Goal: Task Accomplishment & Management: Use online tool/utility

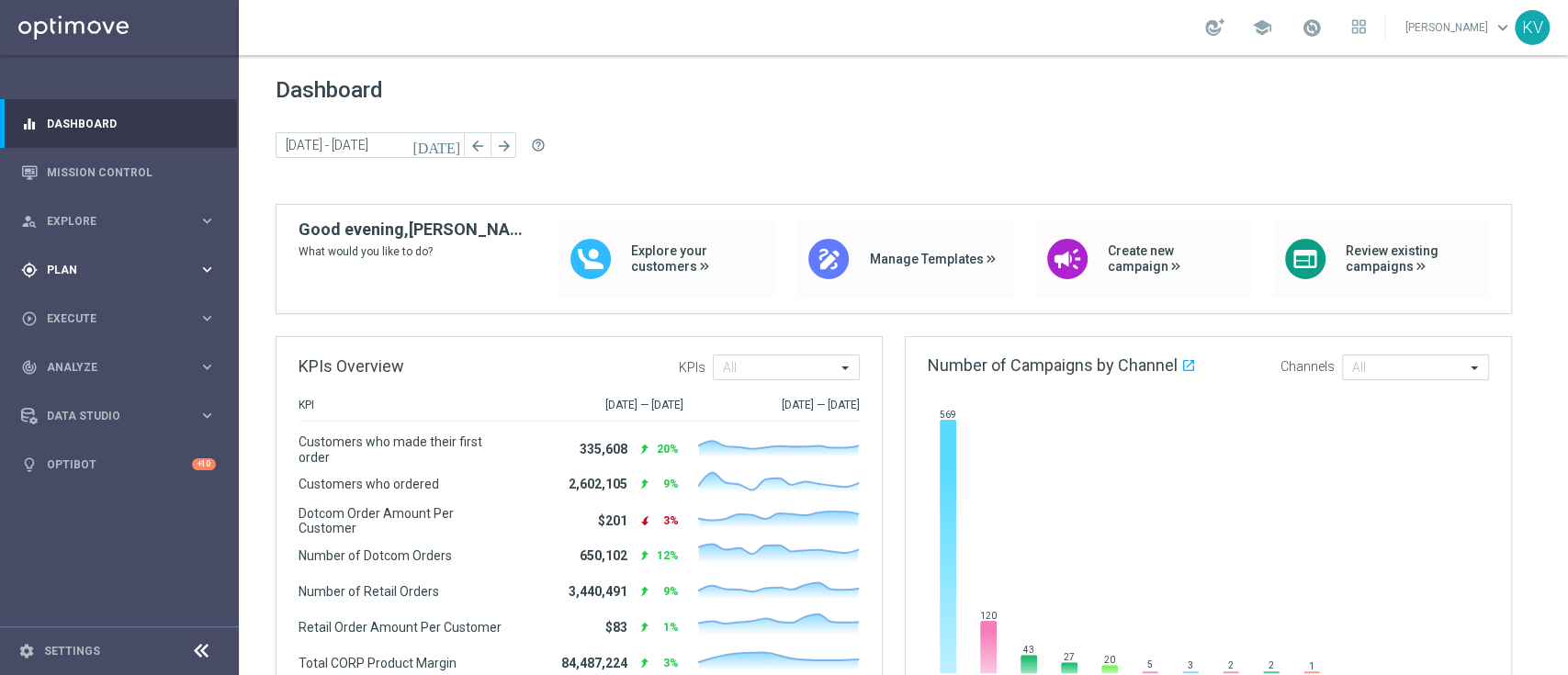
click at [150, 264] on span "Plan" at bounding box center [122, 270] width 151 height 11
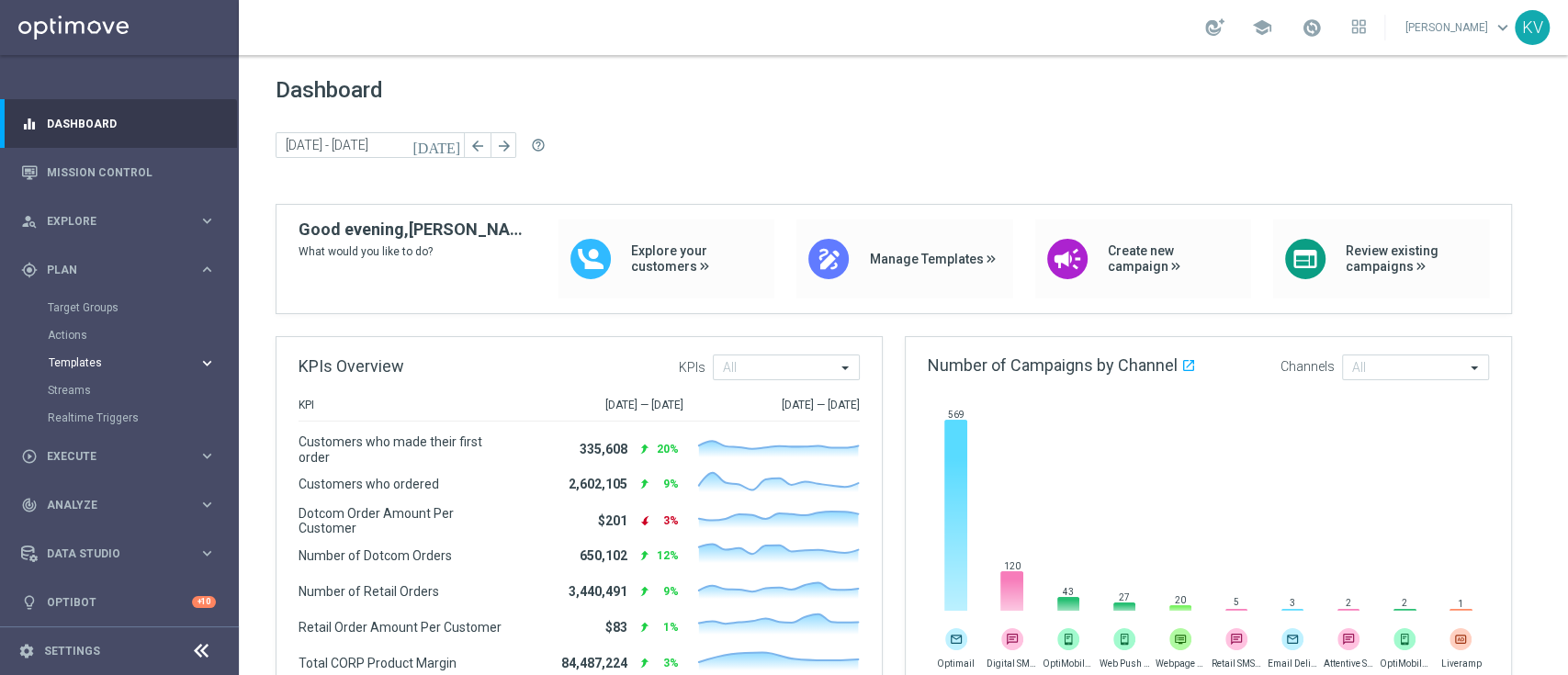
click at [86, 365] on span "Templates" at bounding box center [114, 363] width 132 height 11
click at [86, 392] on link "Optimail" at bounding box center [124, 390] width 134 height 15
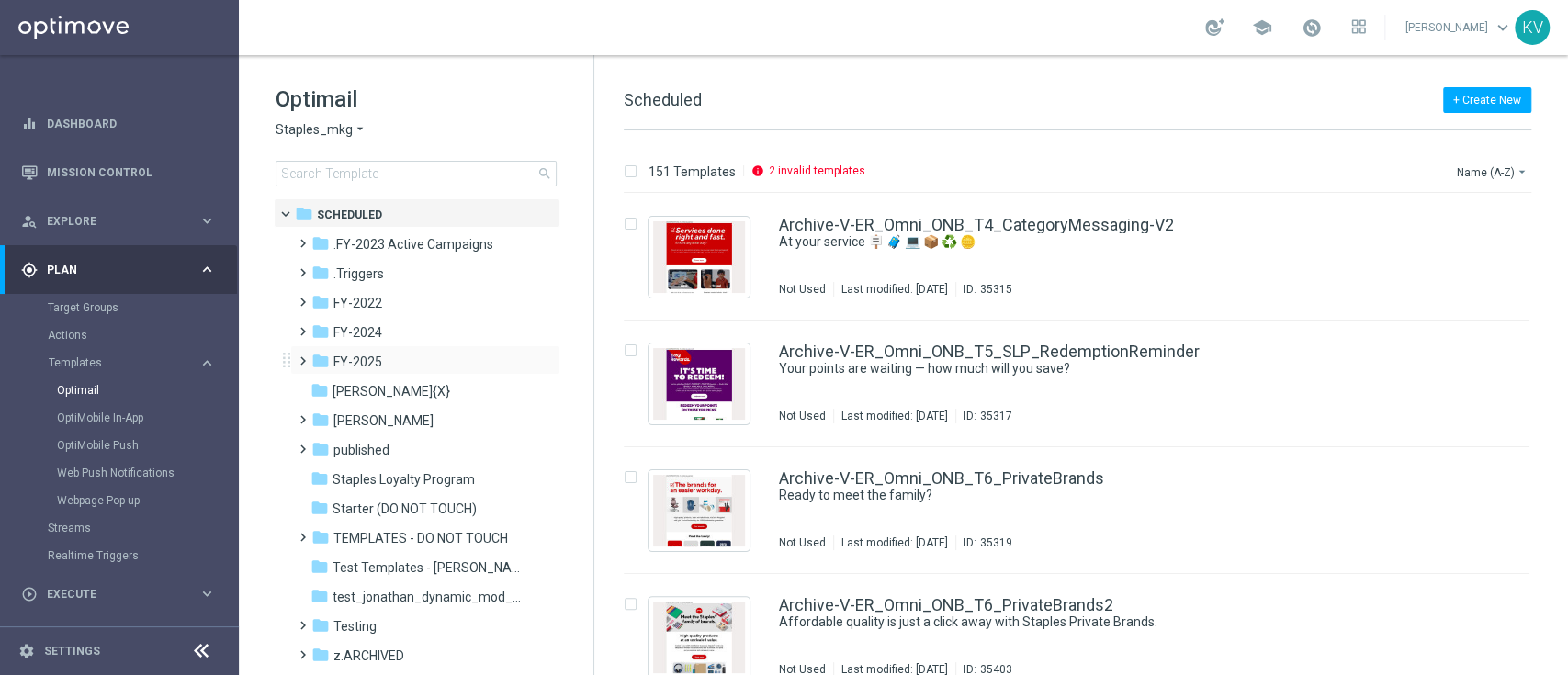
click at [303, 357] on span at bounding box center [299, 353] width 8 height 7
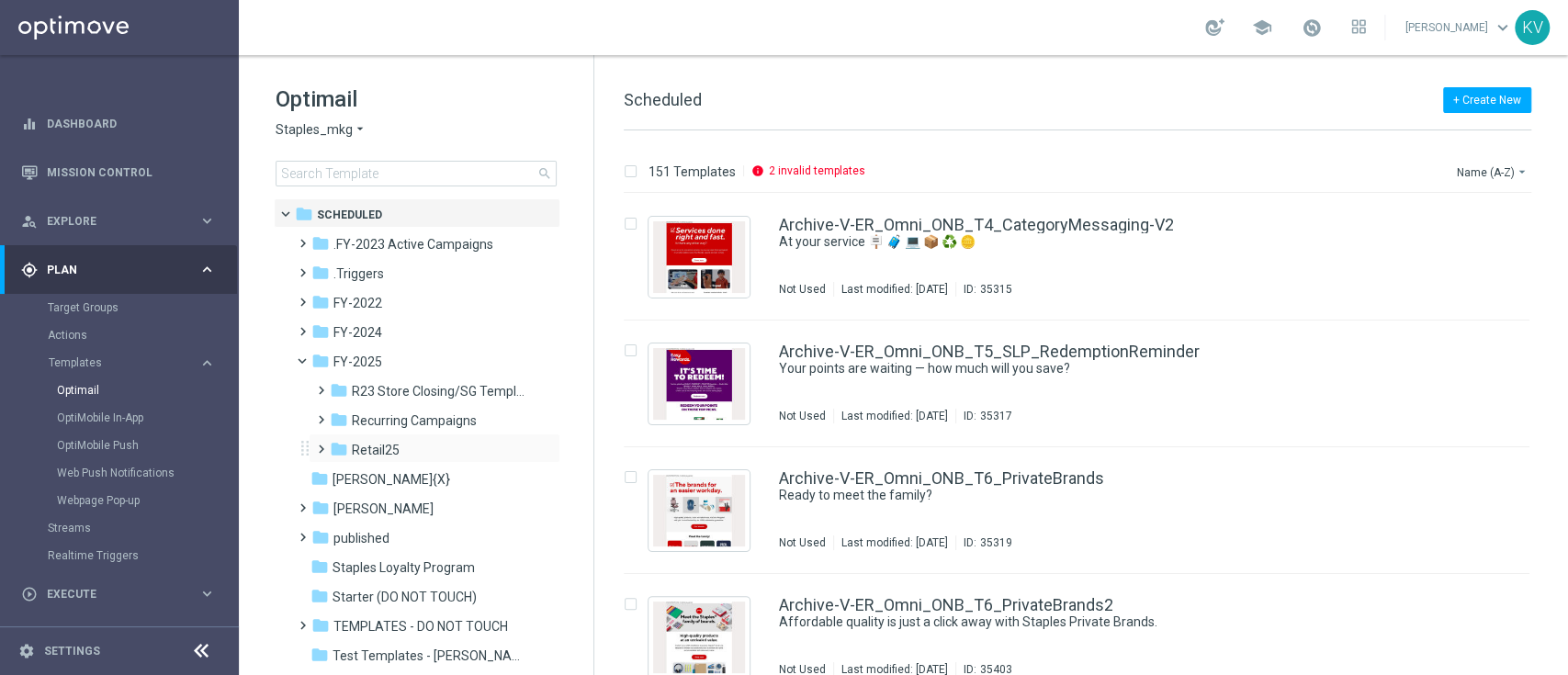
click at [321, 444] on span at bounding box center [317, 441] width 8 height 7
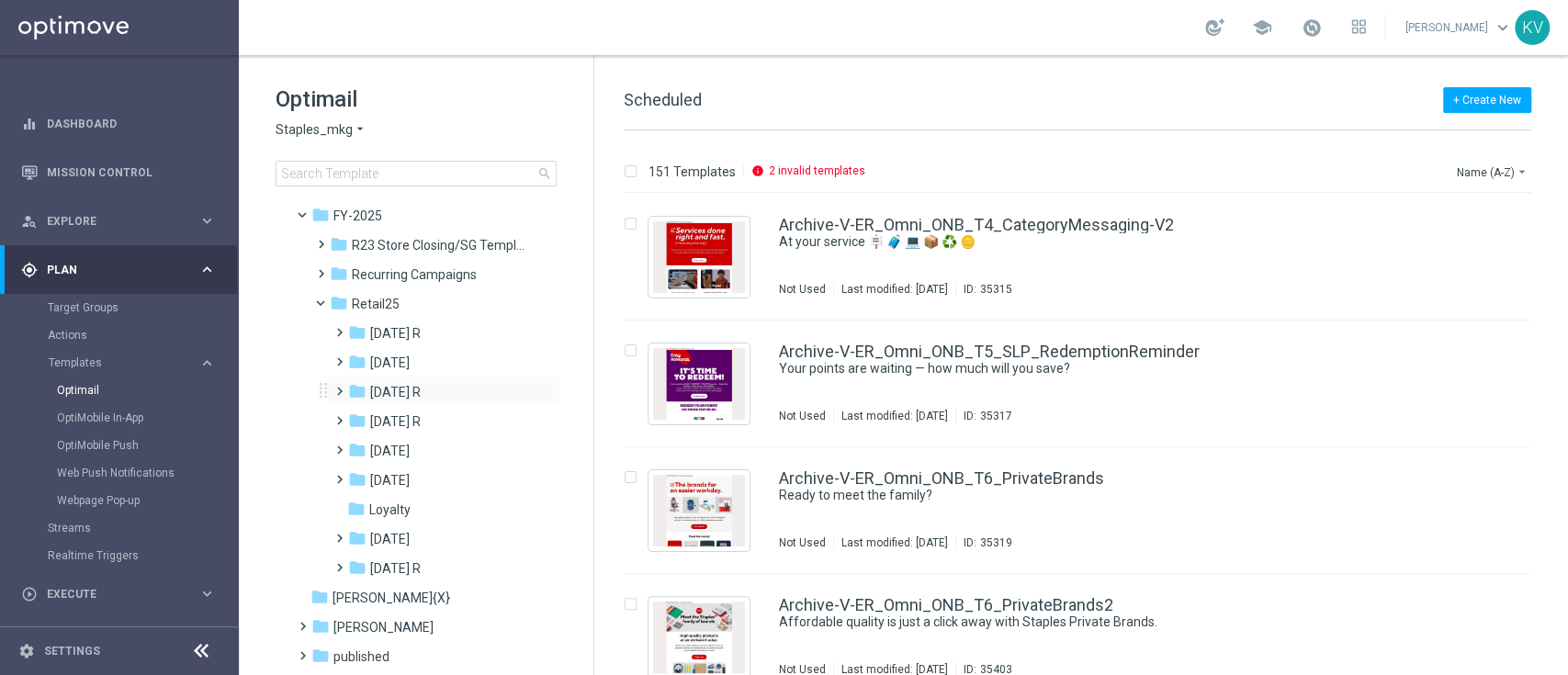
scroll to position [148, 0]
click at [336, 353] on span at bounding box center [335, 351] width 8 height 7
click at [357, 384] on span at bounding box center [354, 380] width 8 height 7
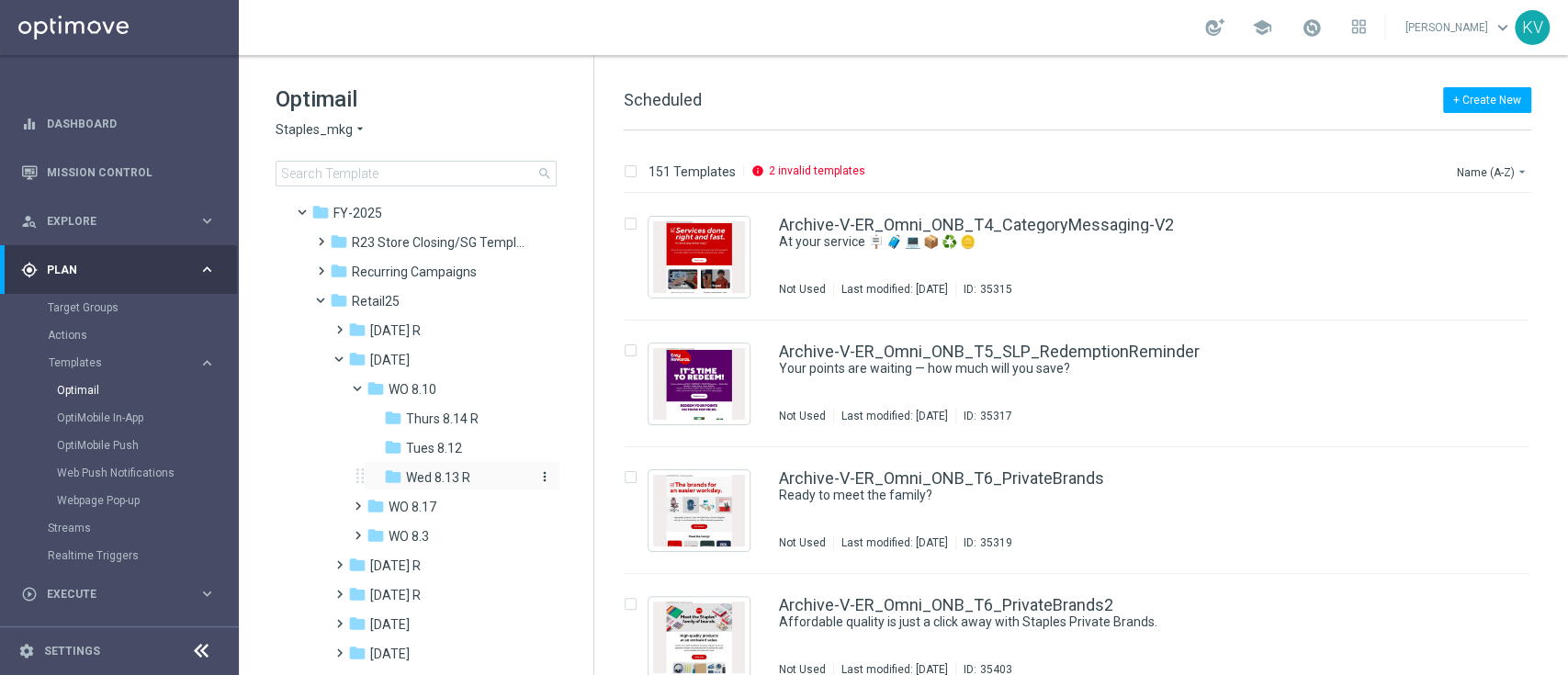
click at [413, 481] on span "Wed 8.13 R" at bounding box center [438, 478] width 64 height 17
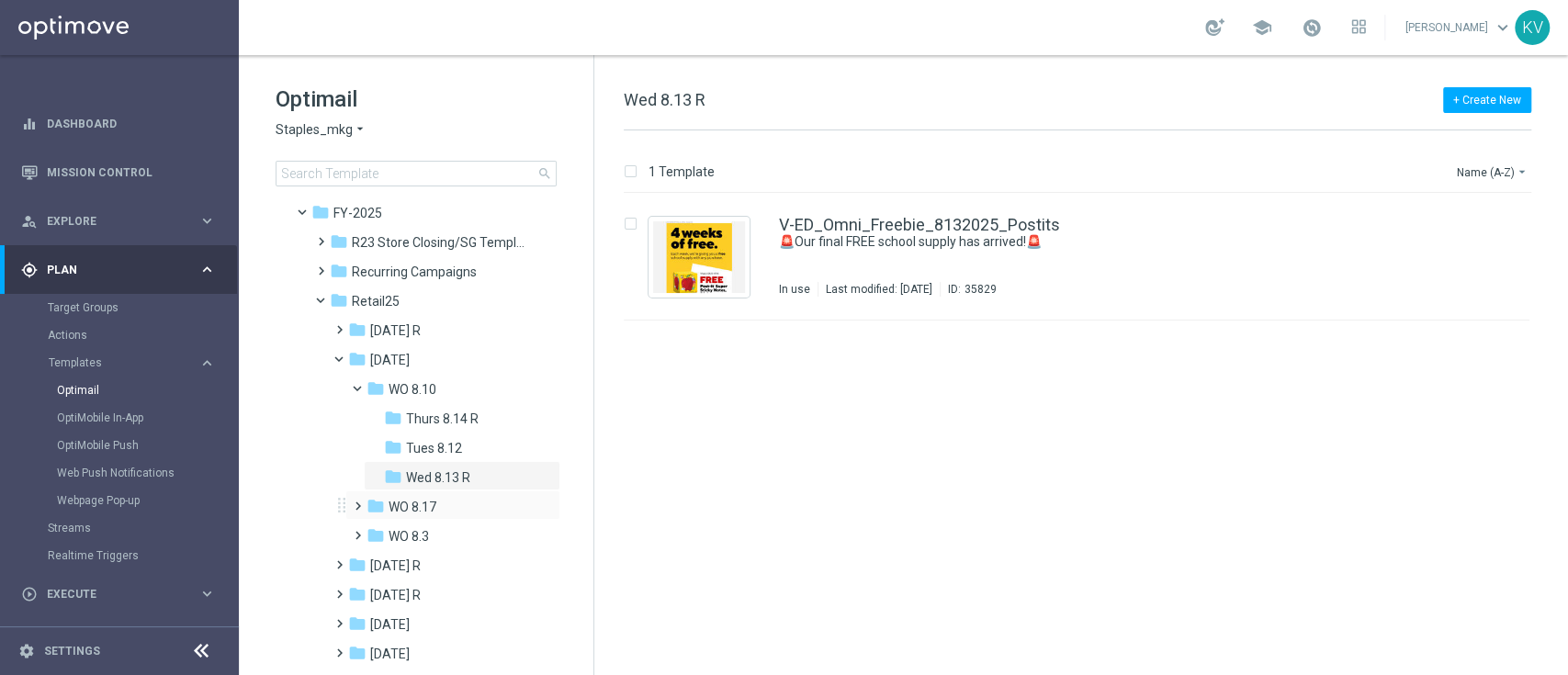
click at [352, 501] on span at bounding box center [354, 498] width 8 height 7
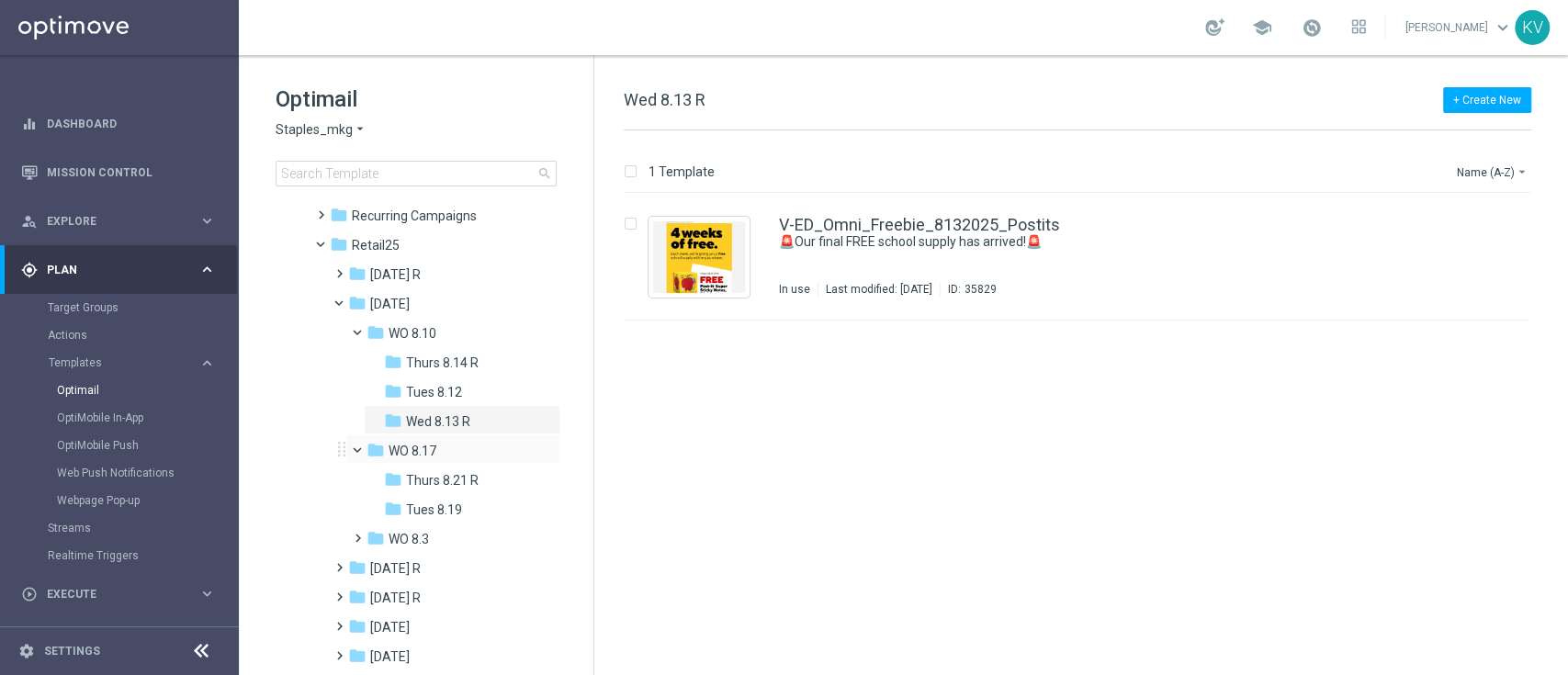
scroll to position [214, 0]
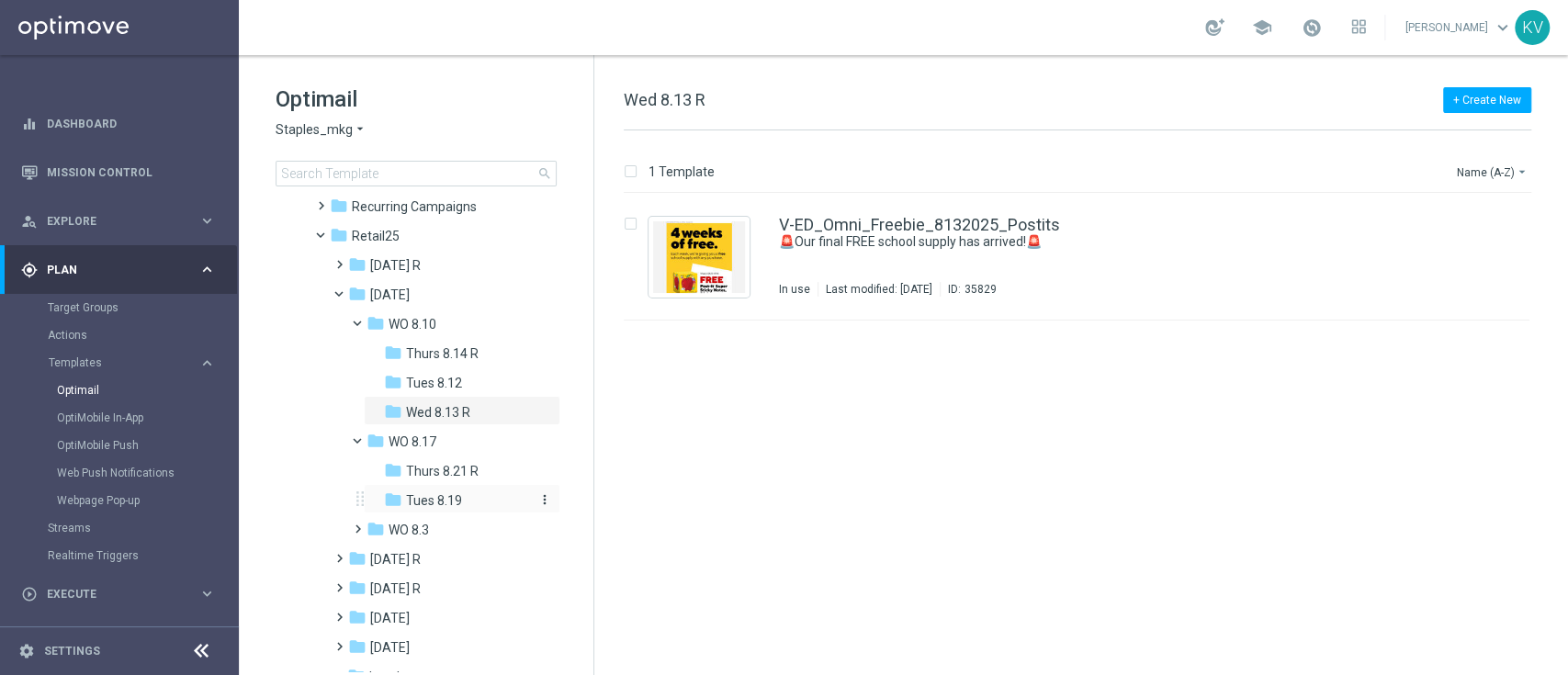
click at [401, 503] on icon "folder" at bounding box center [393, 500] width 19 height 19
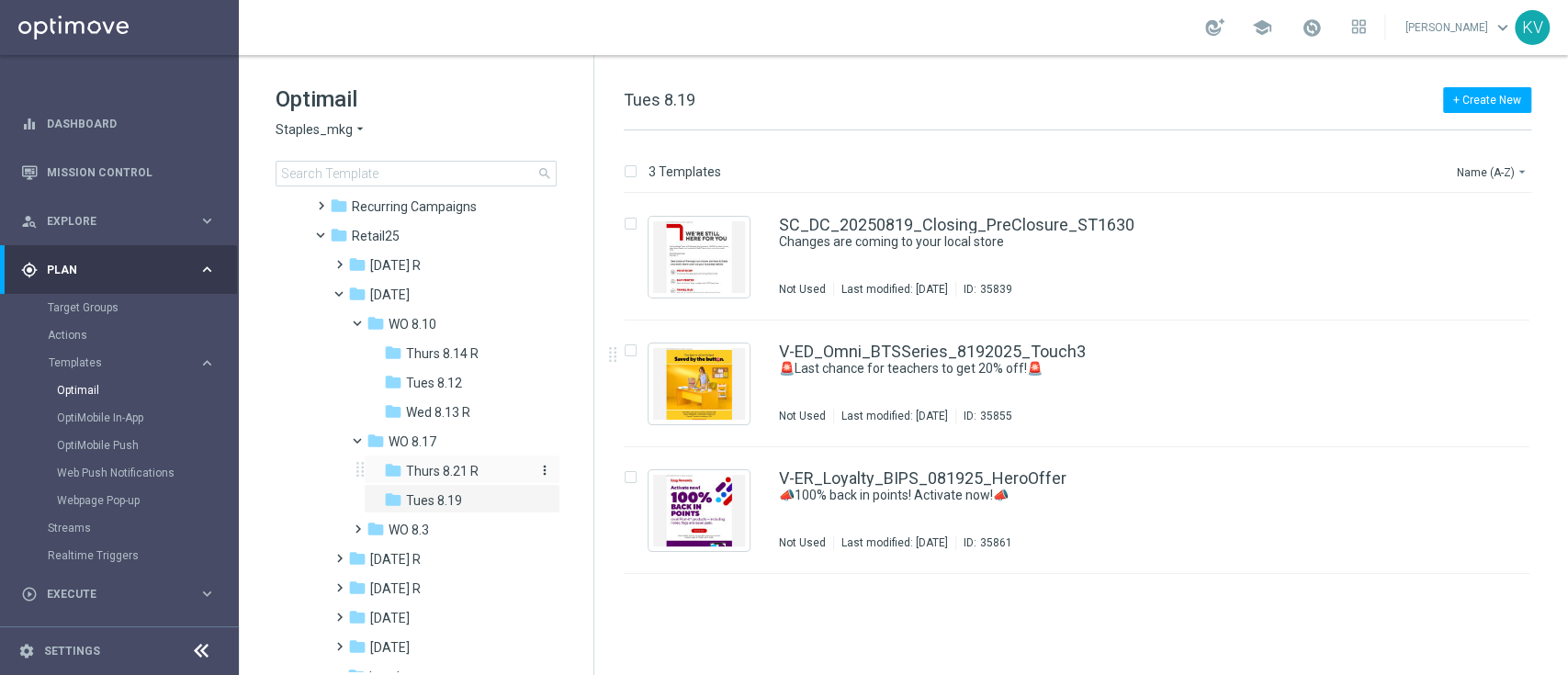
click at [422, 472] on span "Thurs 8.21 R" at bounding box center [442, 471] width 73 height 17
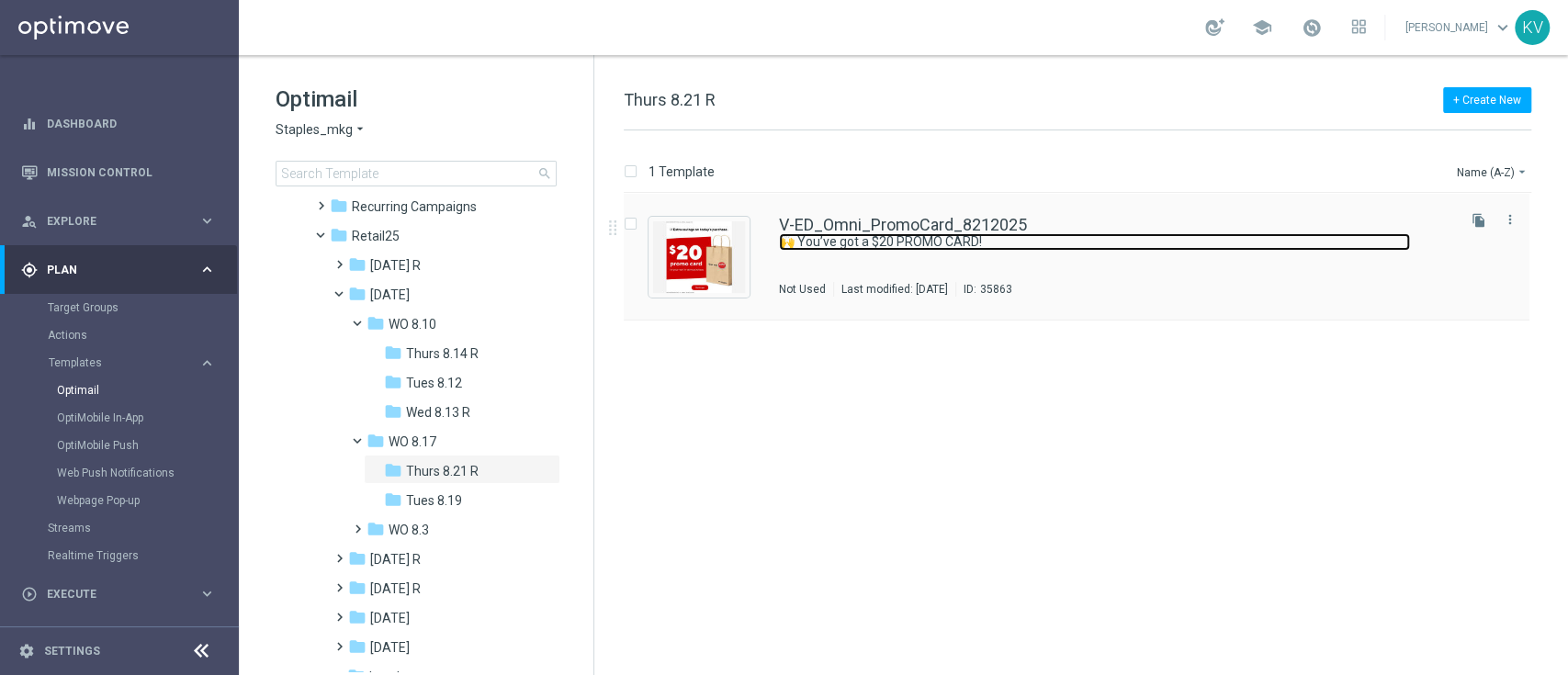
click at [831, 246] on link "🙌 You’ve got a $20 PROMO CARD!" at bounding box center [1095, 242] width 631 height 18
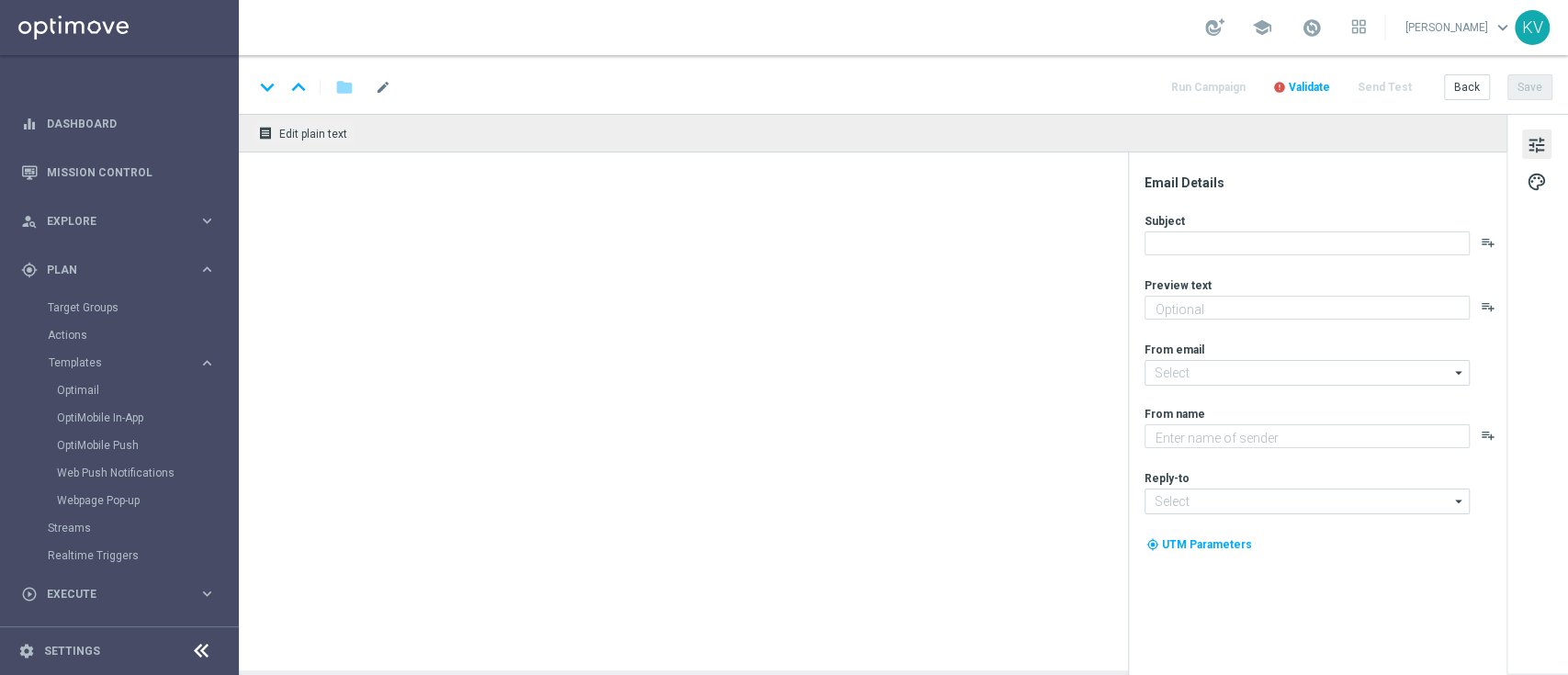
type textarea "Ready in the app — redeem in store by [DATE]."
type textarea "Staples"
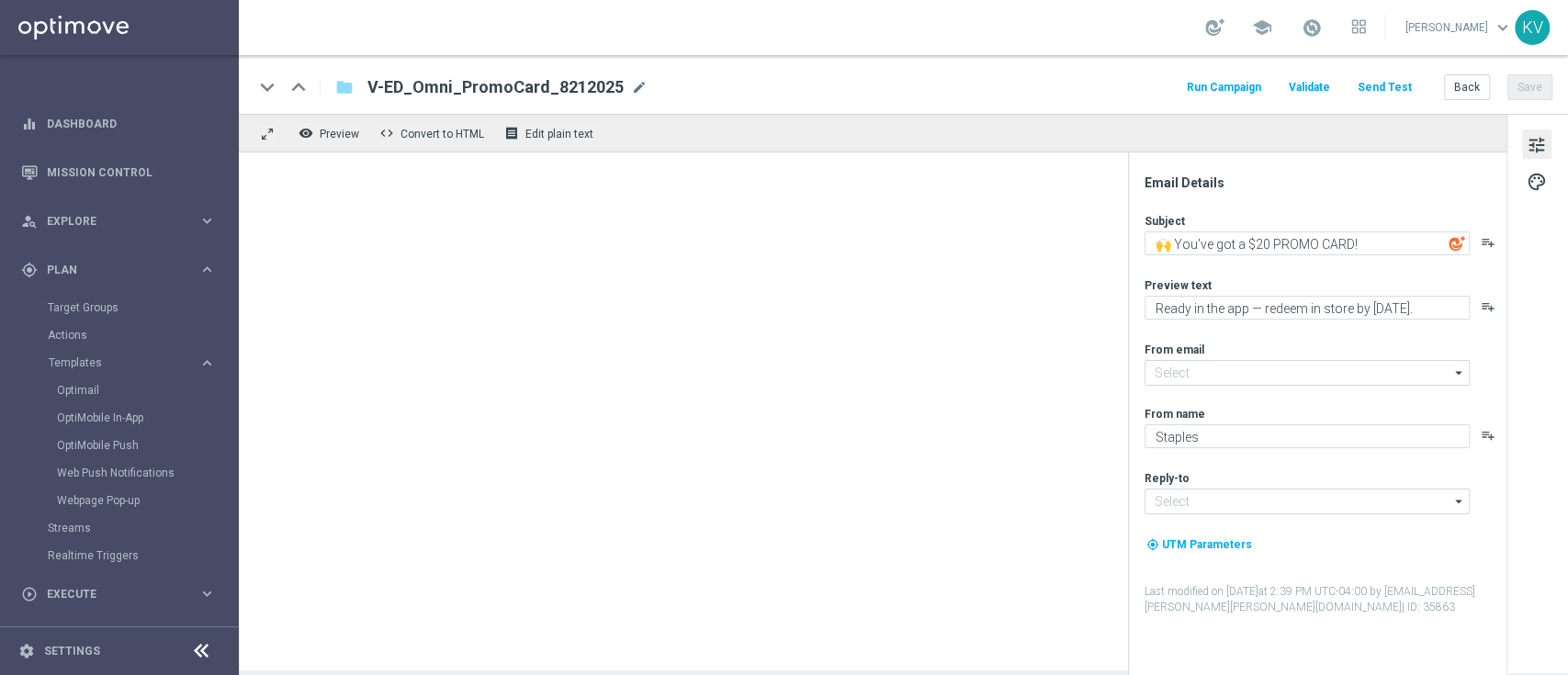
type input "[EMAIL_ADDRESS][DOMAIN_NAME]"
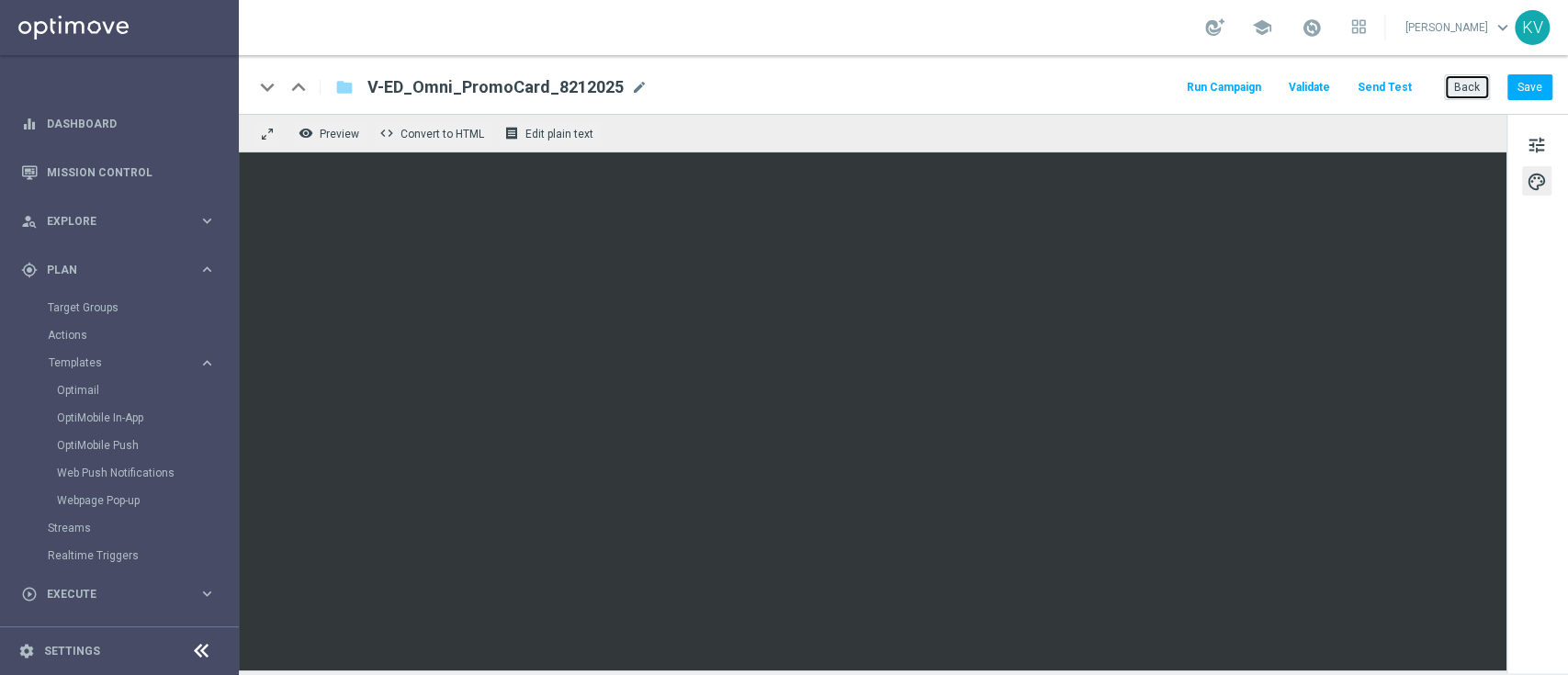
click at [1476, 82] on button "Back" at bounding box center [1466, 88] width 46 height 26
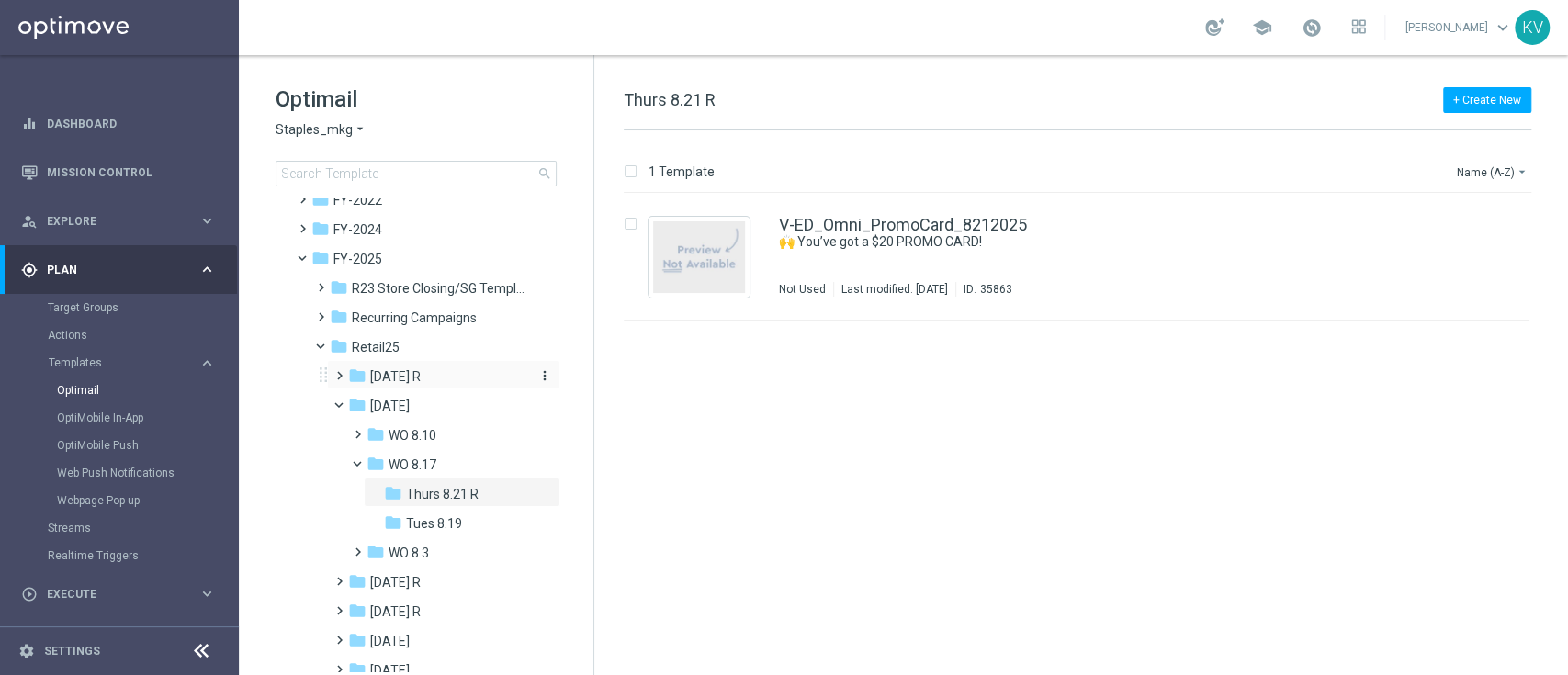
scroll to position [119, 0]
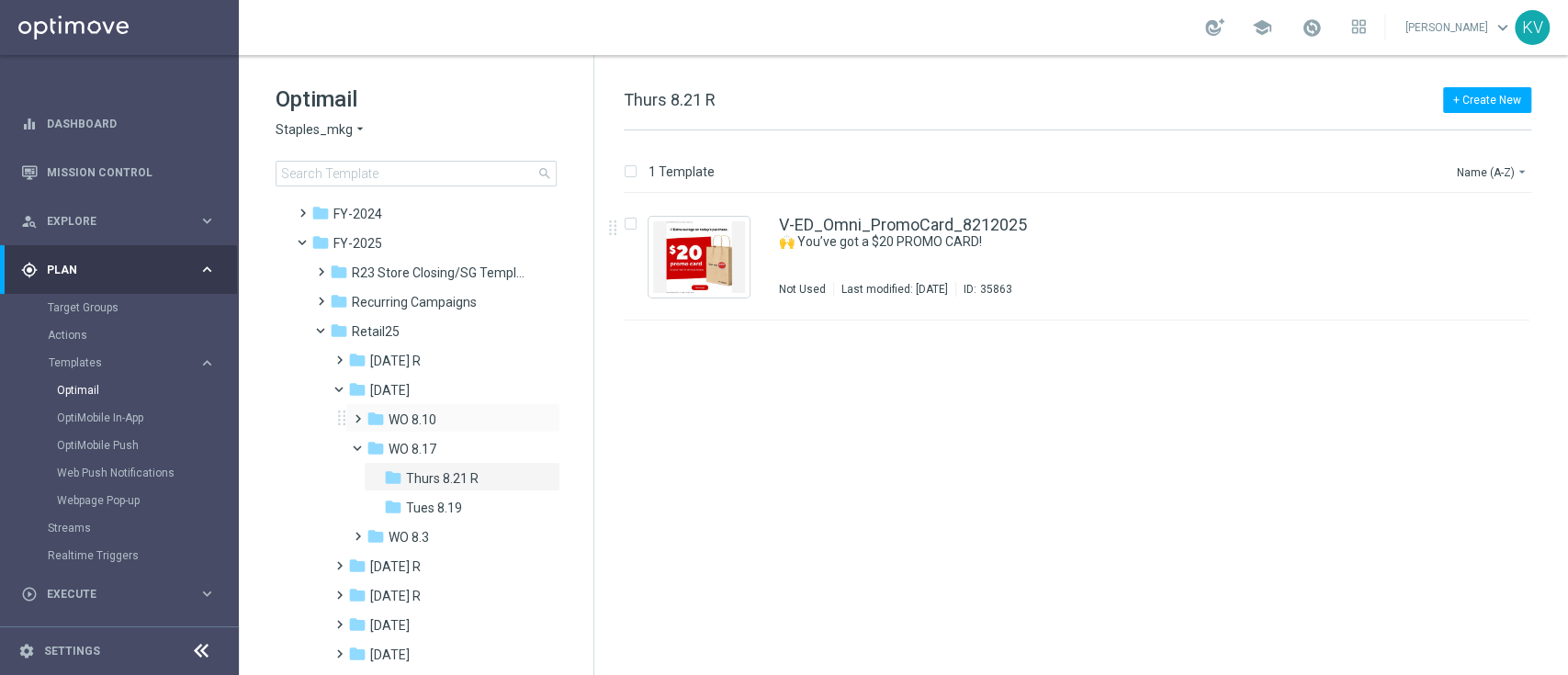
click at [356, 415] on span at bounding box center [354, 411] width 8 height 7
click at [410, 448] on span "Thurs 8.14 R" at bounding box center [442, 449] width 73 height 17
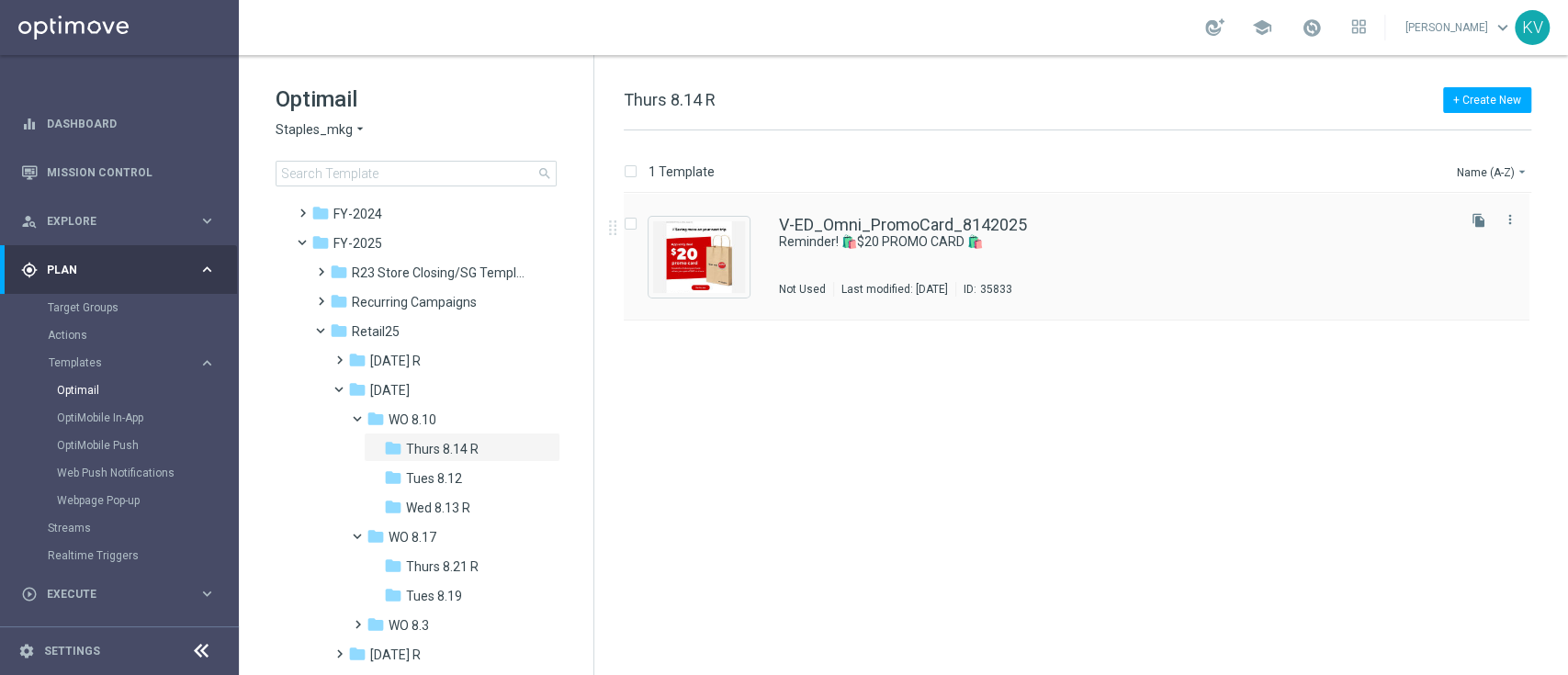
drag, startPoint x: 1049, startPoint y: 224, endPoint x: 921, endPoint y: 232, distance: 128.2
click at [921, 232] on div "V-ED_Omni_PromoCard_8142025 Reminder! 🛍️$20 PROMO CARD 🛍️ Not Used Last modifie…" at bounding box center [1115, 257] width 673 height 80
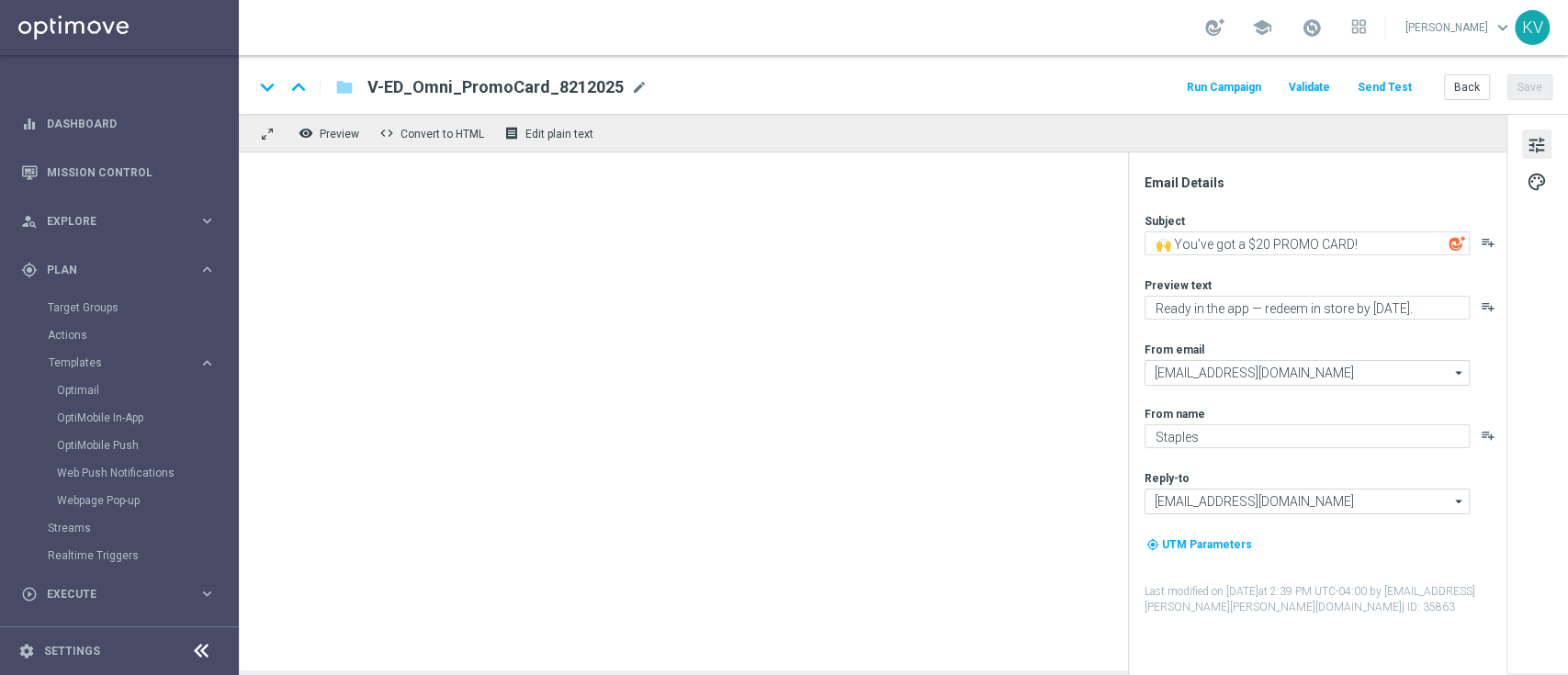
type textarea "Reminder! 🛍️$20 PROMO CARD 🛍️"
type textarea "Tap the app to unlock this deal."
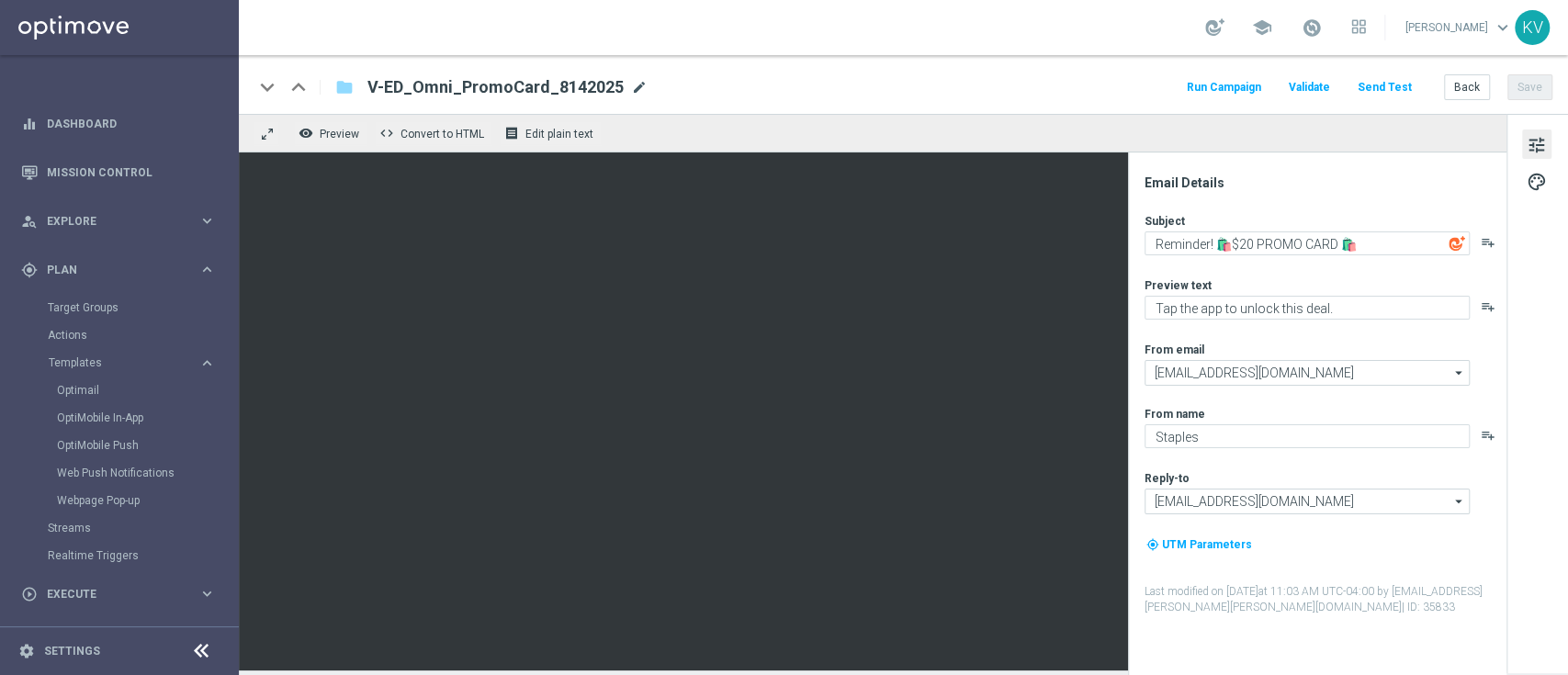
click at [631, 86] on span "mode_edit" at bounding box center [639, 88] width 17 height 17
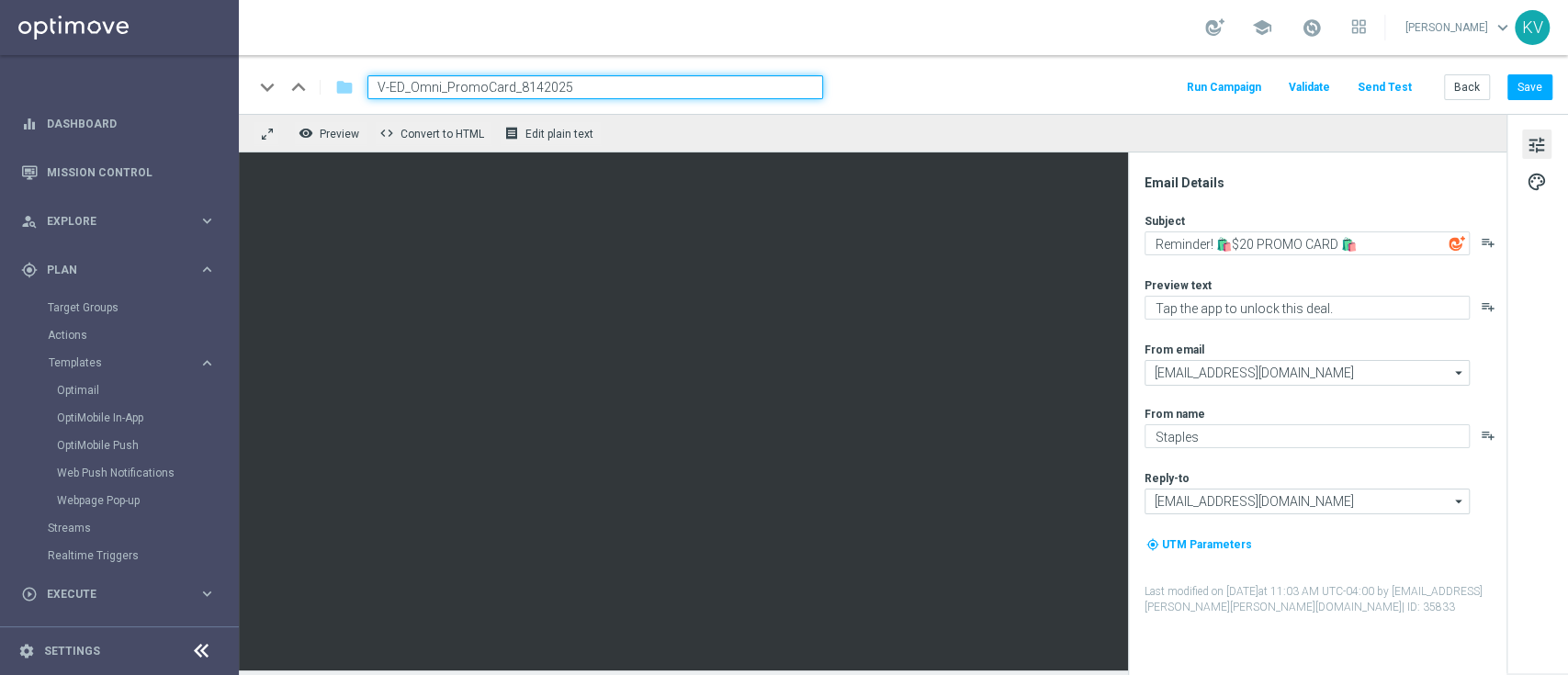
click at [631, 86] on input "V-ED_Omni_PromoCard_8142025" at bounding box center [595, 88] width 455 height 24
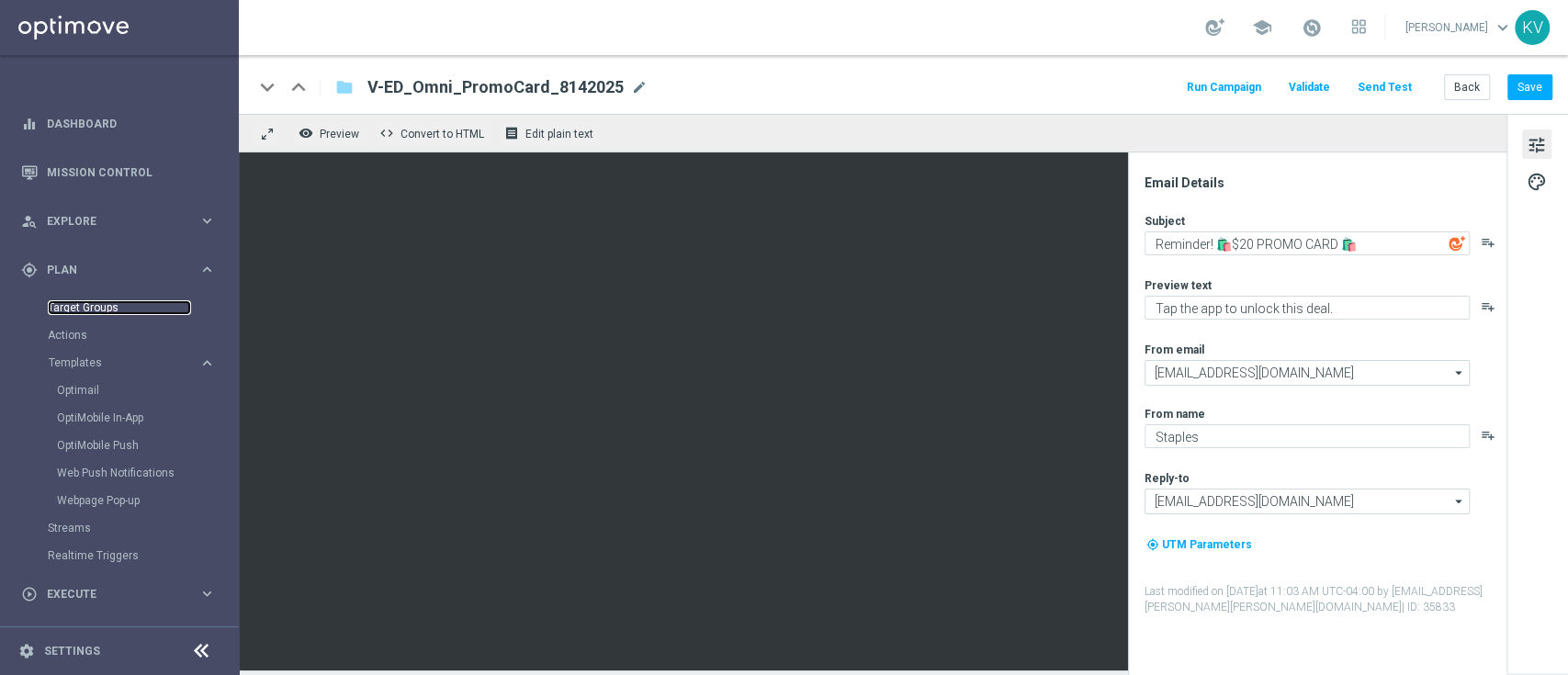
click at [109, 305] on link "Target Groups" at bounding box center [119, 308] width 144 height 15
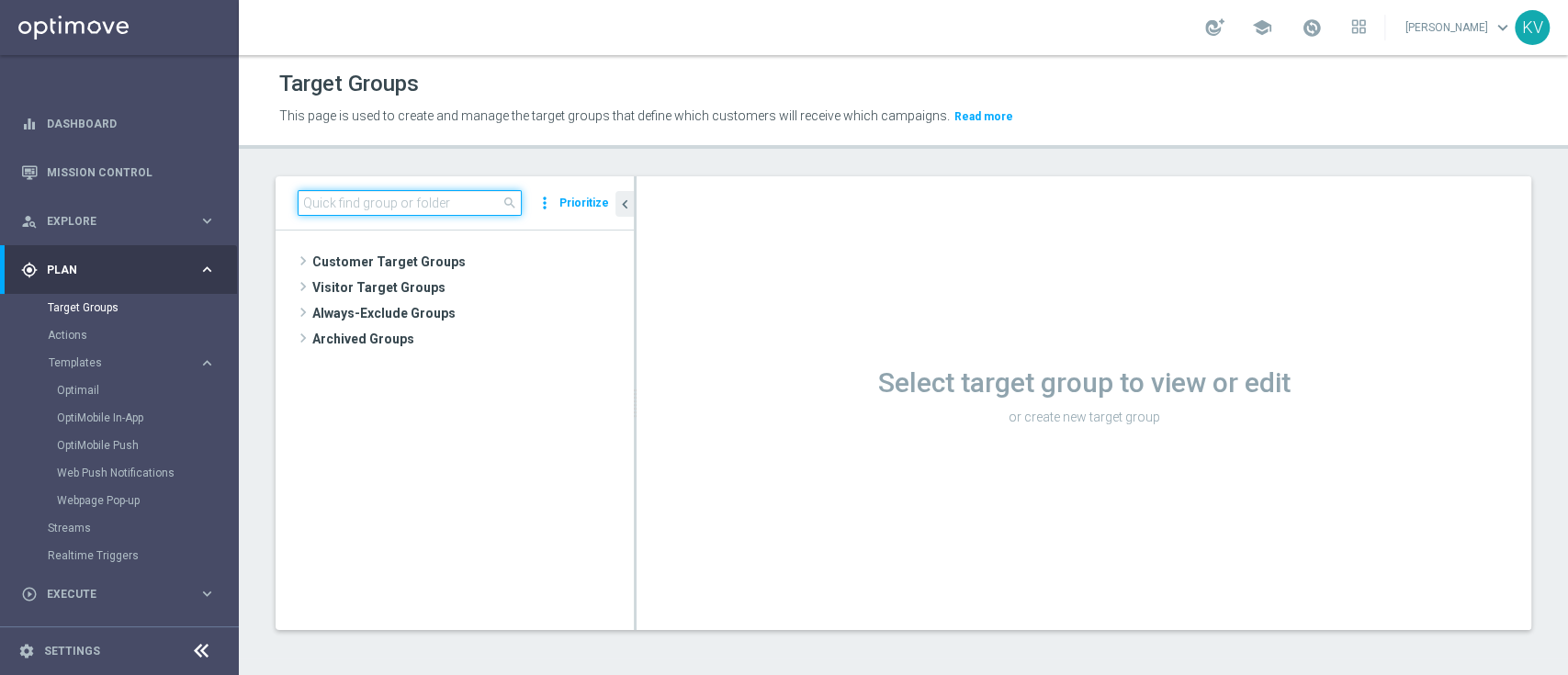
click at [440, 209] on input at bounding box center [410, 204] width 224 height 26
paste input "THU_20250807_OMNI_Promo_card"
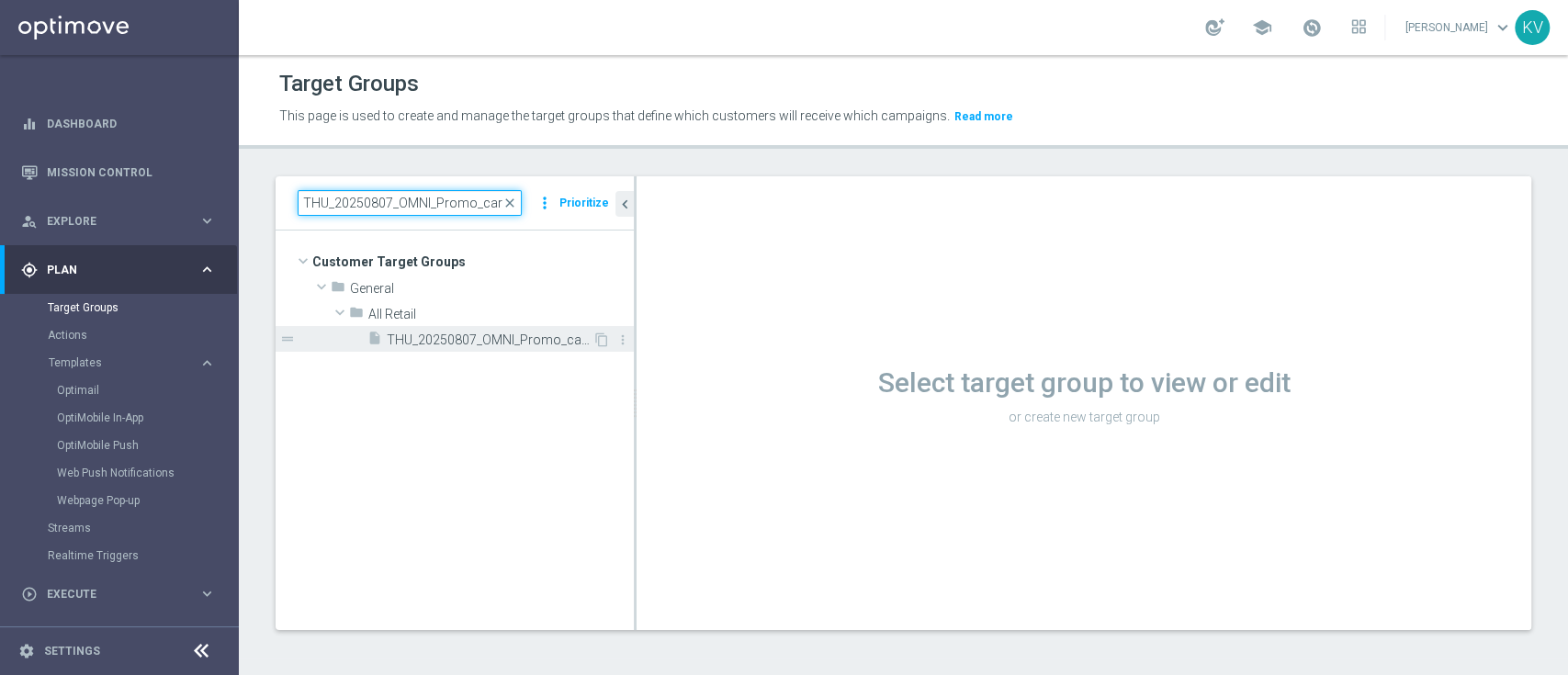
type input "THU_20250807_OMNI_Promo_card"
click at [506, 336] on span "THU_20250807_OMNI_Promo_card" at bounding box center [489, 340] width 205 height 16
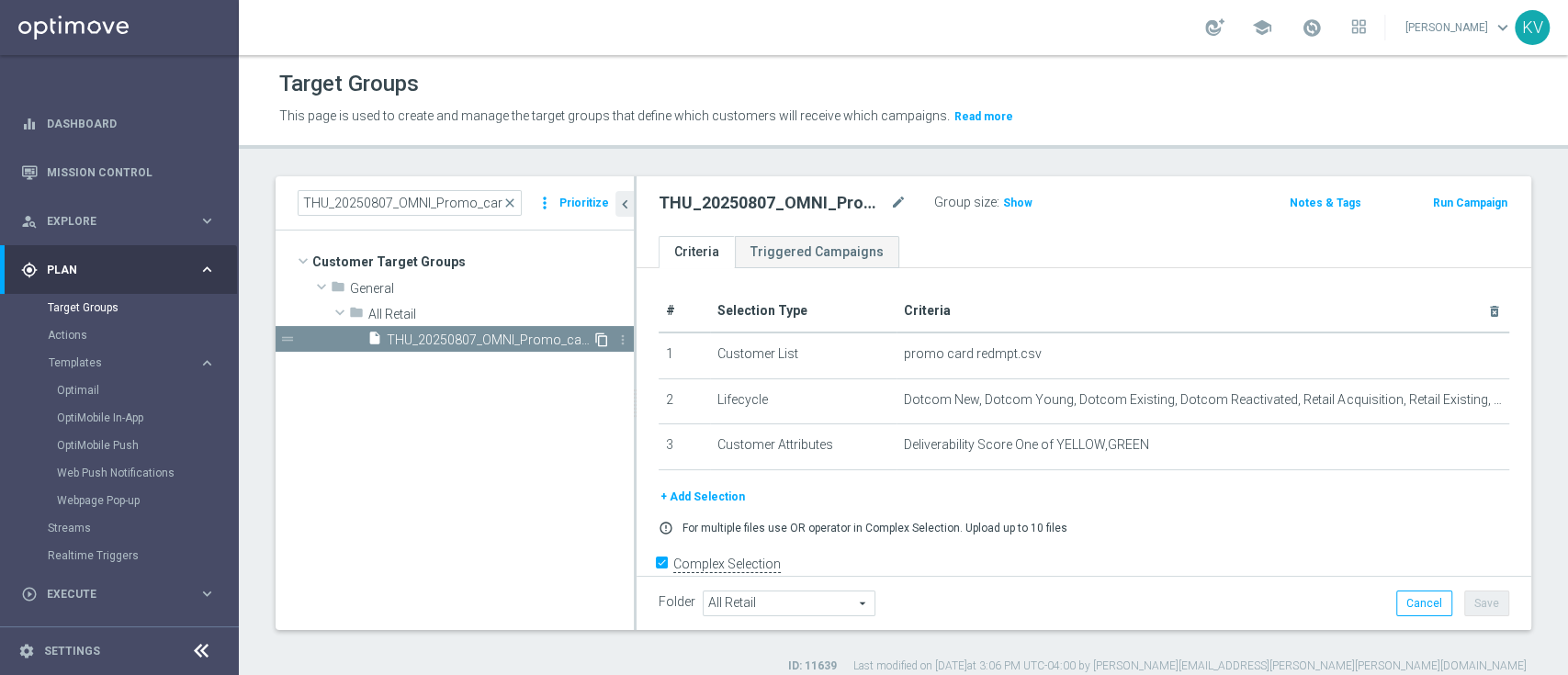
click at [599, 341] on icon "content_copy" at bounding box center [602, 340] width 15 height 15
click at [618, 365] on icon "more_vert" at bounding box center [623, 366] width 15 height 15
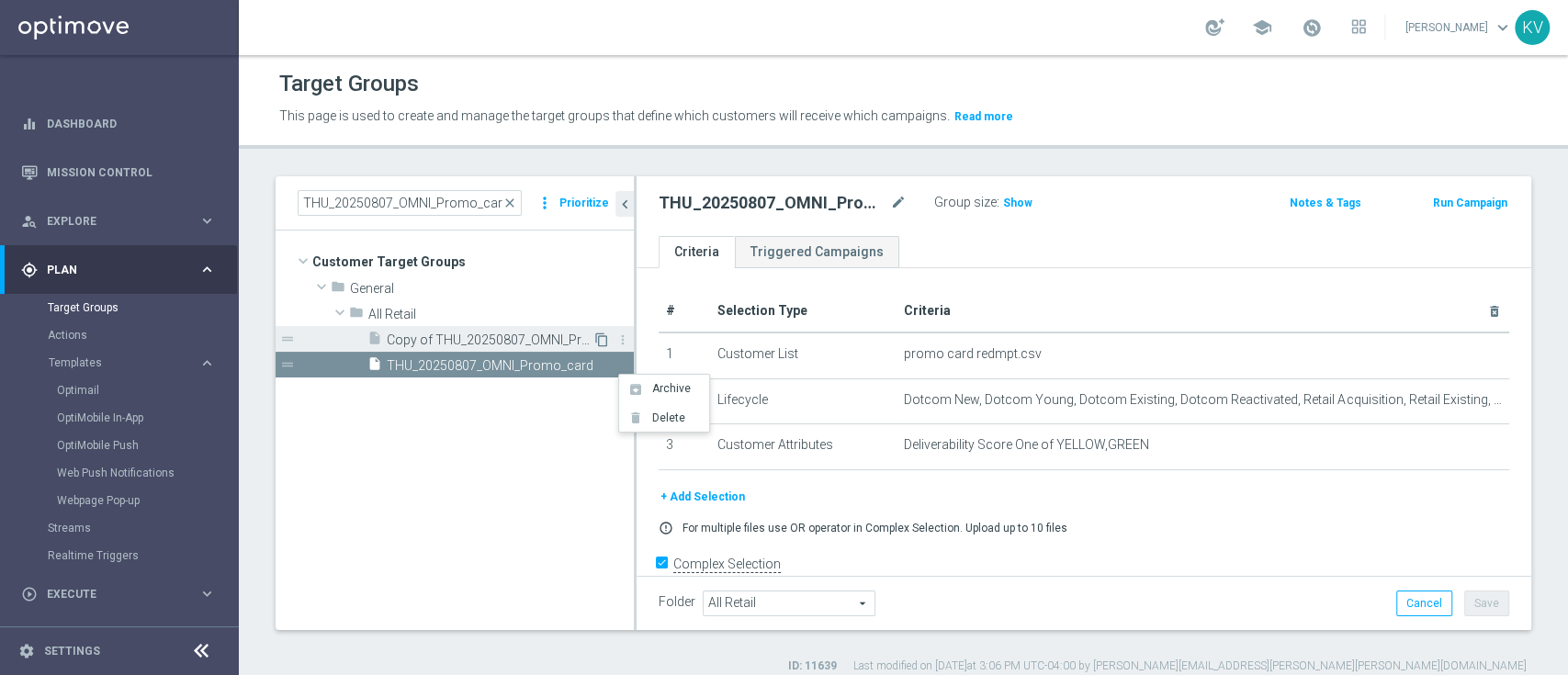
click at [603, 338] on icon "content_copy" at bounding box center [602, 340] width 15 height 15
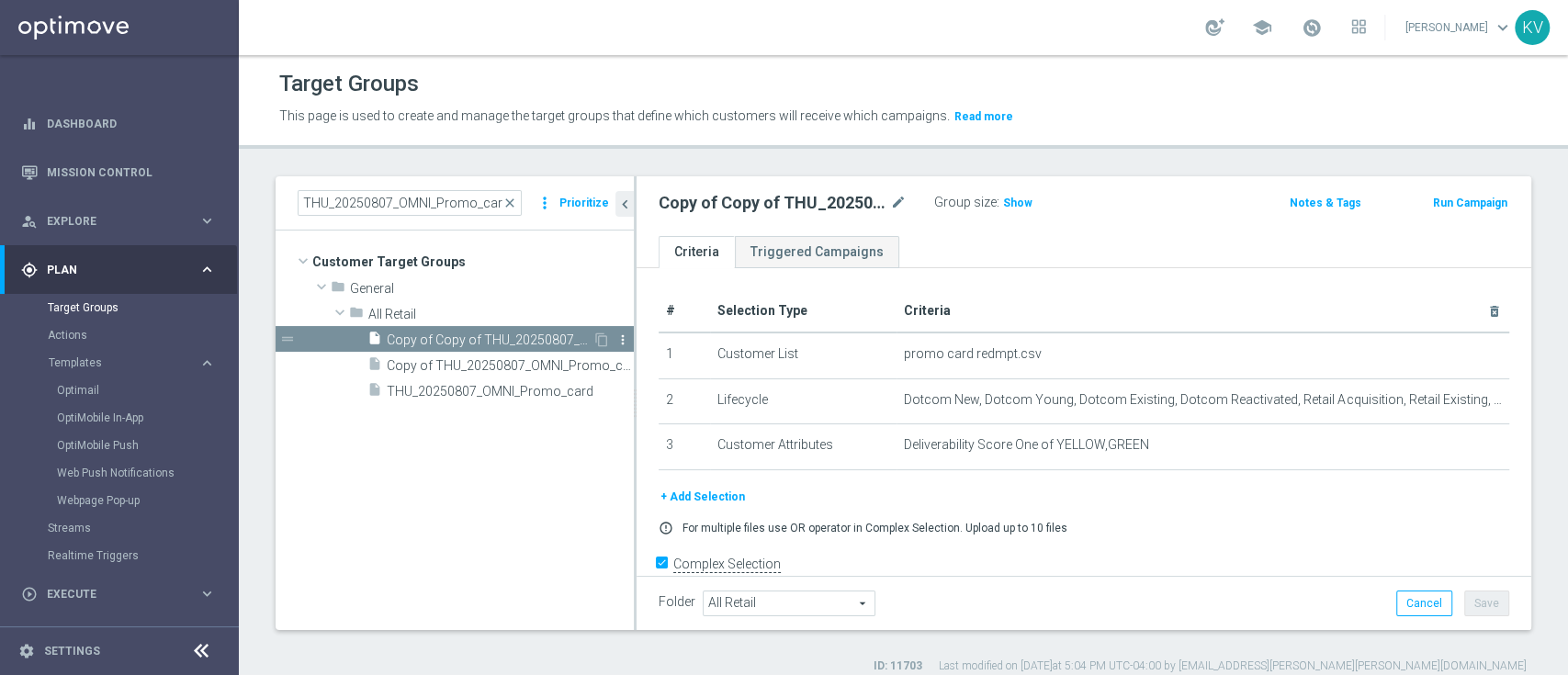
click at [625, 336] on icon "more_vert" at bounding box center [623, 340] width 15 height 15
click at [666, 397] on li "delete Delete" at bounding box center [671, 389] width 90 height 29
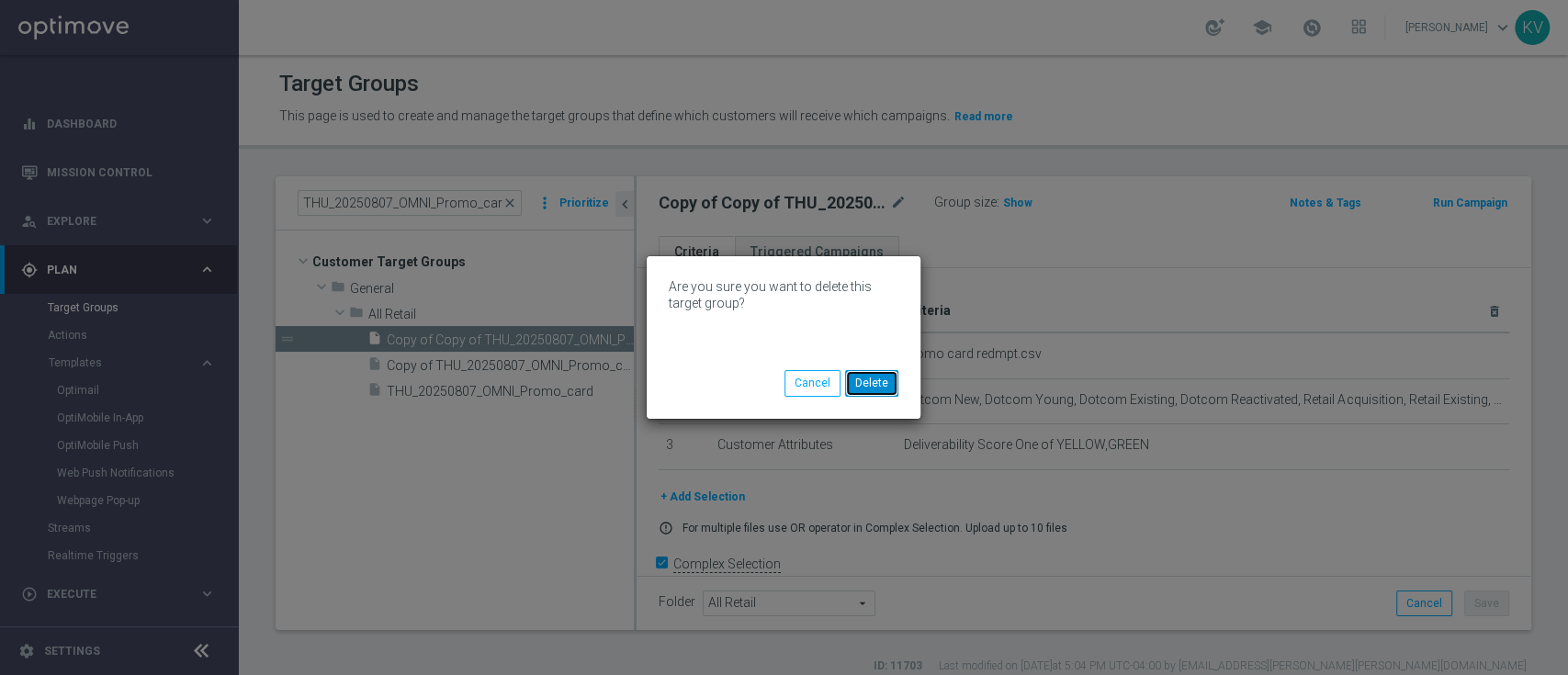
click at [889, 388] on button "Delete" at bounding box center [871, 384] width 53 height 26
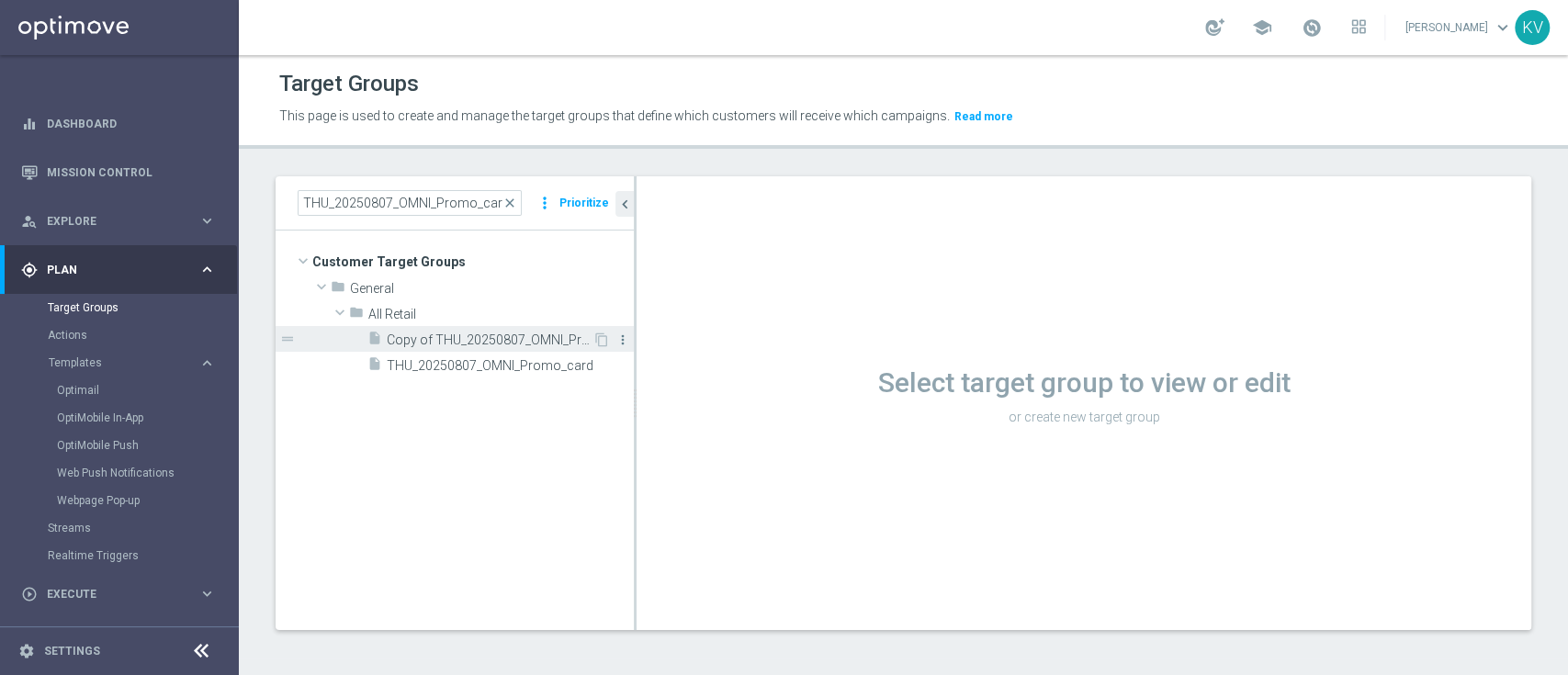
click at [619, 338] on icon "more_vert" at bounding box center [623, 340] width 15 height 15
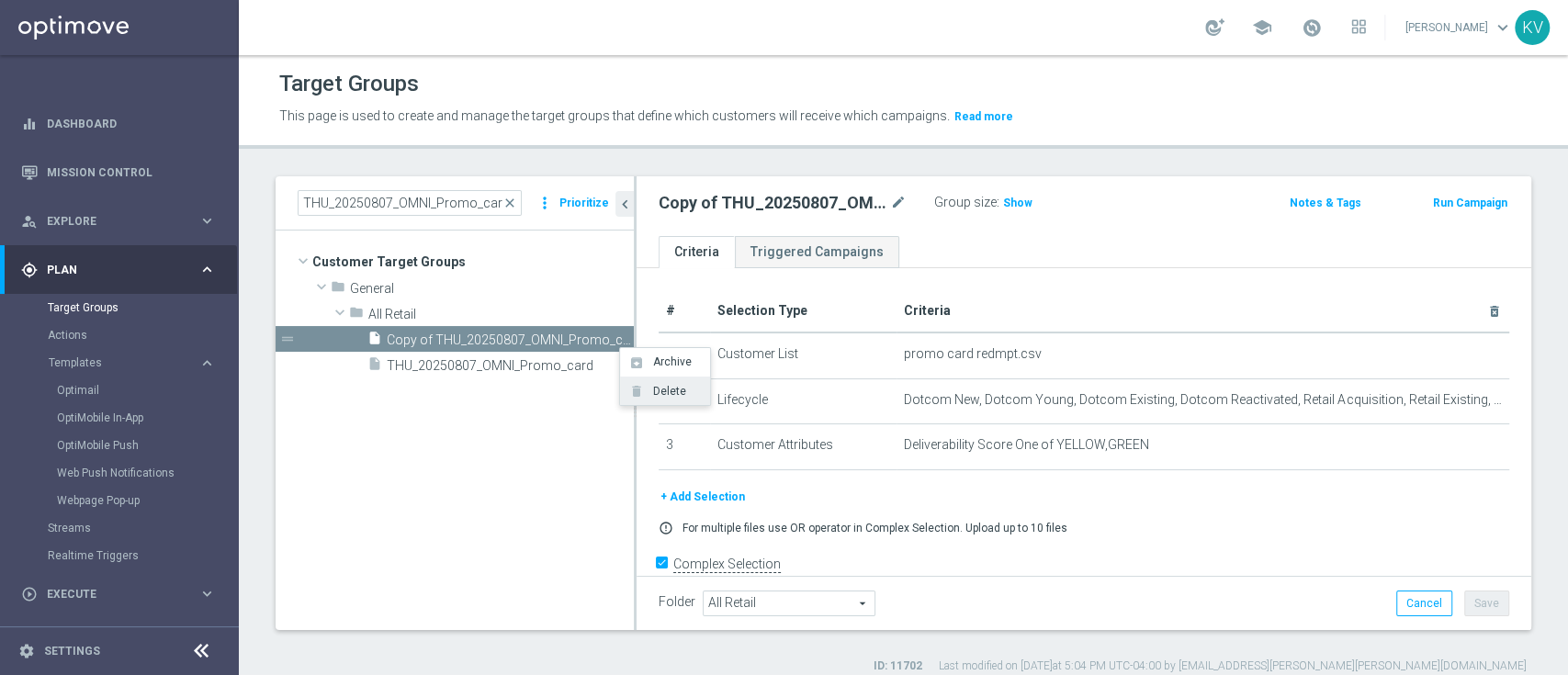
click at [677, 393] on span "Delete" at bounding box center [666, 391] width 39 height 13
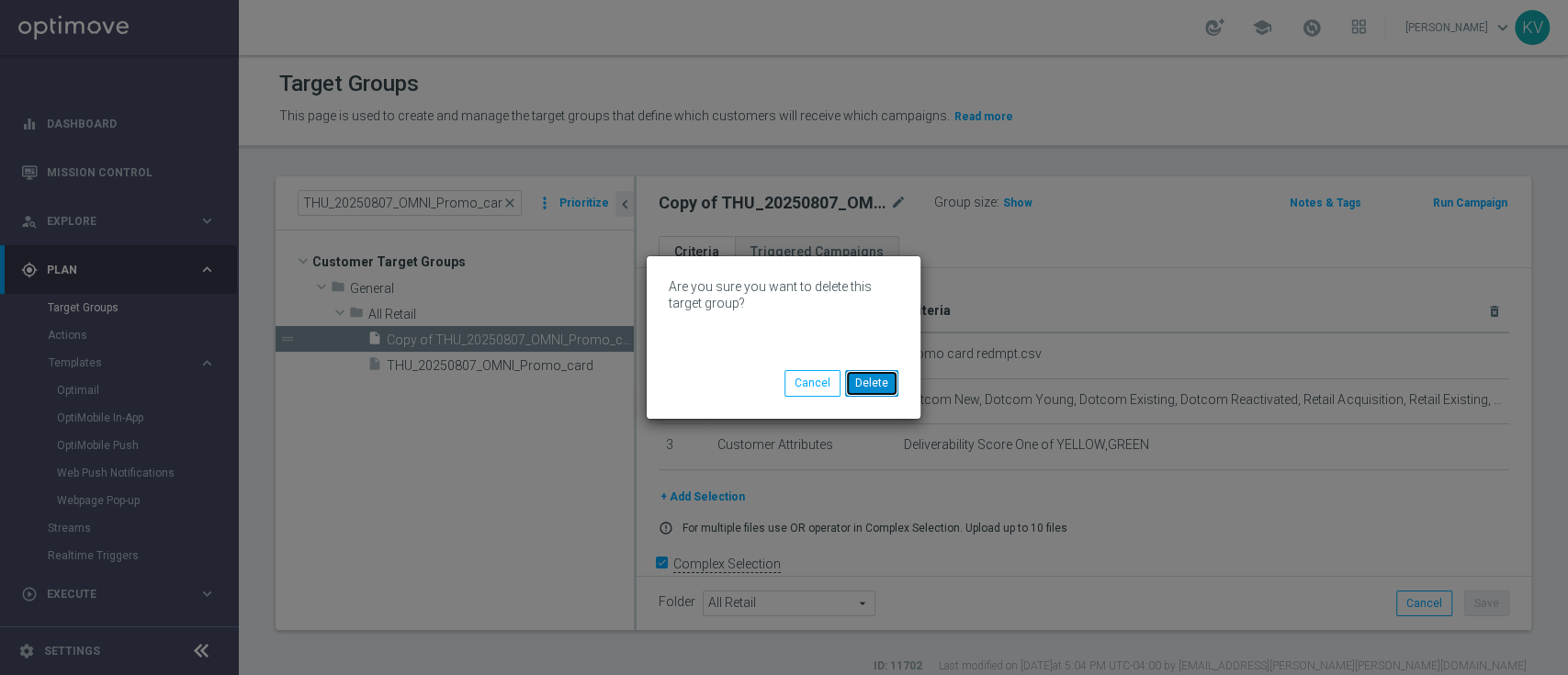
click at [878, 387] on button "Delete" at bounding box center [871, 384] width 53 height 26
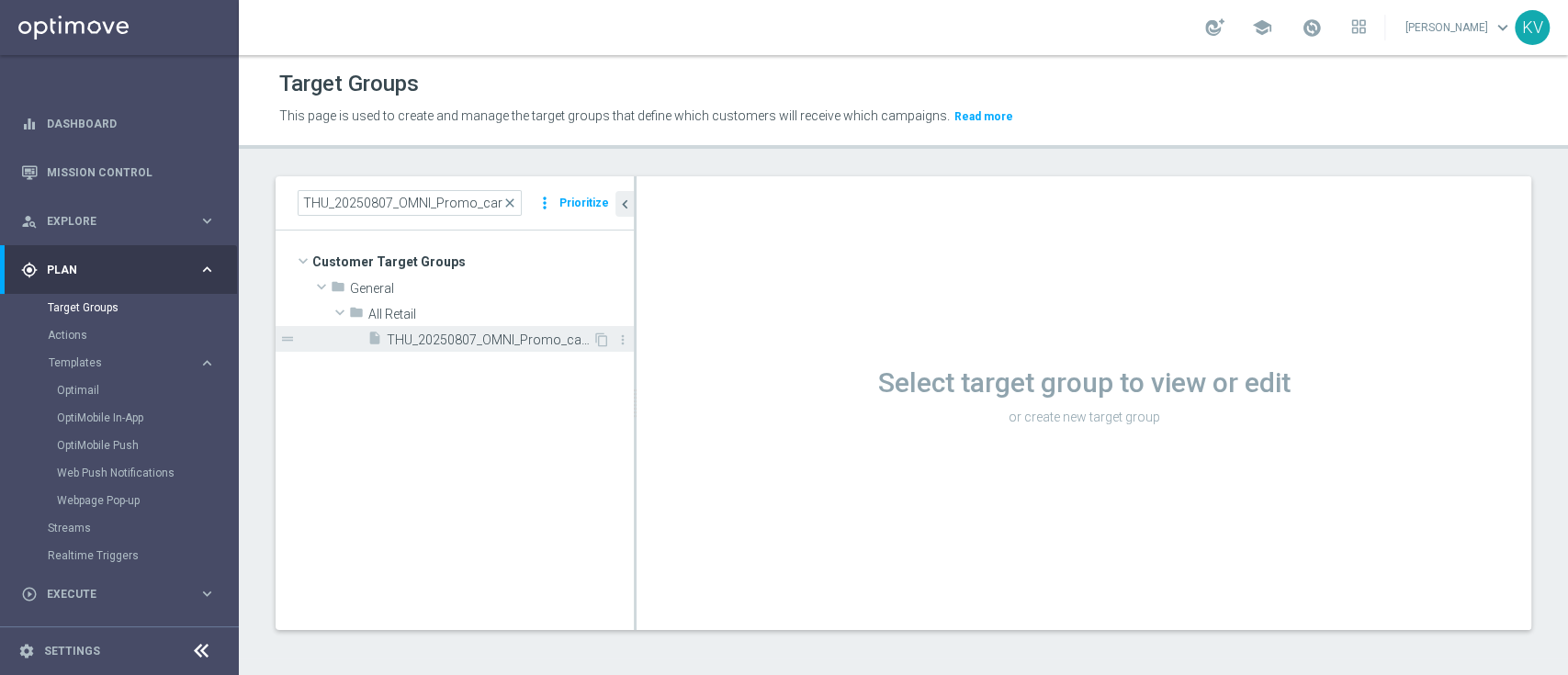
click at [457, 335] on span "THU_20250807_OMNI_Promo_card" at bounding box center [489, 340] width 205 height 16
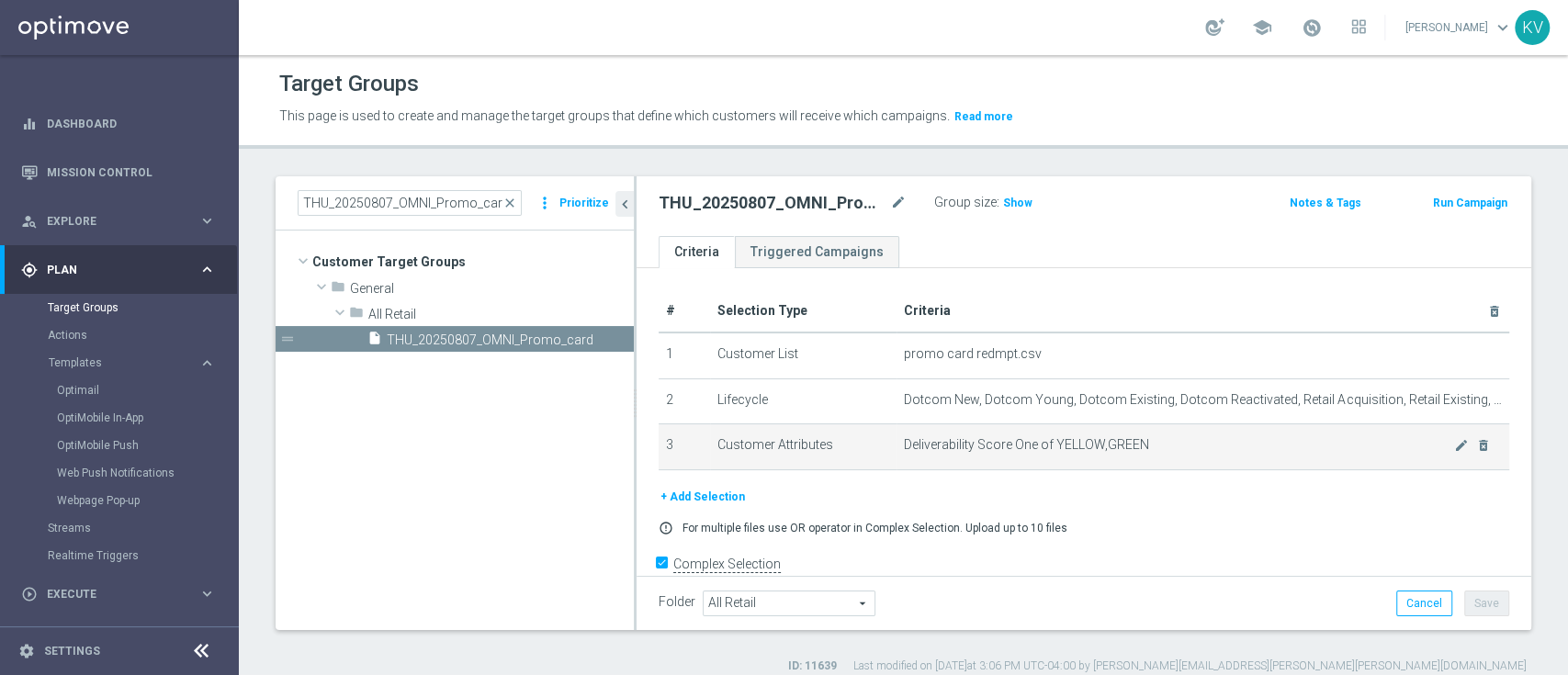
scroll to position [29, 0]
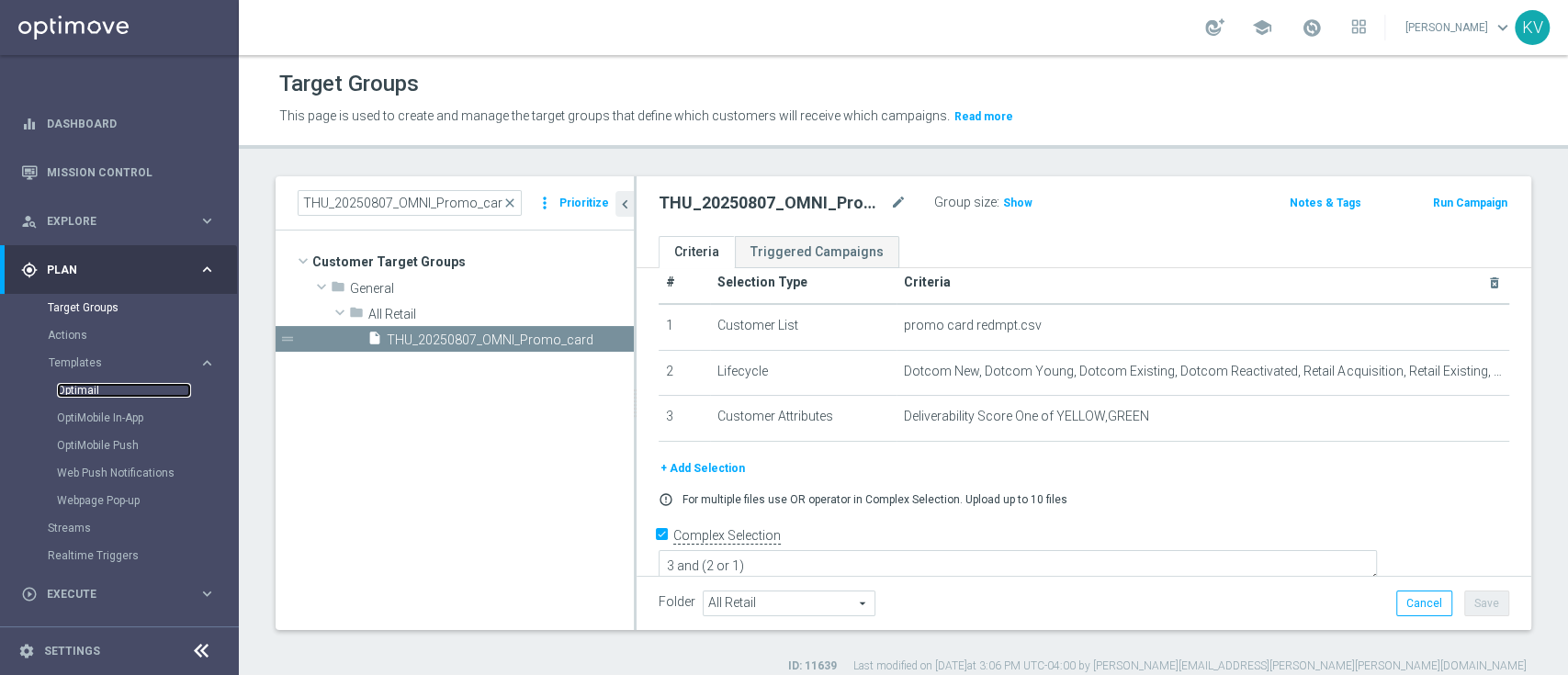
click at [81, 389] on link "Optimail" at bounding box center [124, 390] width 134 height 15
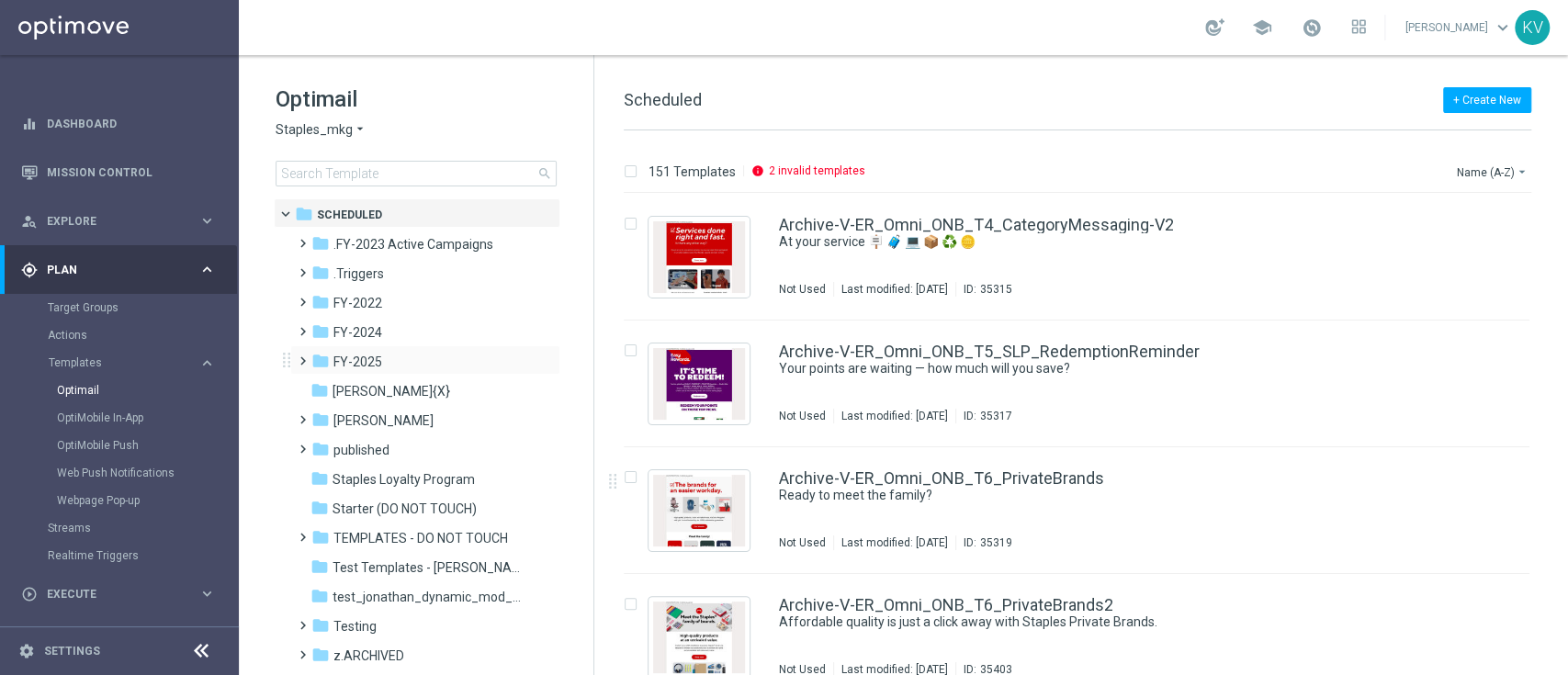
click at [295, 357] on span at bounding box center [299, 353] width 8 height 7
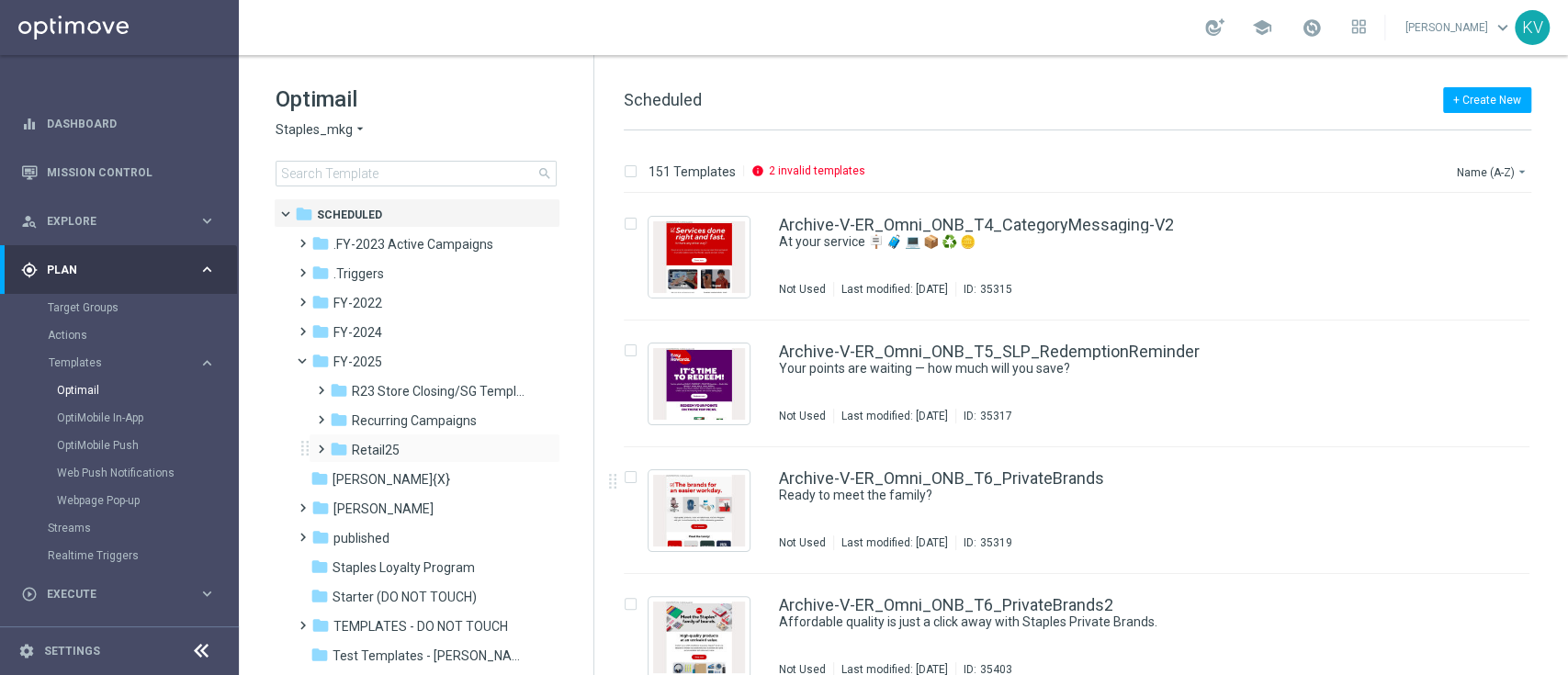
click at [316, 444] on span at bounding box center [317, 441] width 8 height 7
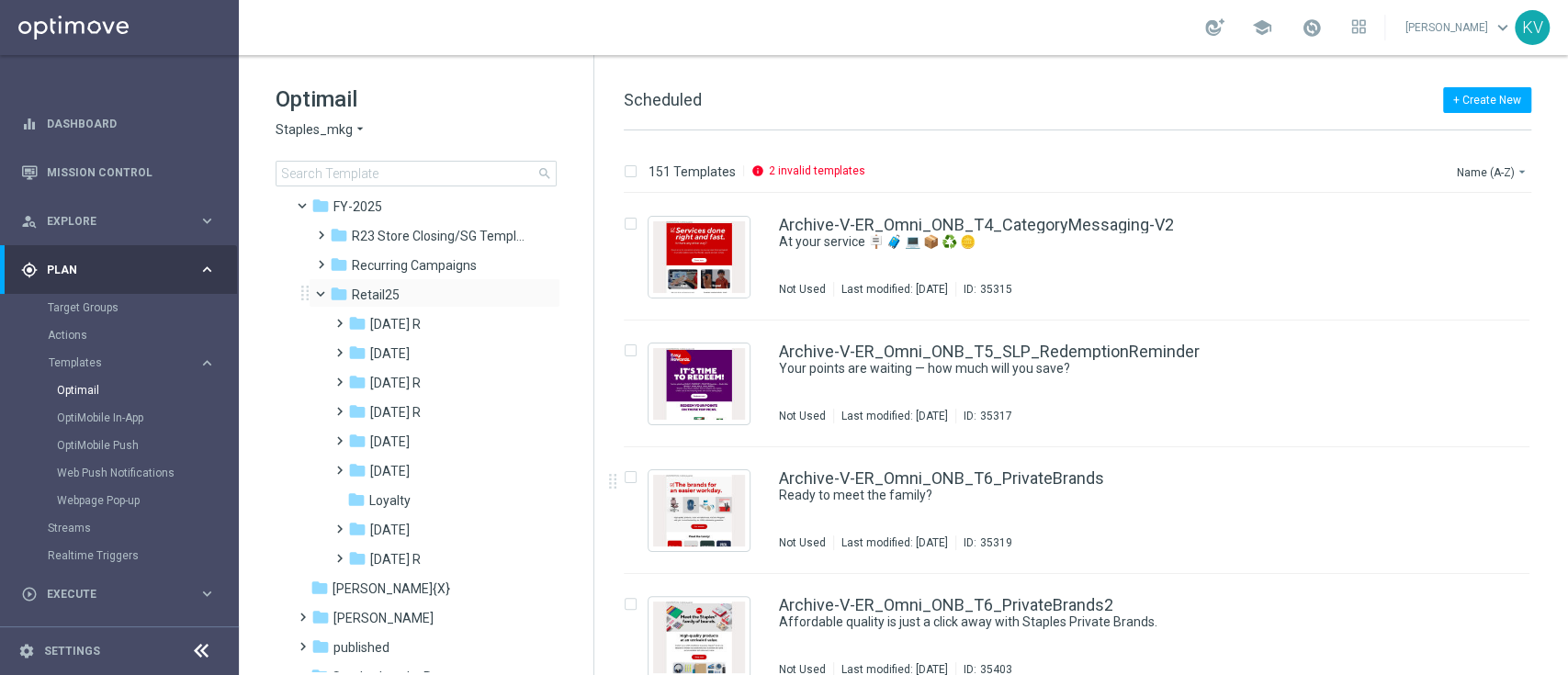
scroll to position [156, 0]
click at [1280, 467] on div "Archive-V-ER_Omni_ONB_T6_PrivateBrands Ready to meet the family? Not Used Last …" at bounding box center [1076, 511] width 905 height 127
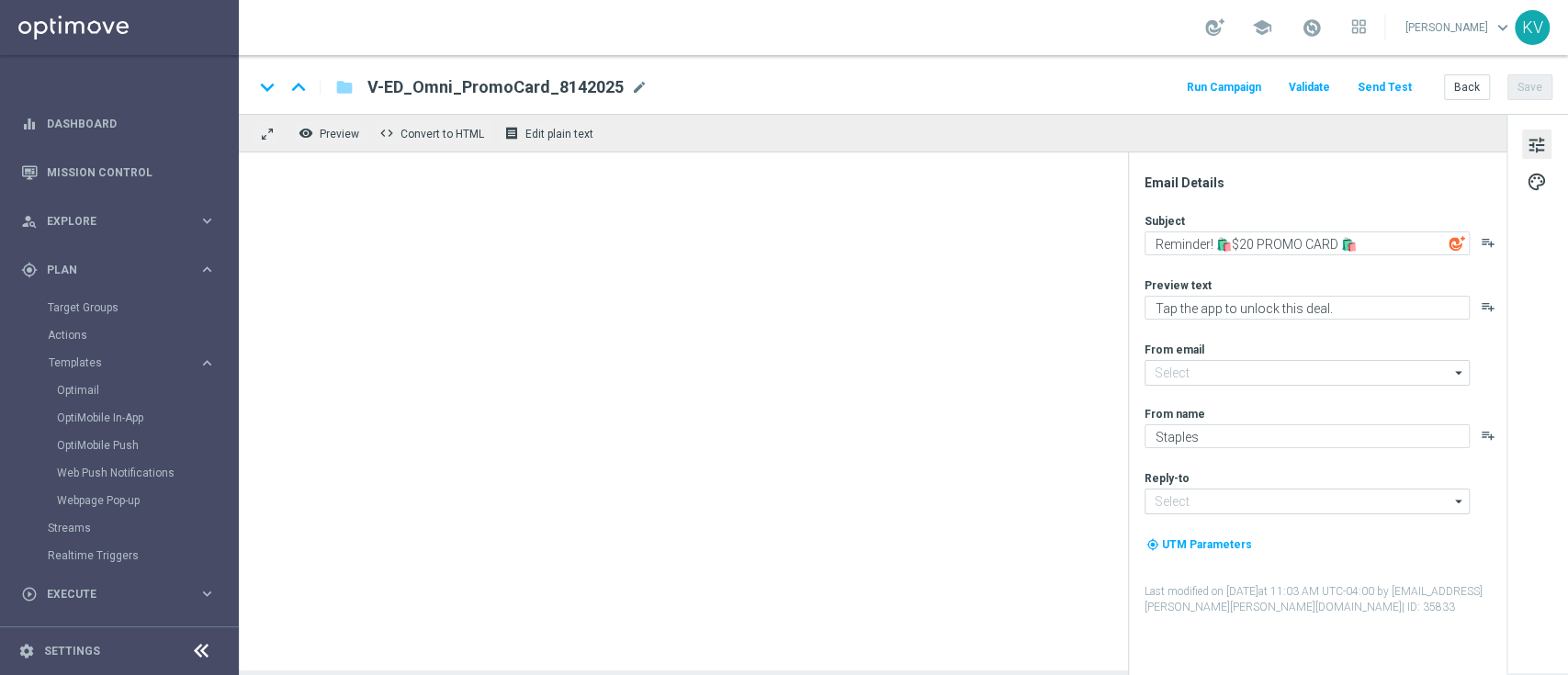
type input "[EMAIL_ADDRESS][DOMAIN_NAME]"
type textarea "Ready to meet the family?"
type textarea "You'll love 'em!"
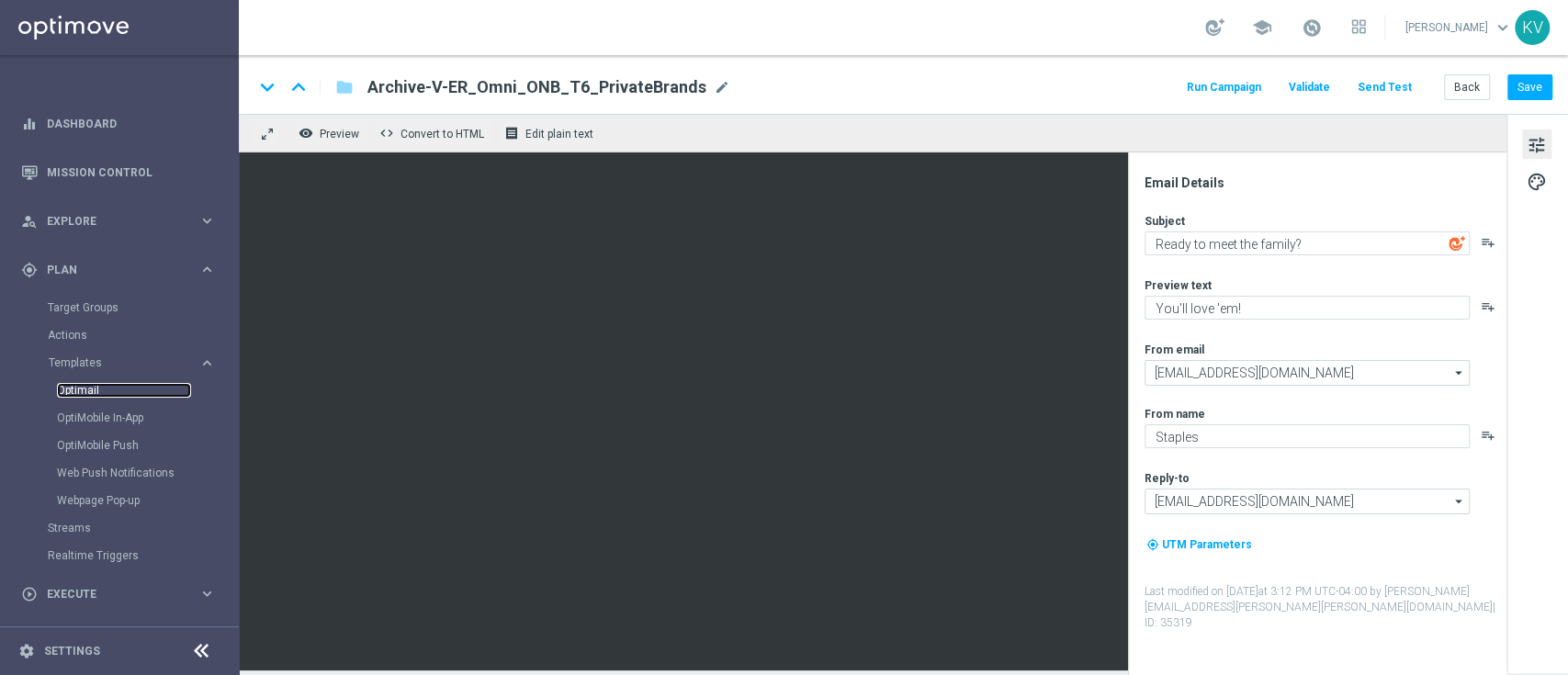
click at [92, 392] on link "Optimail" at bounding box center [124, 390] width 134 height 15
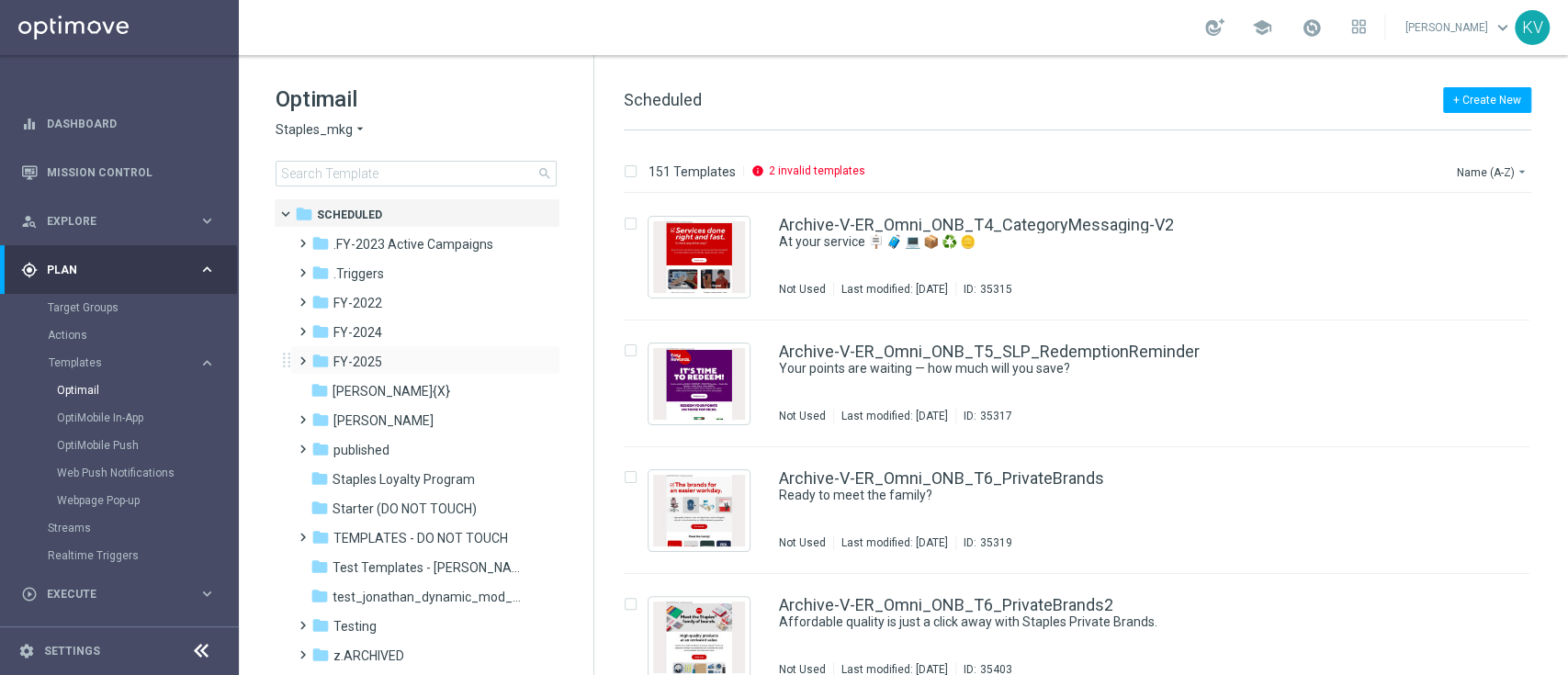
click at [303, 357] on span at bounding box center [299, 353] width 8 height 7
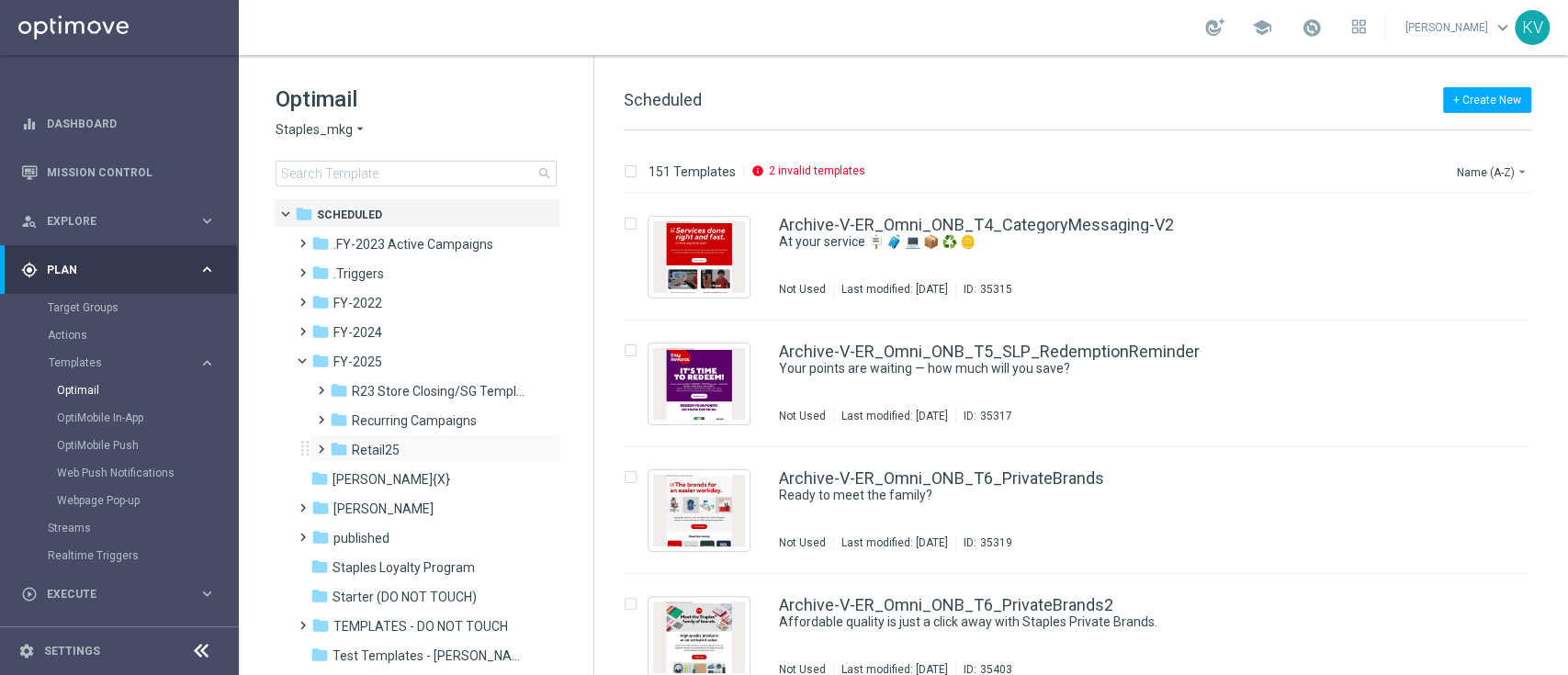
click at [321, 444] on span at bounding box center [317, 441] width 8 height 7
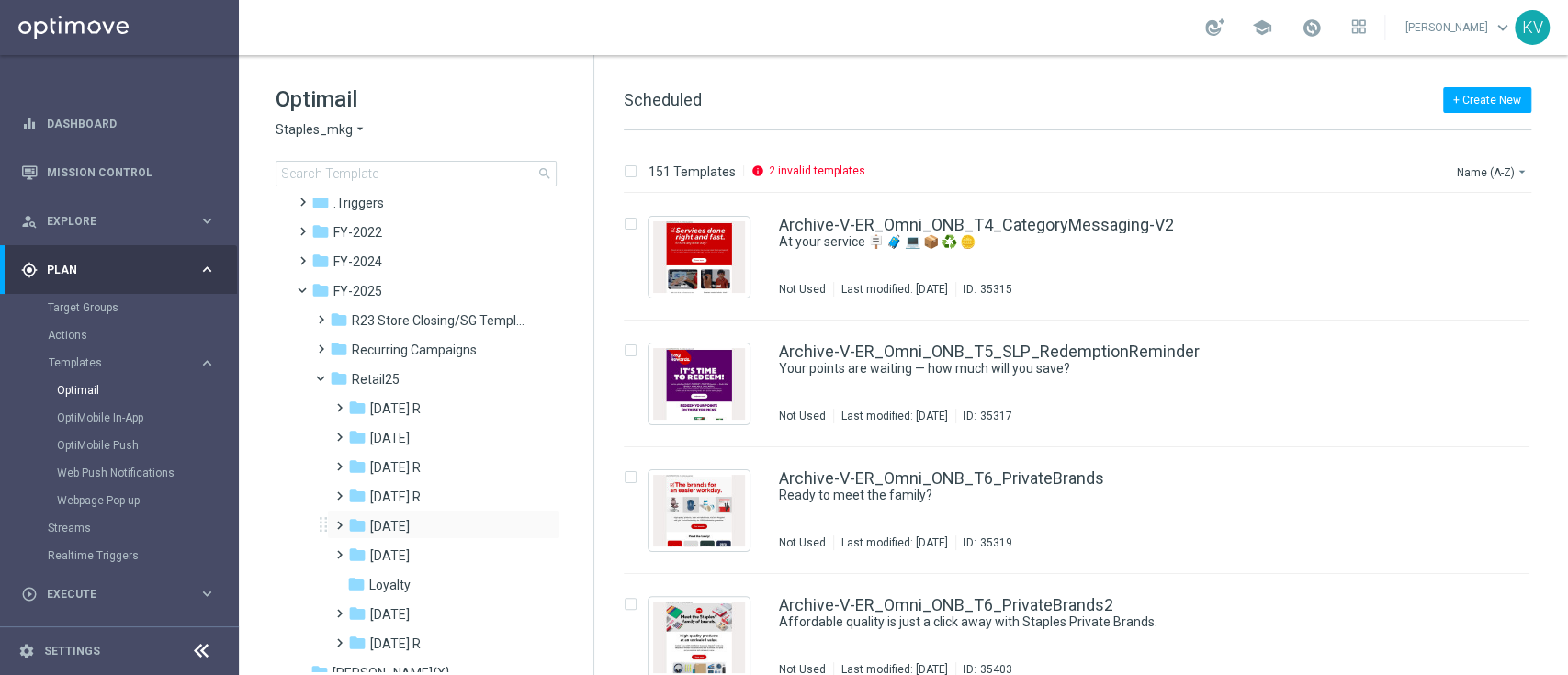
scroll to position [78, 0]
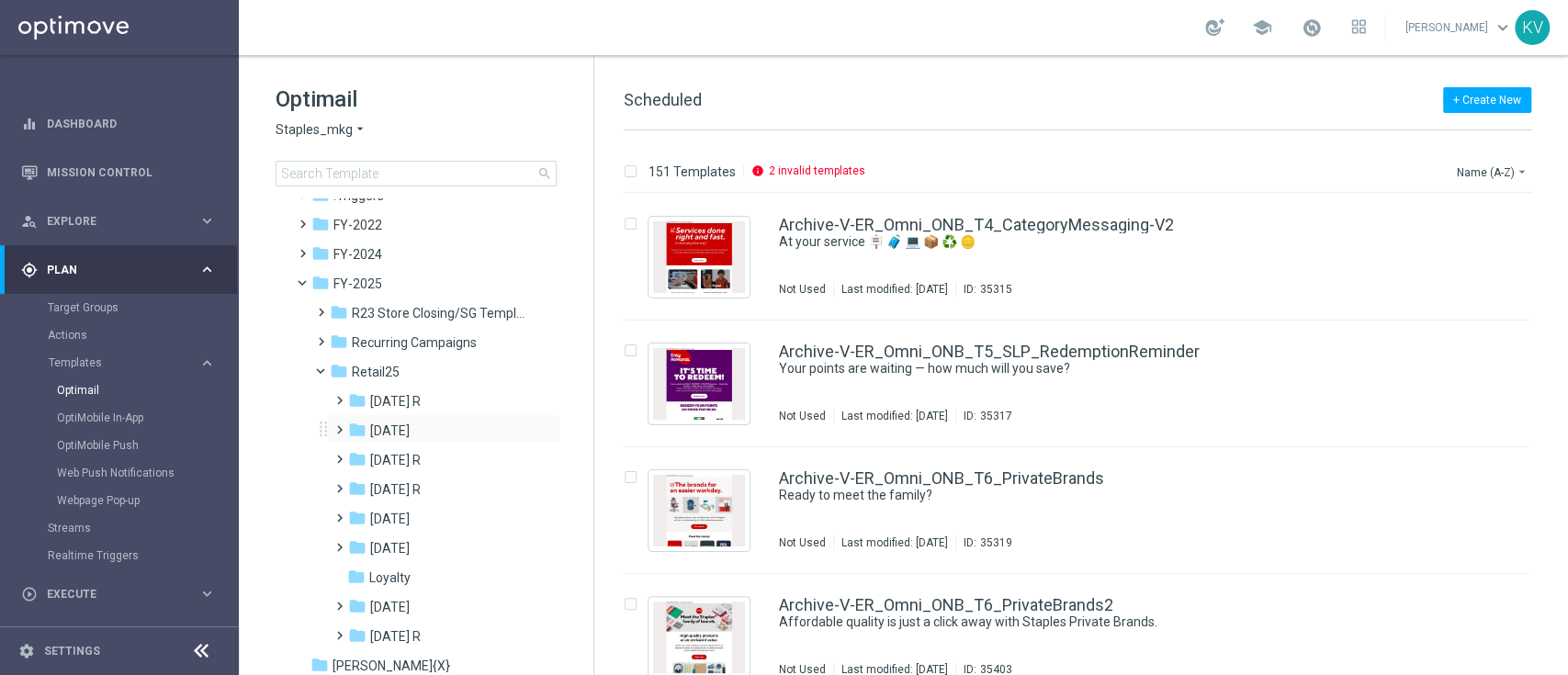
click at [335, 426] on span at bounding box center [335, 422] width 8 height 7
click at [358, 485] on span at bounding box center [354, 481] width 8 height 7
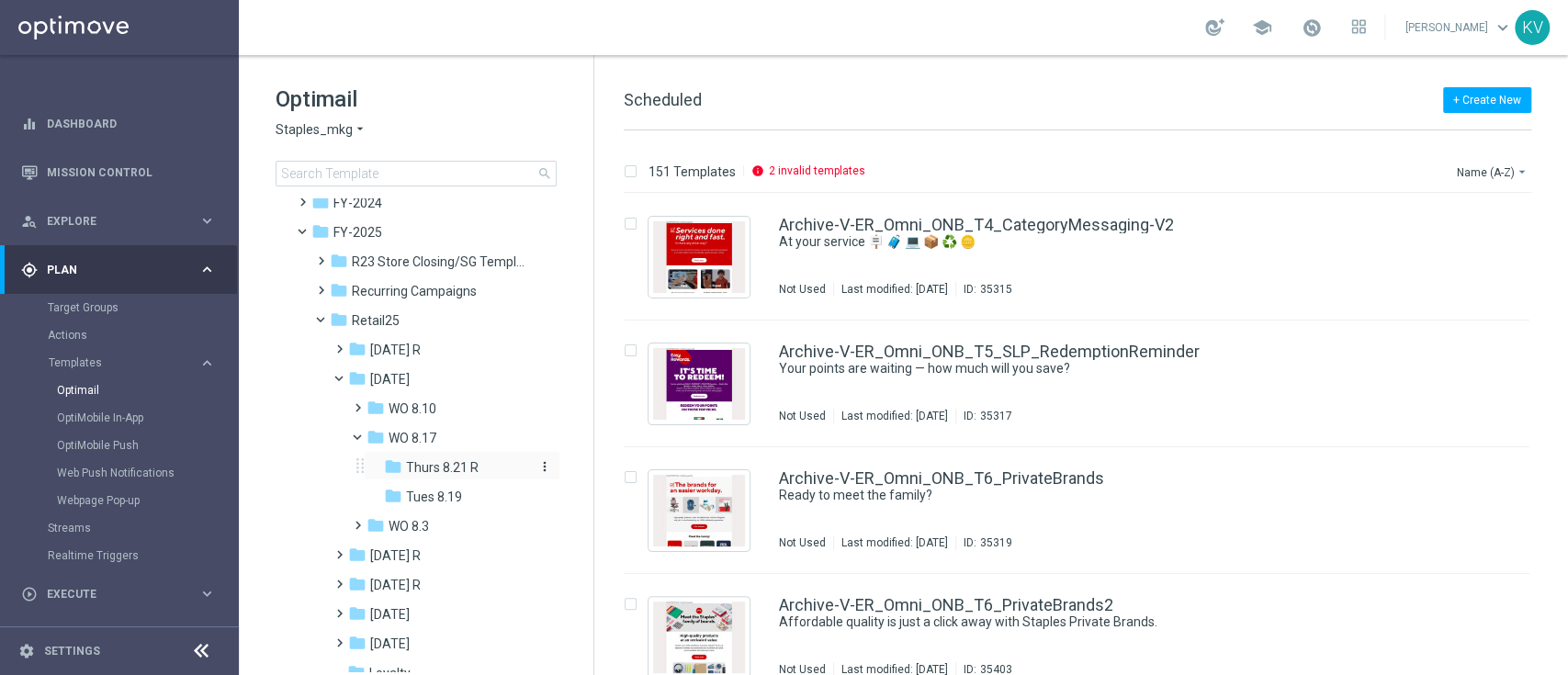
click at [423, 467] on span "Thurs 8.21 R" at bounding box center [442, 468] width 73 height 17
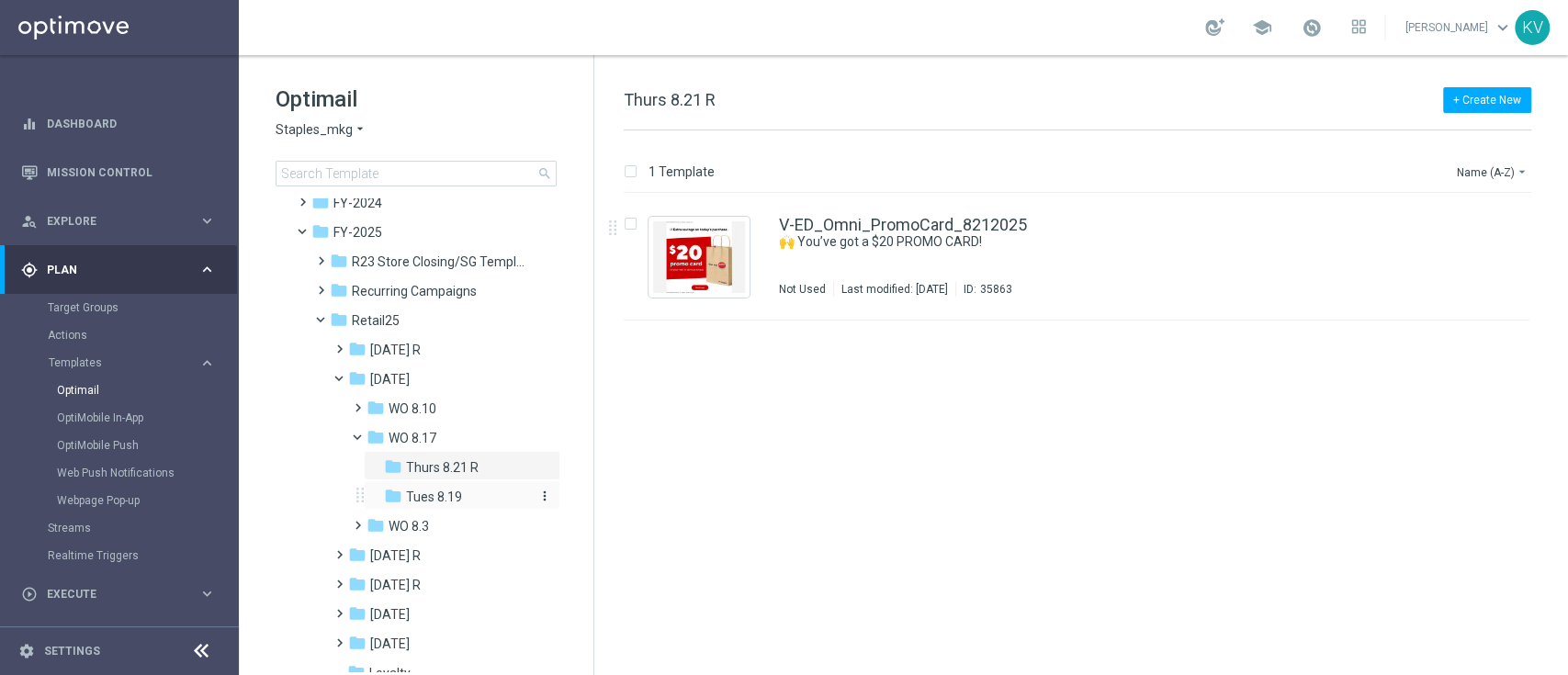
click at [432, 496] on span "Tues 8.19" at bounding box center [434, 498] width 56 height 17
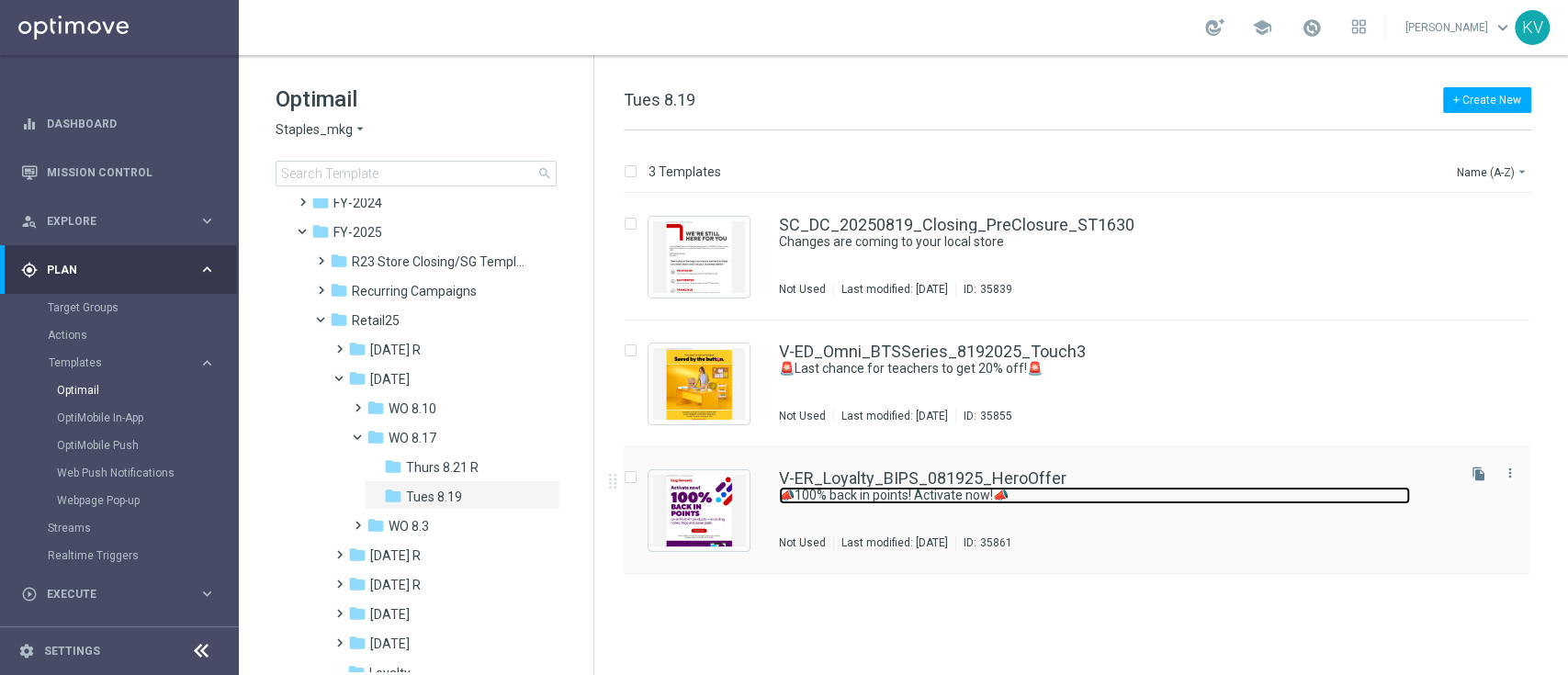
click at [972, 489] on link "📣100% back in points! Activate now!📣" at bounding box center [1095, 496] width 631 height 18
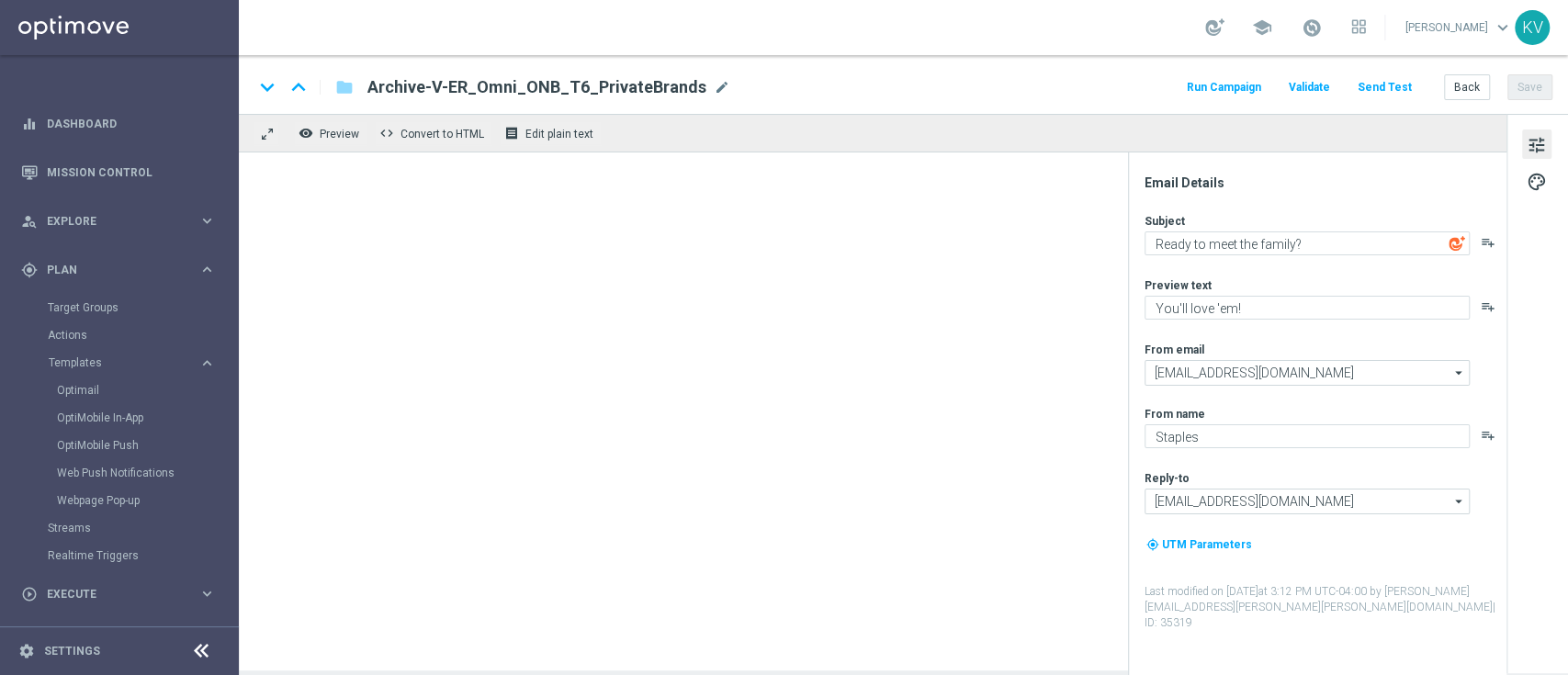
type textarea "📣100% back in points! Activate now!📣"
type textarea "Earn on all Post-it products."
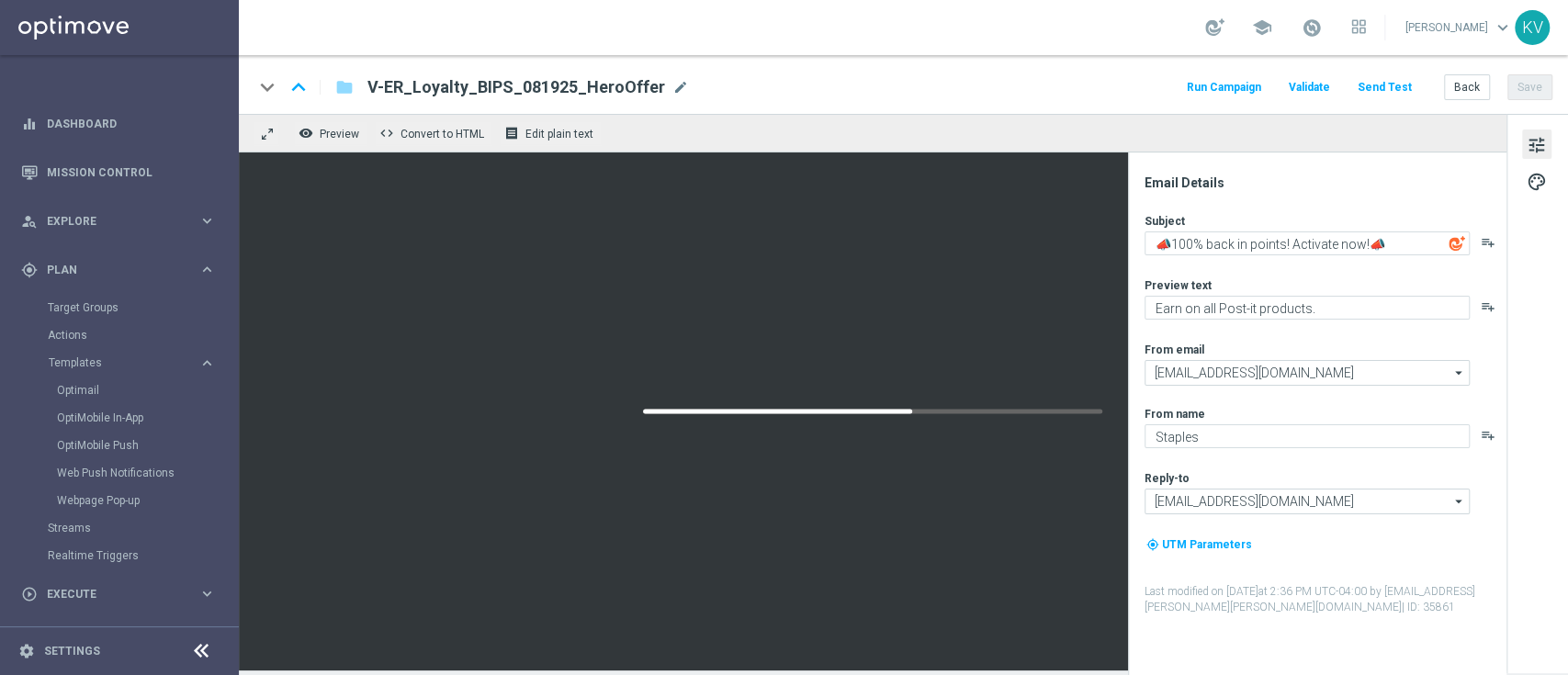
click at [1397, 85] on button "Send Test" at bounding box center [1385, 88] width 60 height 25
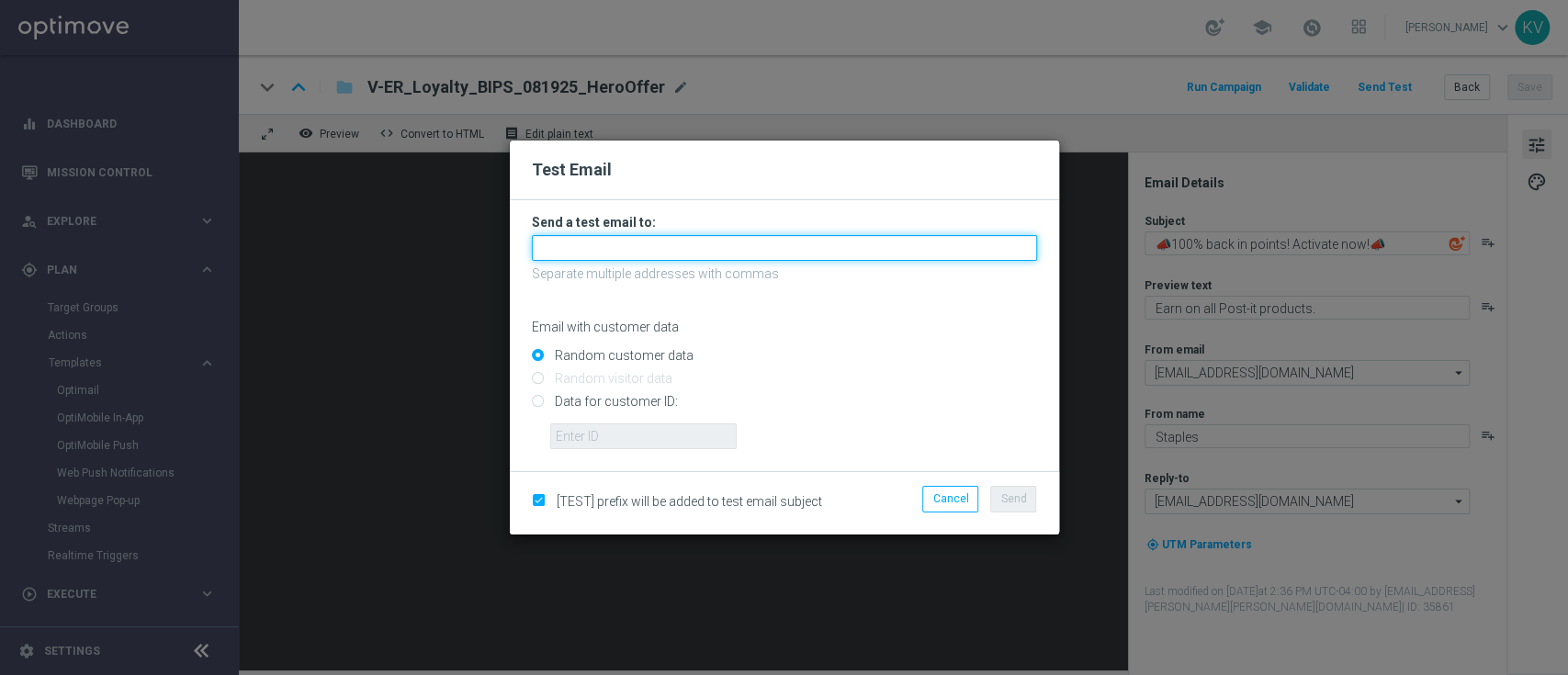
click at [805, 253] on input "text" at bounding box center [784, 248] width 505 height 26
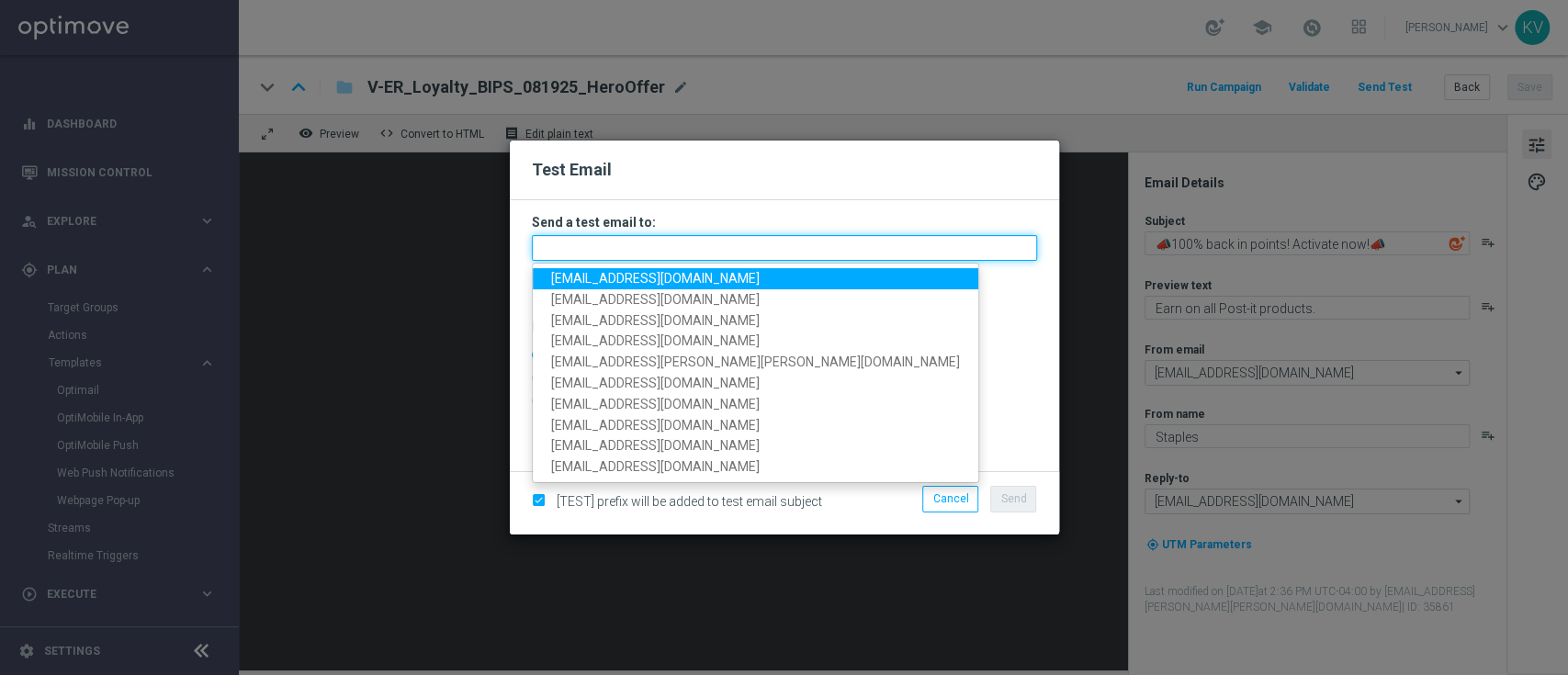
click at [792, 253] on input "text" at bounding box center [784, 248] width 505 height 26
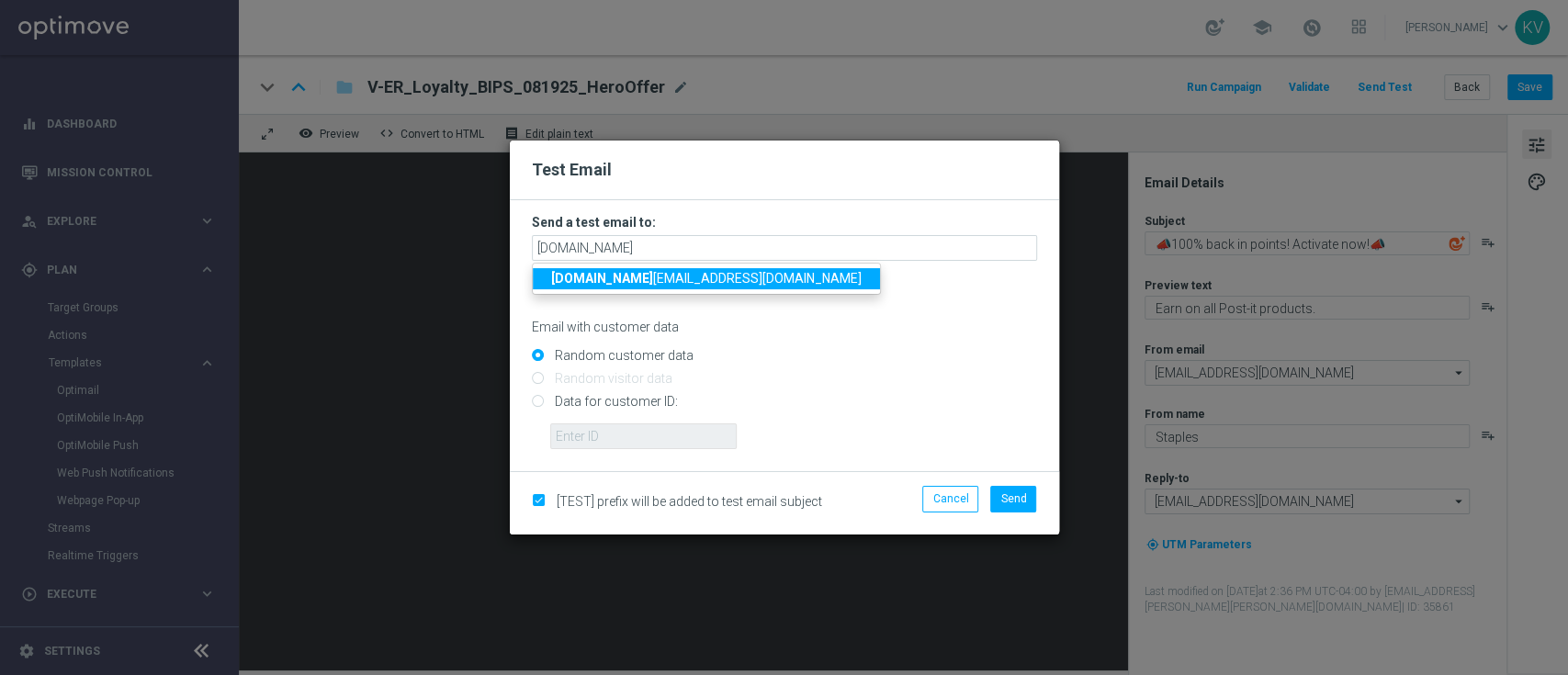
click at [686, 268] on link "[DOMAIN_NAME] [EMAIL_ADDRESS][DOMAIN_NAME]" at bounding box center [707, 278] width 347 height 21
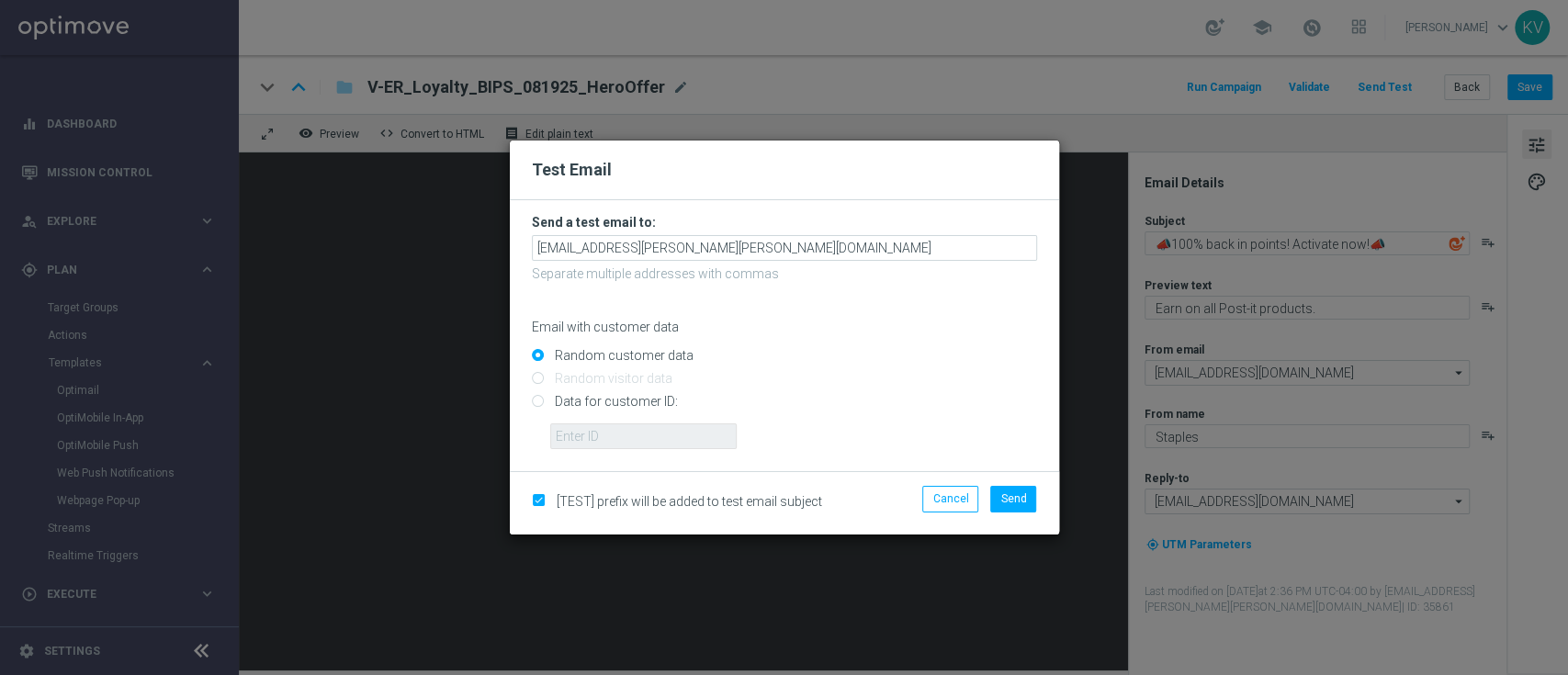
click at [706, 234] on form "Send a test email to: [EMAIL_ADDRESS][PERSON_NAME][PERSON_NAME][DOMAIN_NAME] Se…" at bounding box center [784, 331] width 505 height 235
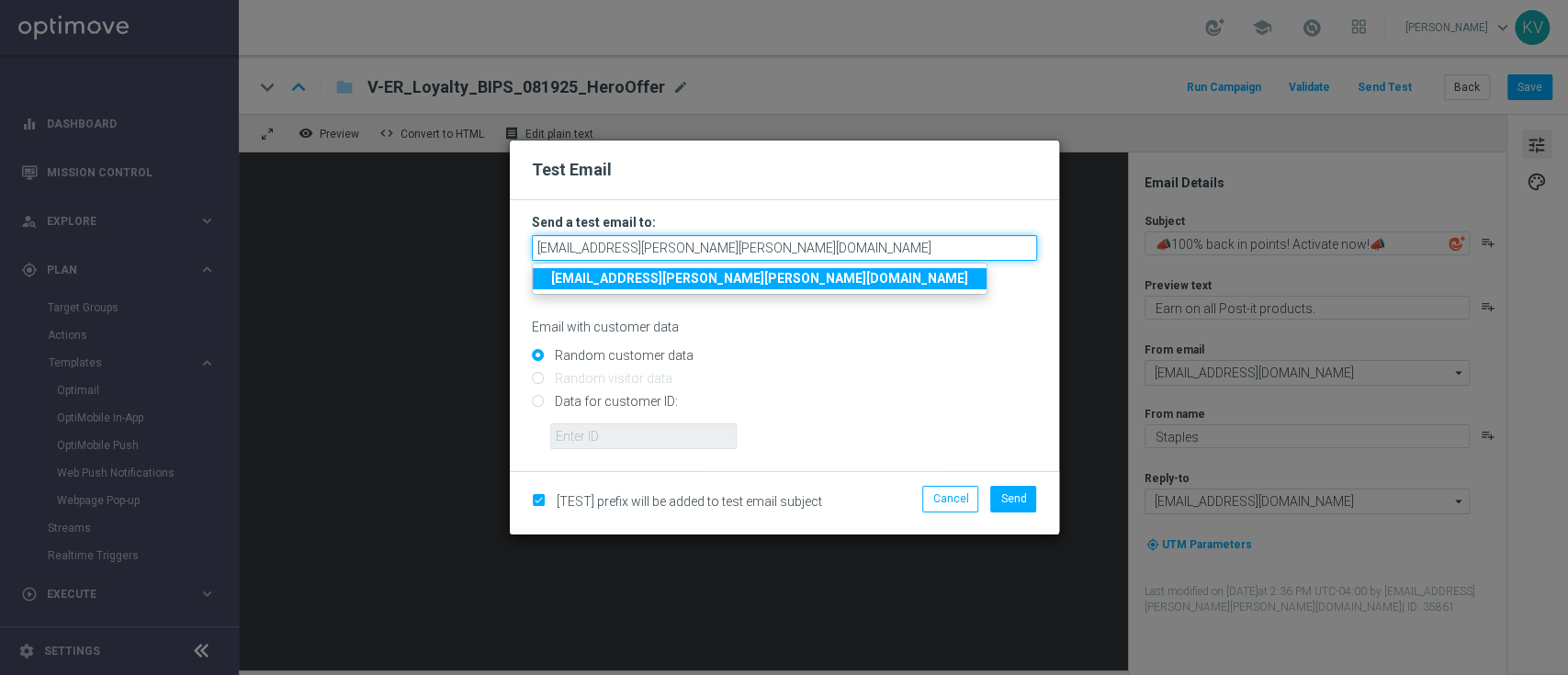
click at [703, 246] on input "[EMAIL_ADDRESS][PERSON_NAME][PERSON_NAME][DOMAIN_NAME]" at bounding box center [784, 248] width 505 height 26
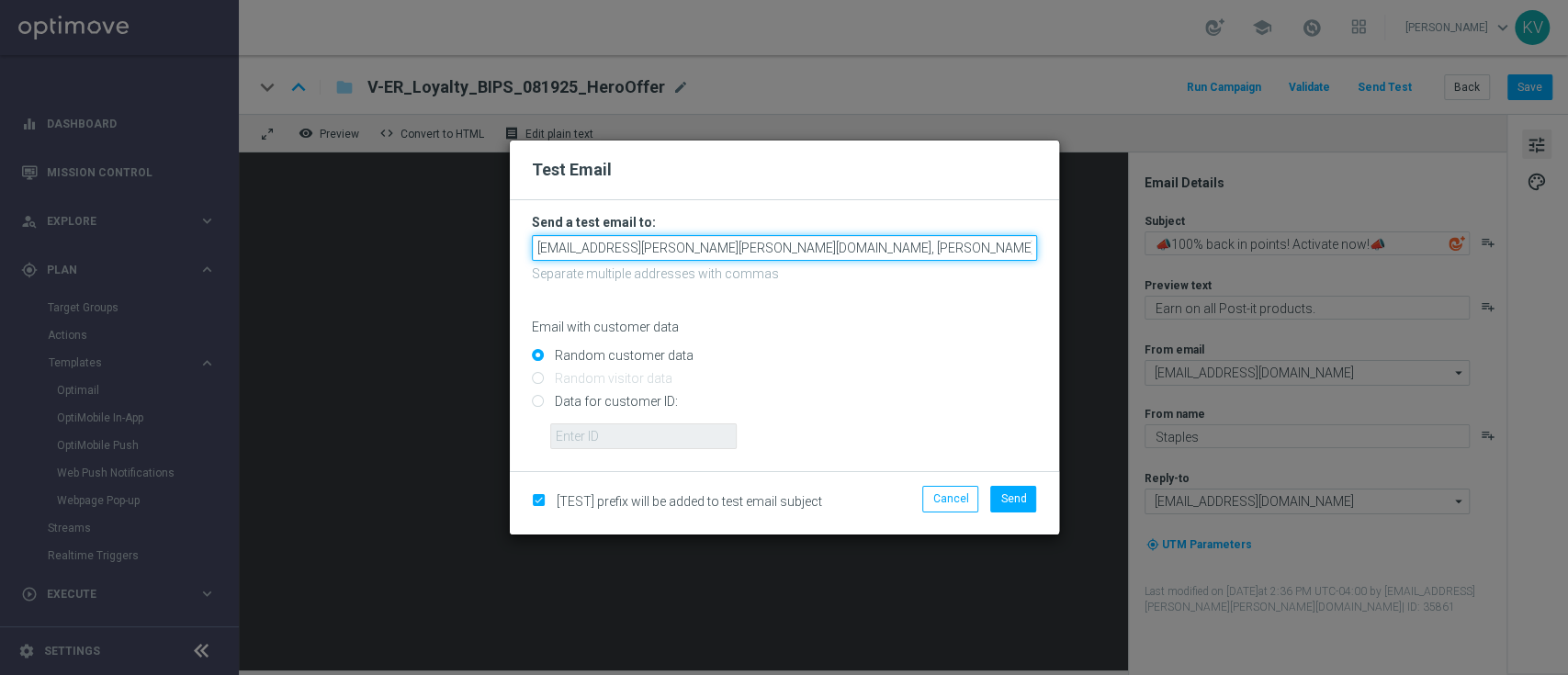
paste input ".[PERSON_NAME]"
click at [730, 254] on input "[EMAIL_ADDRESS][PERSON_NAME][PERSON_NAME][DOMAIN_NAME], [PERSON_NAME]..[PERSON_…" at bounding box center [784, 248] width 505 height 26
click at [778, 250] on input "[EMAIL_ADDRESS][PERSON_NAME][PERSON_NAME][DOMAIN_NAME], [PERSON_NAME][DOMAIN_NA…" at bounding box center [784, 248] width 505 height 26
click at [688, 248] on input "[EMAIL_ADDRESS][PERSON_NAME][PERSON_NAME][DOMAIN_NAME], [PERSON_NAME][DOMAIN_NA…" at bounding box center [784, 248] width 505 height 26
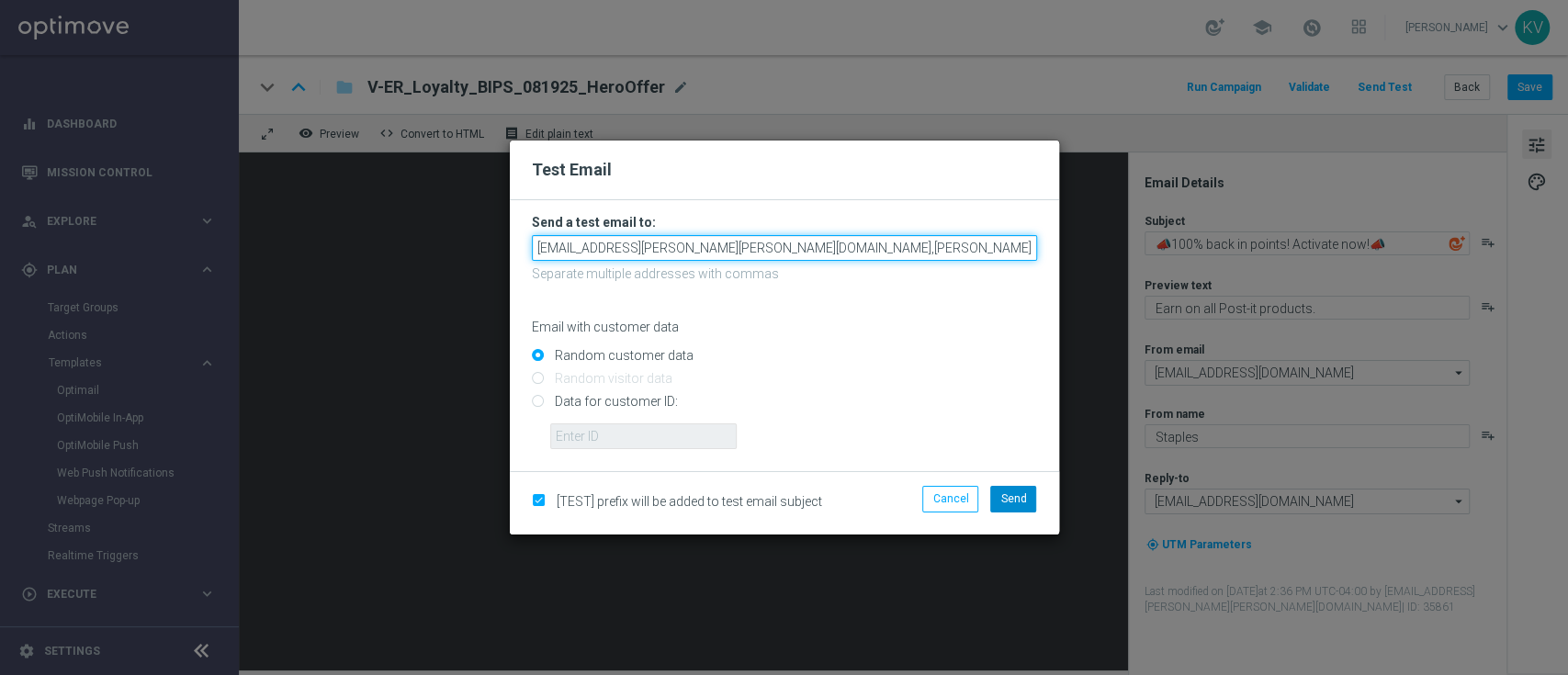
type input "[EMAIL_ADDRESS][PERSON_NAME][PERSON_NAME][DOMAIN_NAME],[PERSON_NAME][DOMAIN_NAM…"
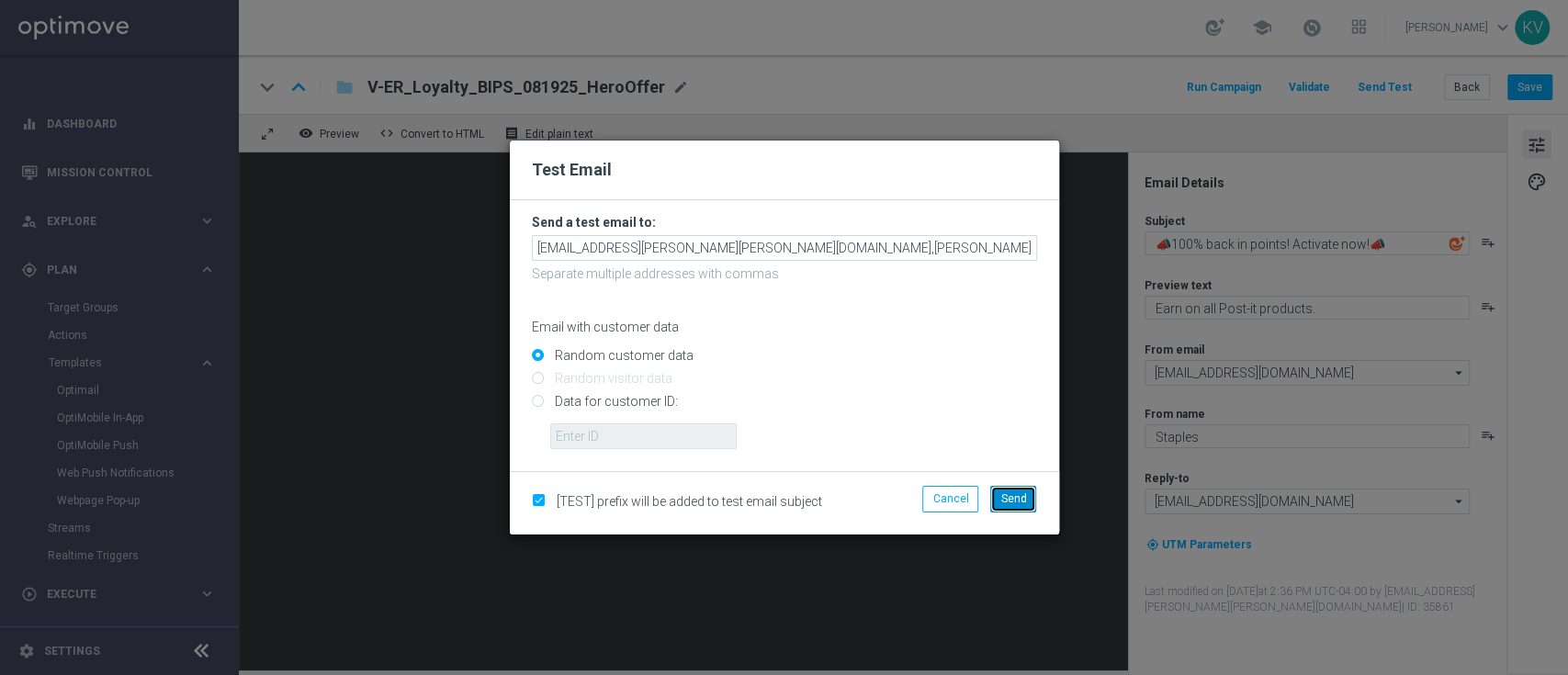
click at [1012, 496] on span "Send" at bounding box center [1014, 499] width 26 height 13
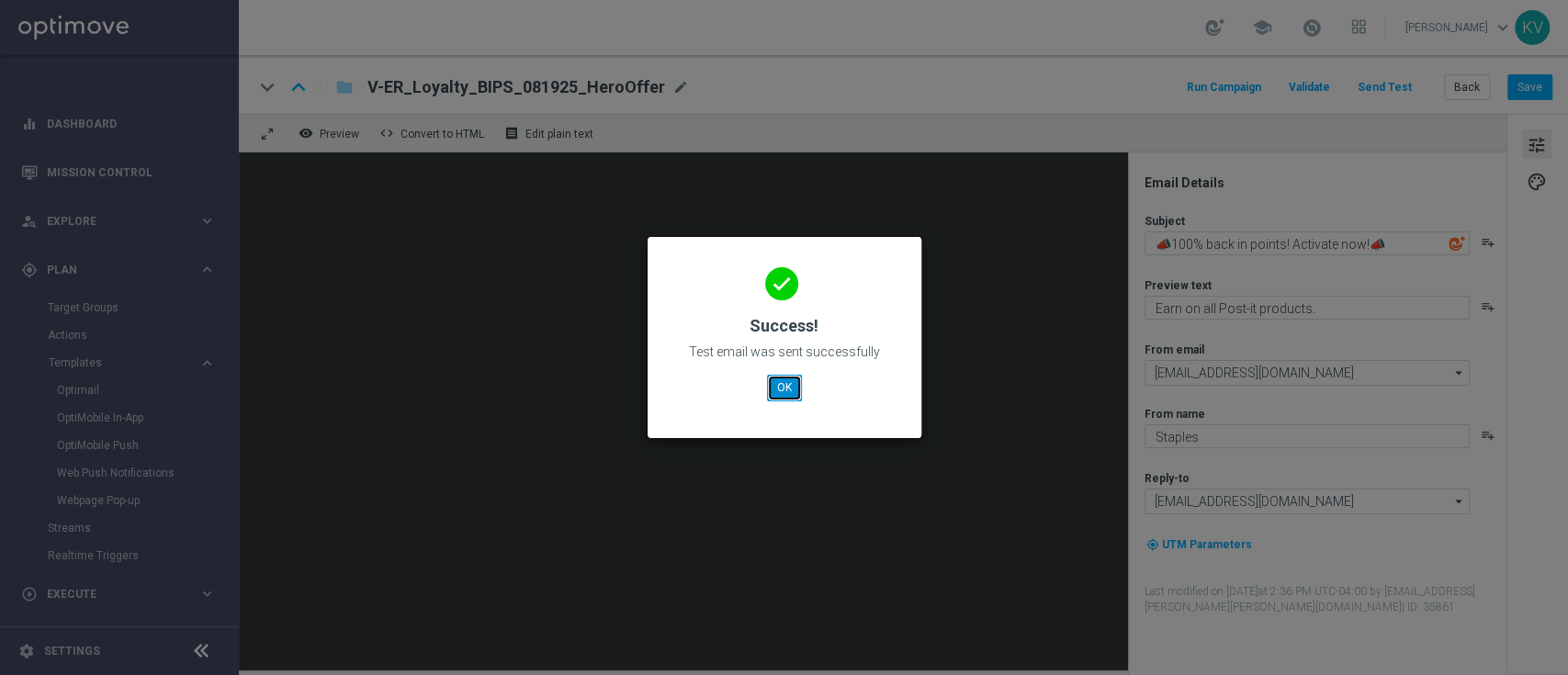
click at [796, 397] on button "OK" at bounding box center [784, 388] width 35 height 26
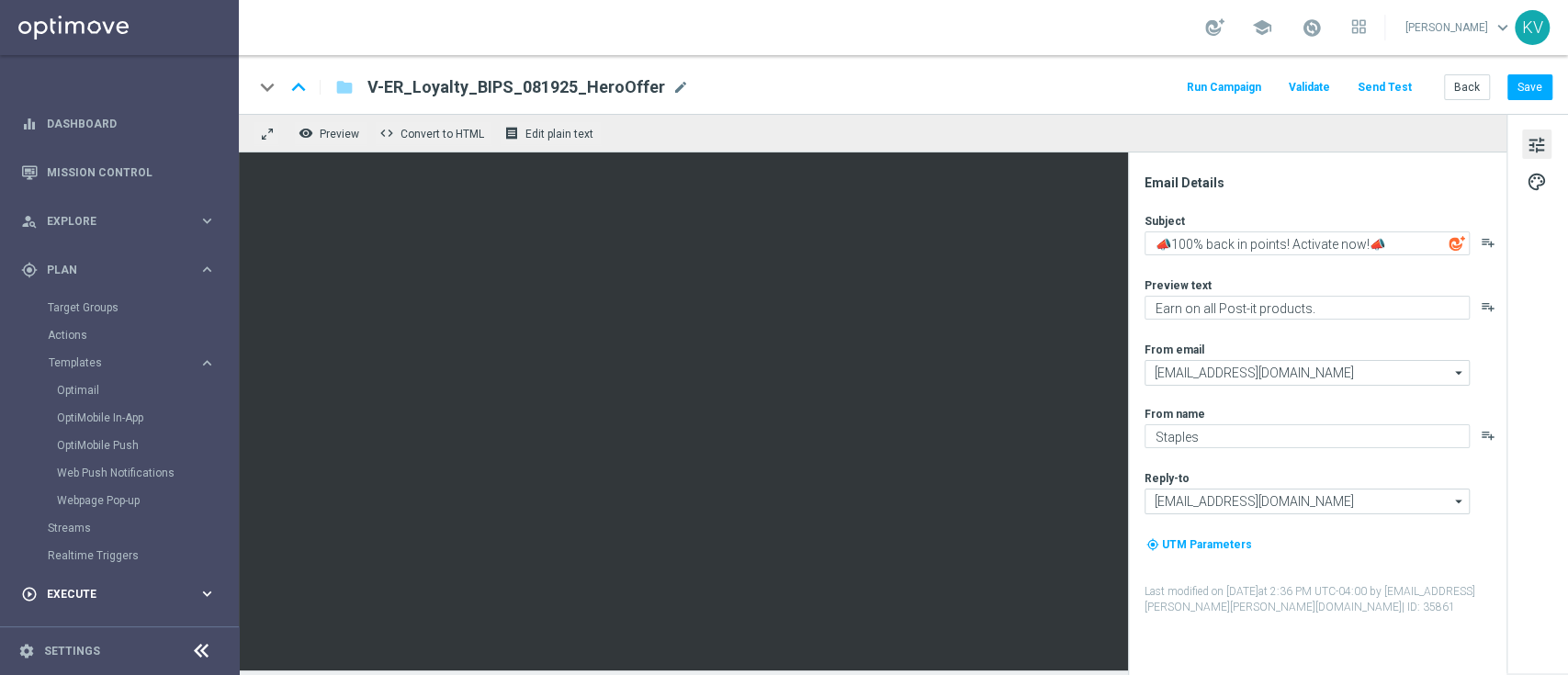
click at [105, 580] on div "play_circle_outline Execute keyboard_arrow_right" at bounding box center [119, 594] width 237 height 49
click at [125, 371] on div "Stream Builder" at bounding box center [142, 385] width 189 height 28
click at [125, 361] on link "Campaign Builder" at bounding box center [119, 357] width 144 height 15
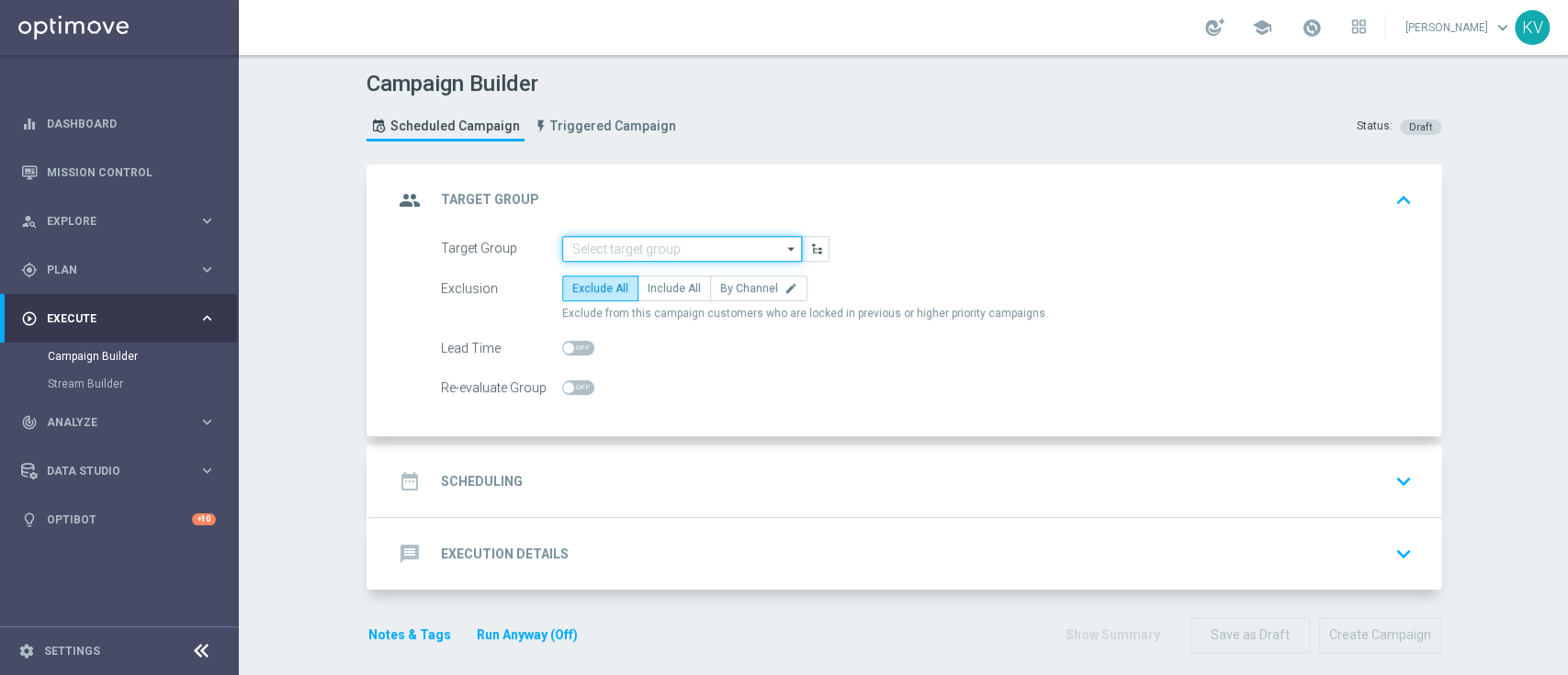
click at [637, 258] on input at bounding box center [681, 249] width 240 height 26
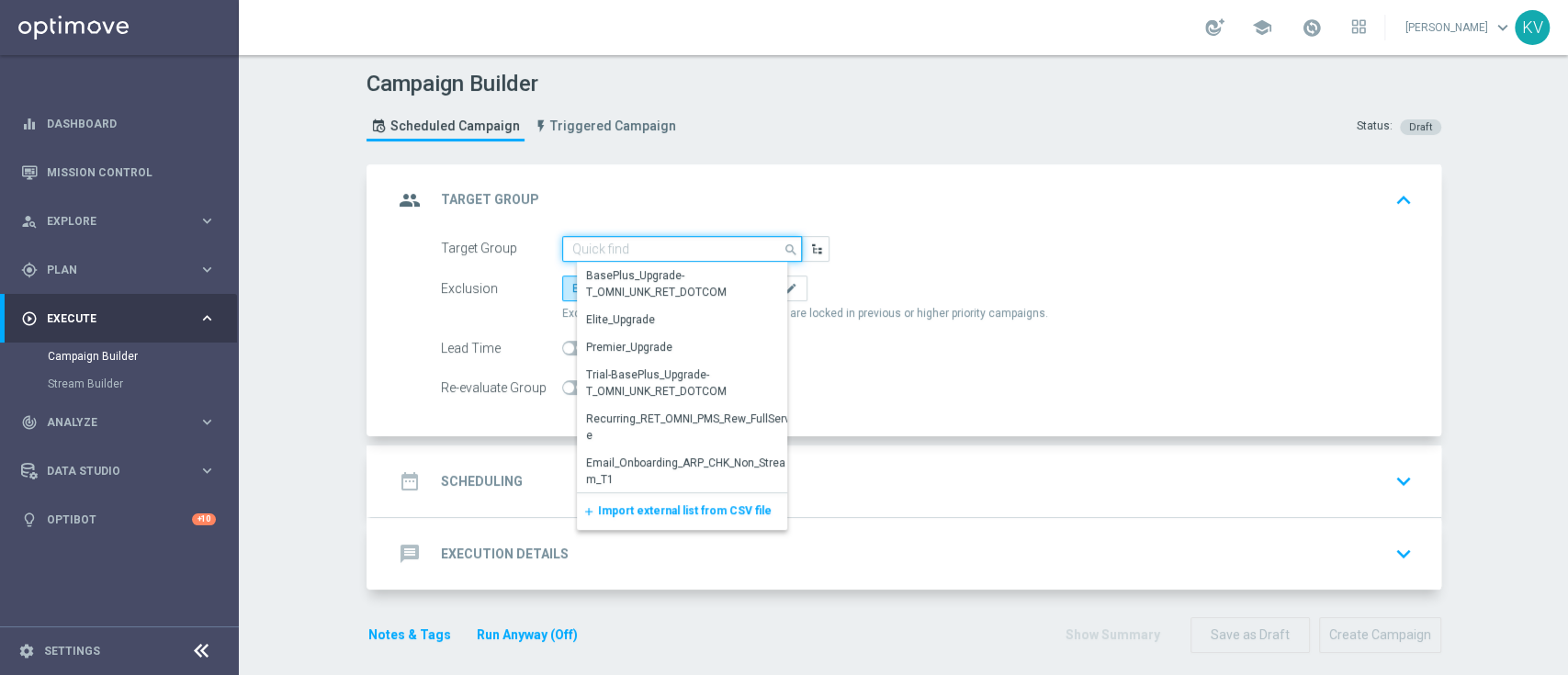
paste input "THUR_[PHONE_NUMBER]_SMS_RET_PROMO"
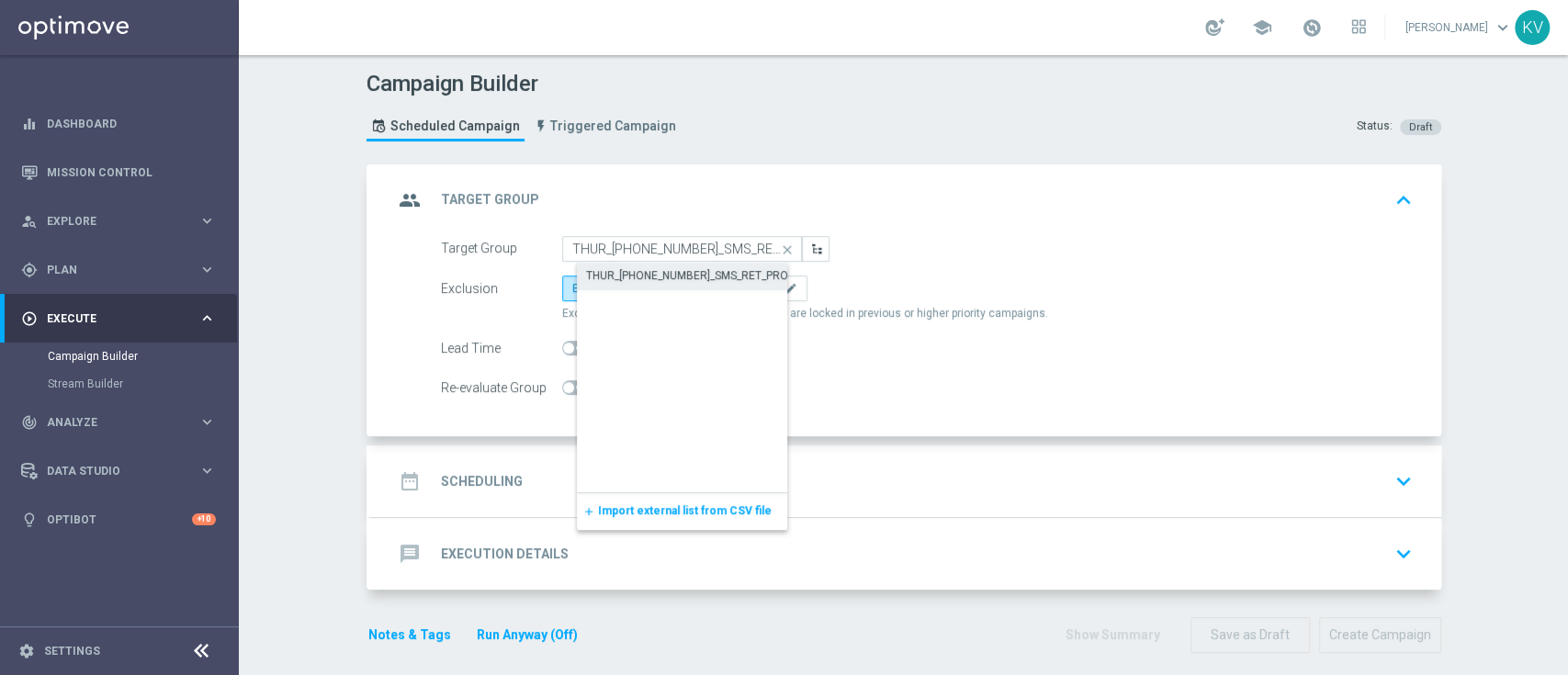
click at [688, 275] on div "THUR_[PHONE_NUMBER]_SMS_RET_PROMO" at bounding box center [695, 275] width 219 height 17
type input "THUR_[PHONE_NUMBER]_SMS_RET_PROMO"
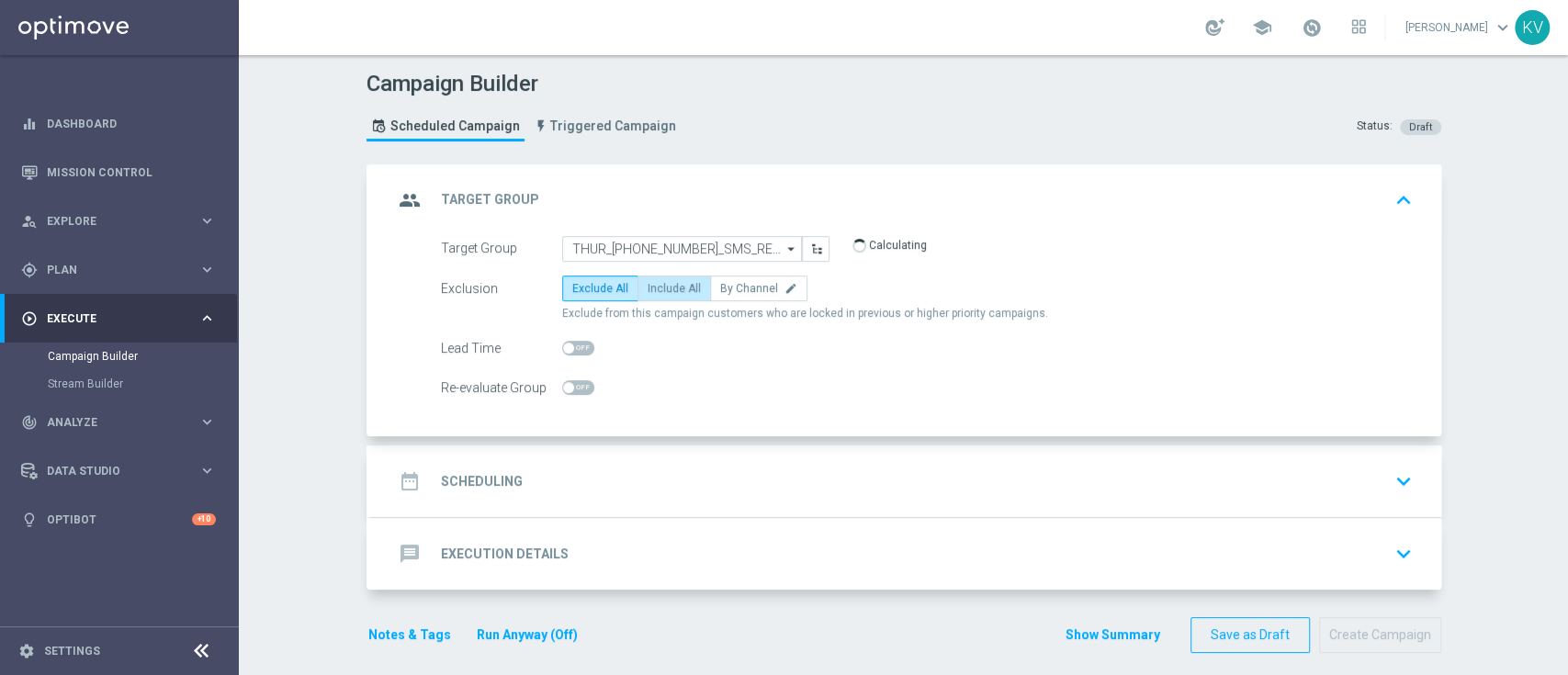
click at [688, 288] on label "Include All" at bounding box center [674, 288] width 74 height 26
click at [660, 288] on input "Include All" at bounding box center [653, 291] width 12 height 12
radio input "true"
click at [738, 471] on div "date_range Scheduling keyboard_arrow_down" at bounding box center [905, 481] width 1026 height 35
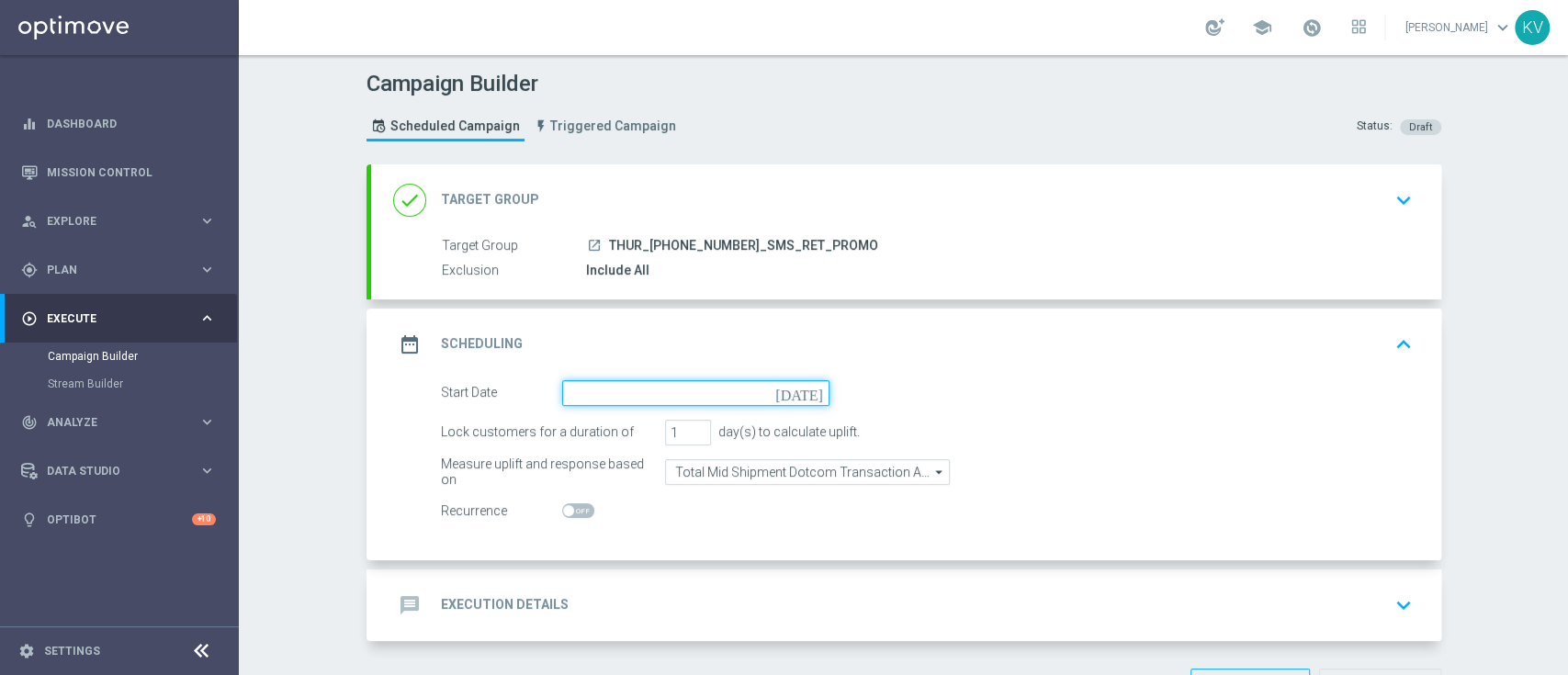
click at [650, 388] on input at bounding box center [695, 393] width 267 height 26
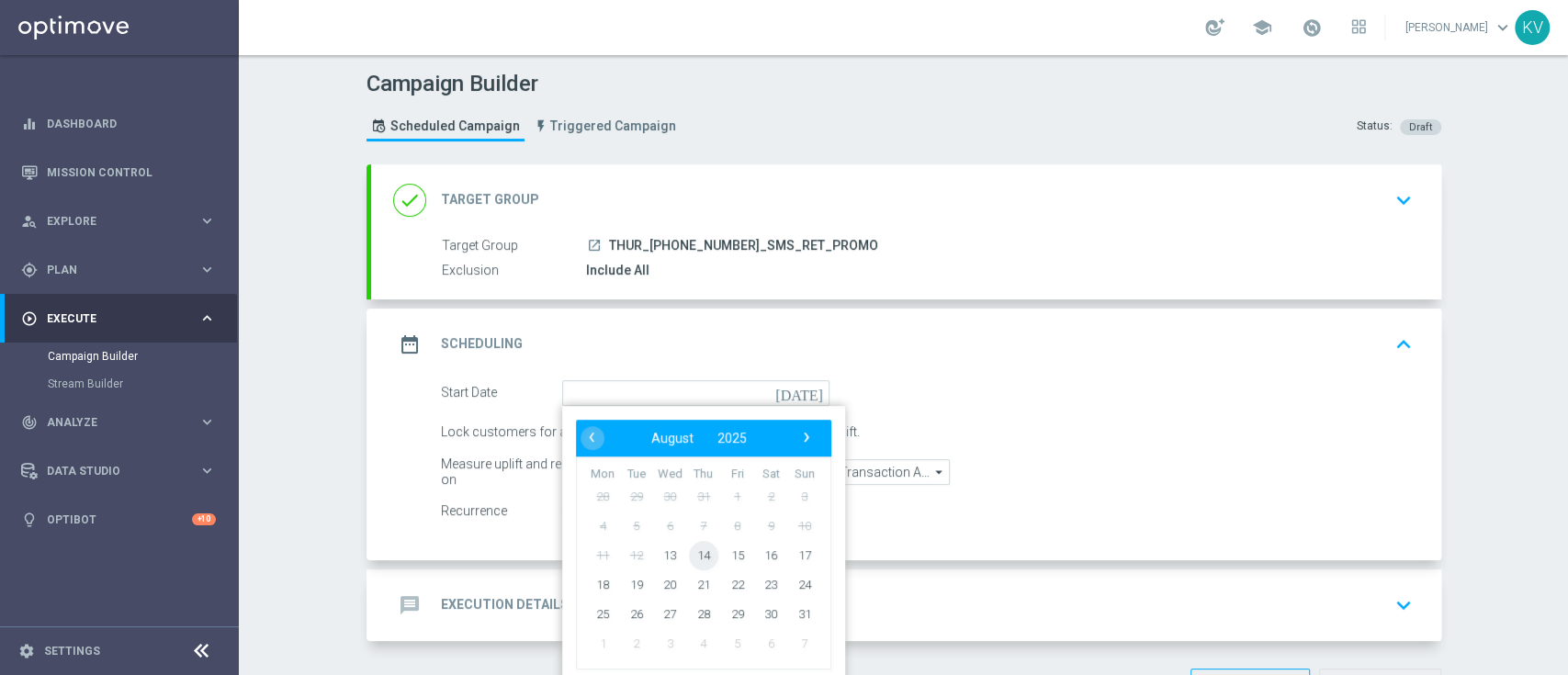
click at [691, 559] on span "14" at bounding box center [702, 555] width 29 height 29
type input "[DATE]"
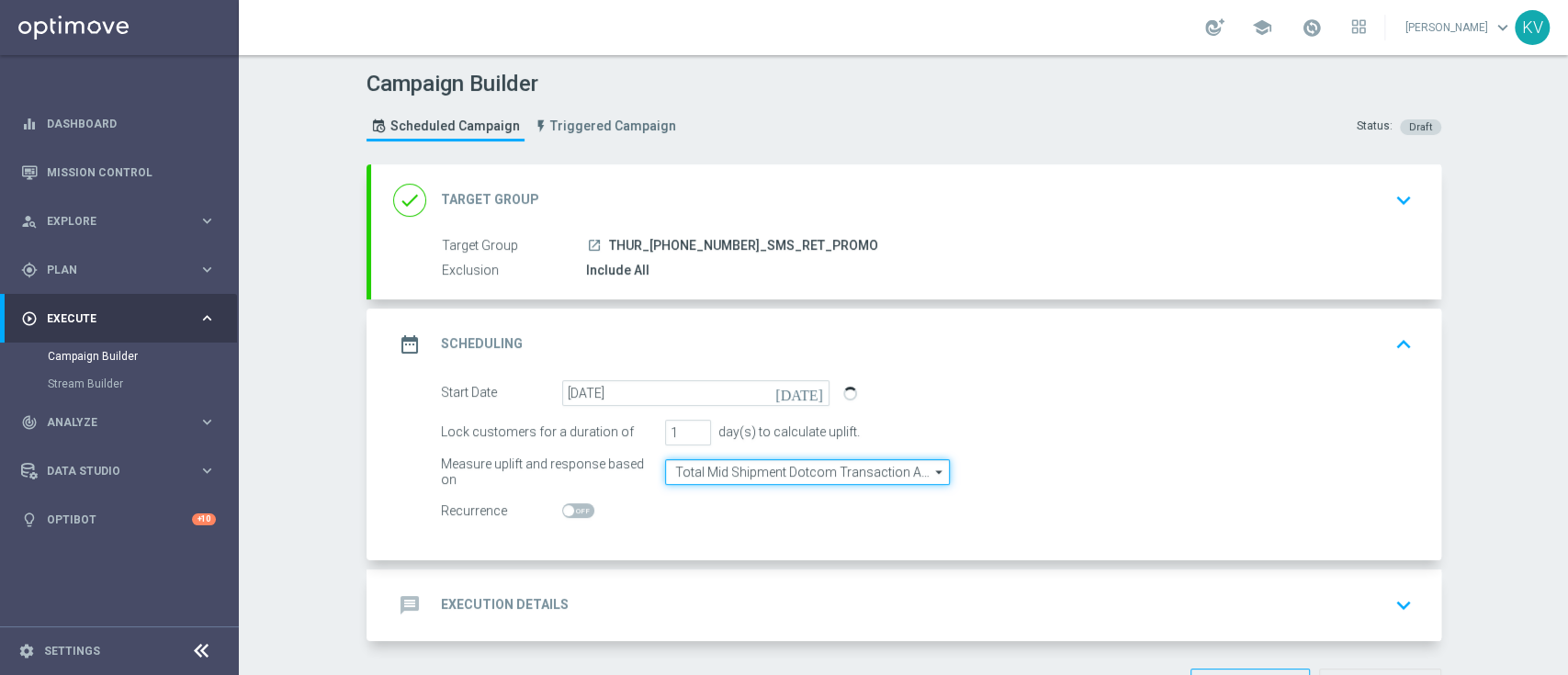
click at [831, 482] on input "Total Mid Shipment Dotcom Transaction Amount" at bounding box center [807, 472] width 285 height 26
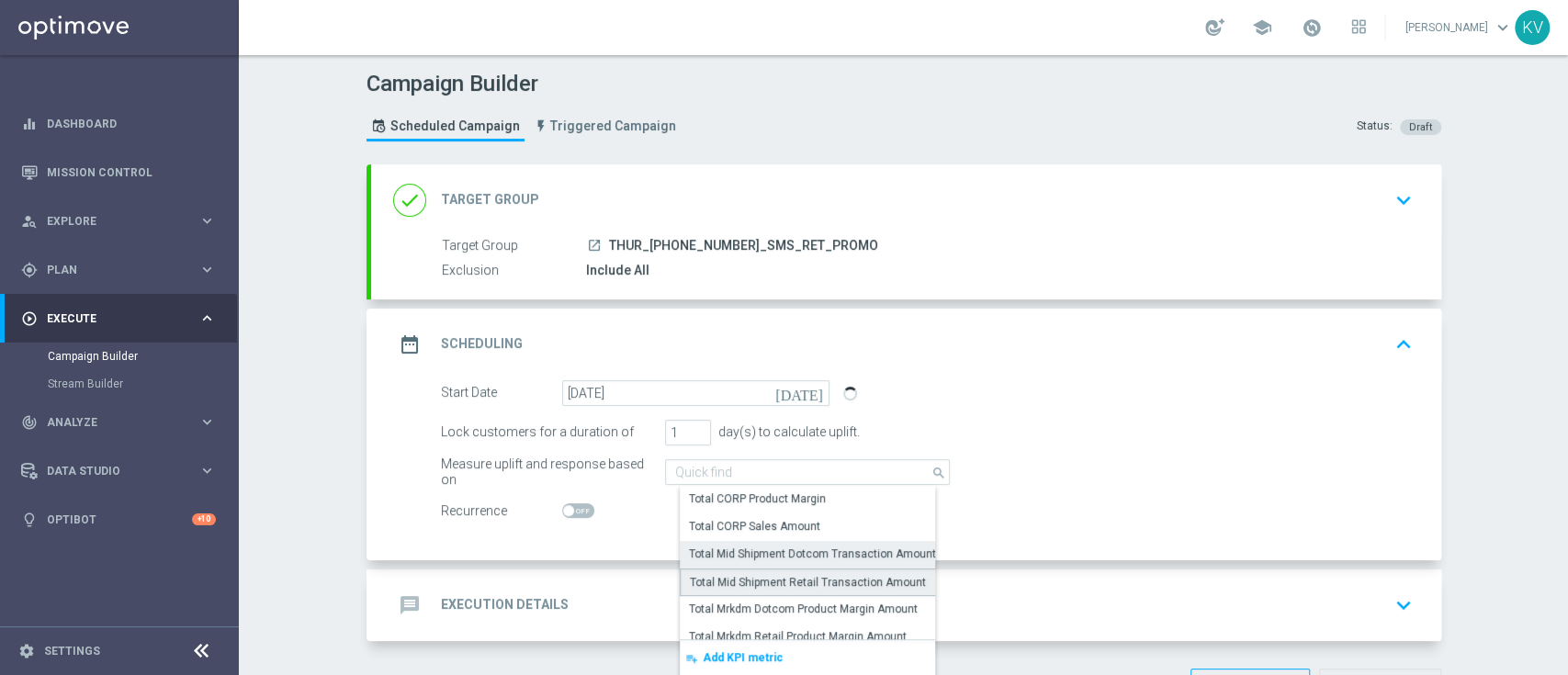
click at [845, 585] on div "Total Mid Shipment Retail Transaction Amount" at bounding box center [807, 583] width 236 height 17
type input "Total Mid Shipment Retail Transaction Amount"
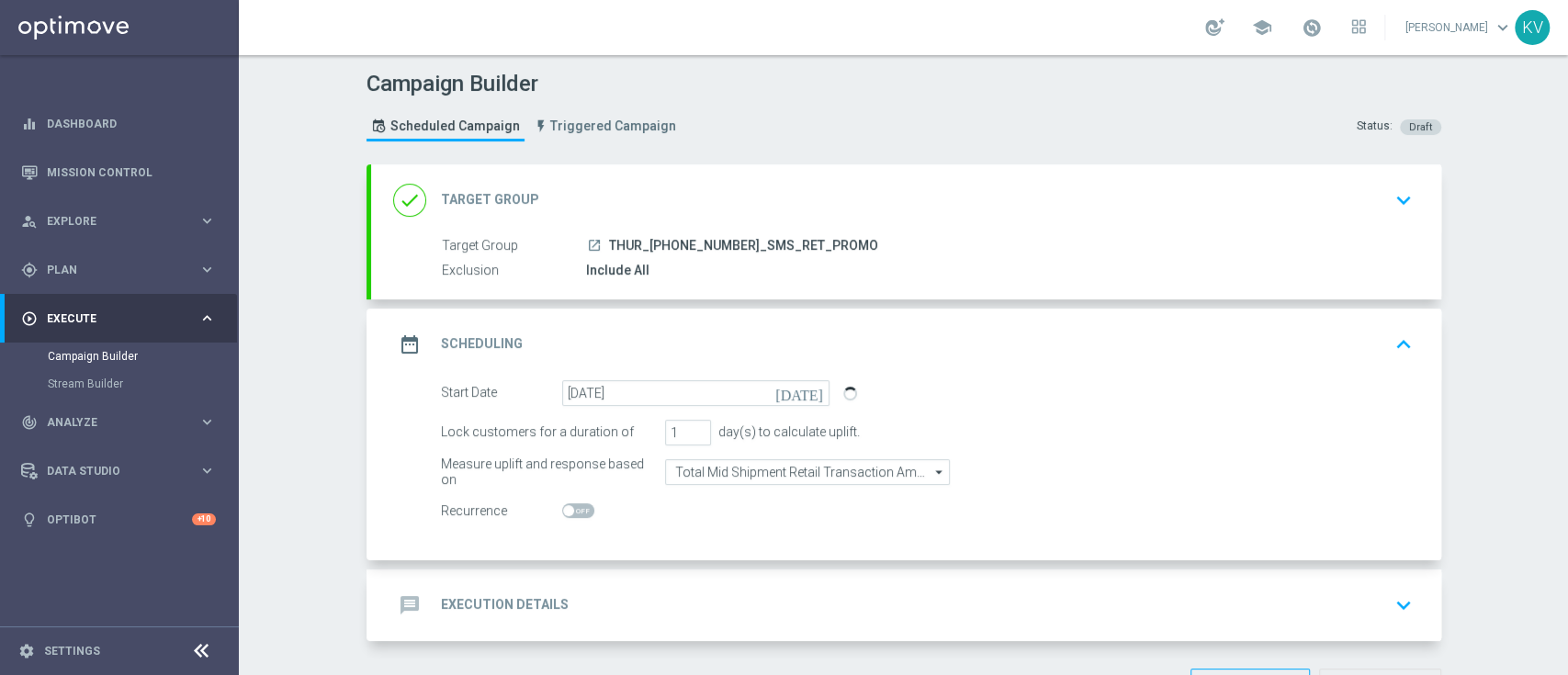
click at [845, 588] on div "message Execution Details keyboard_arrow_down" at bounding box center [905, 605] width 1026 height 35
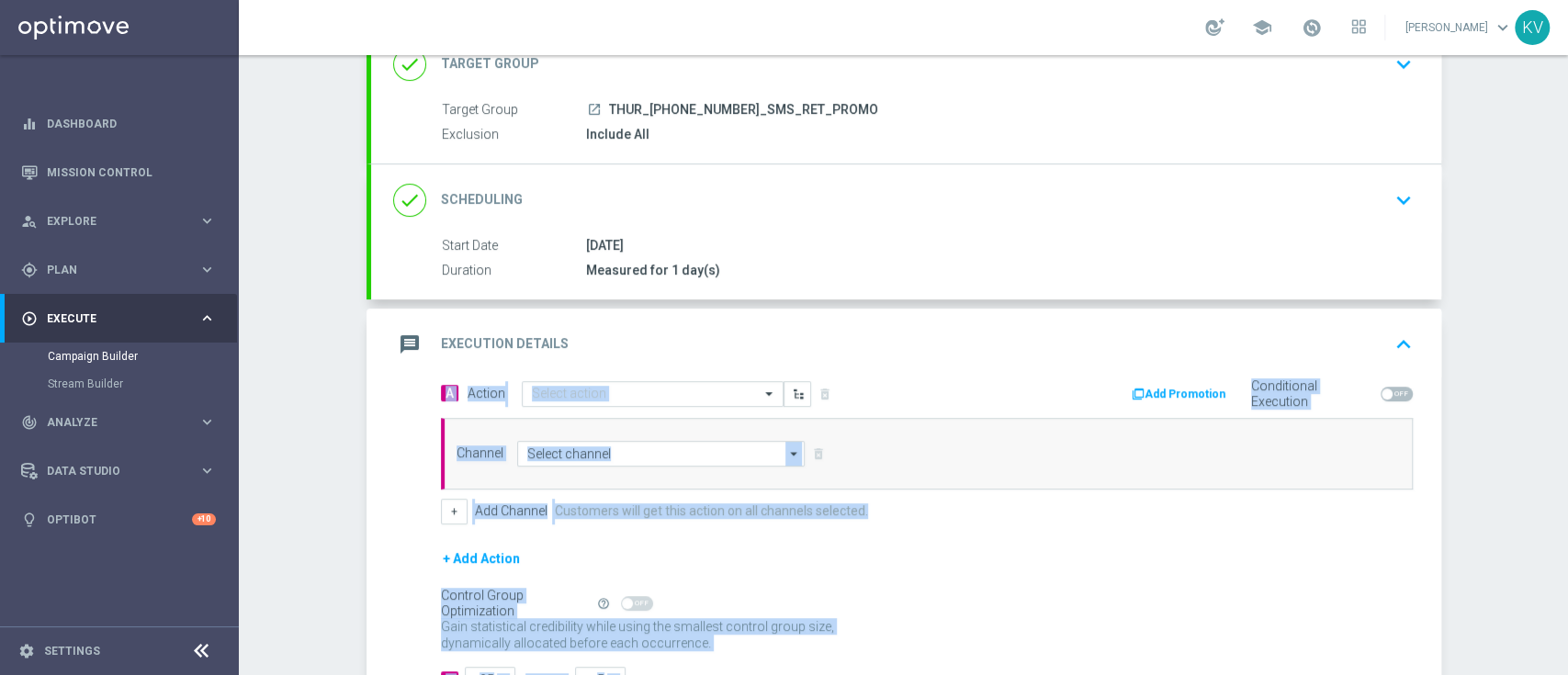
scroll to position [140, 0]
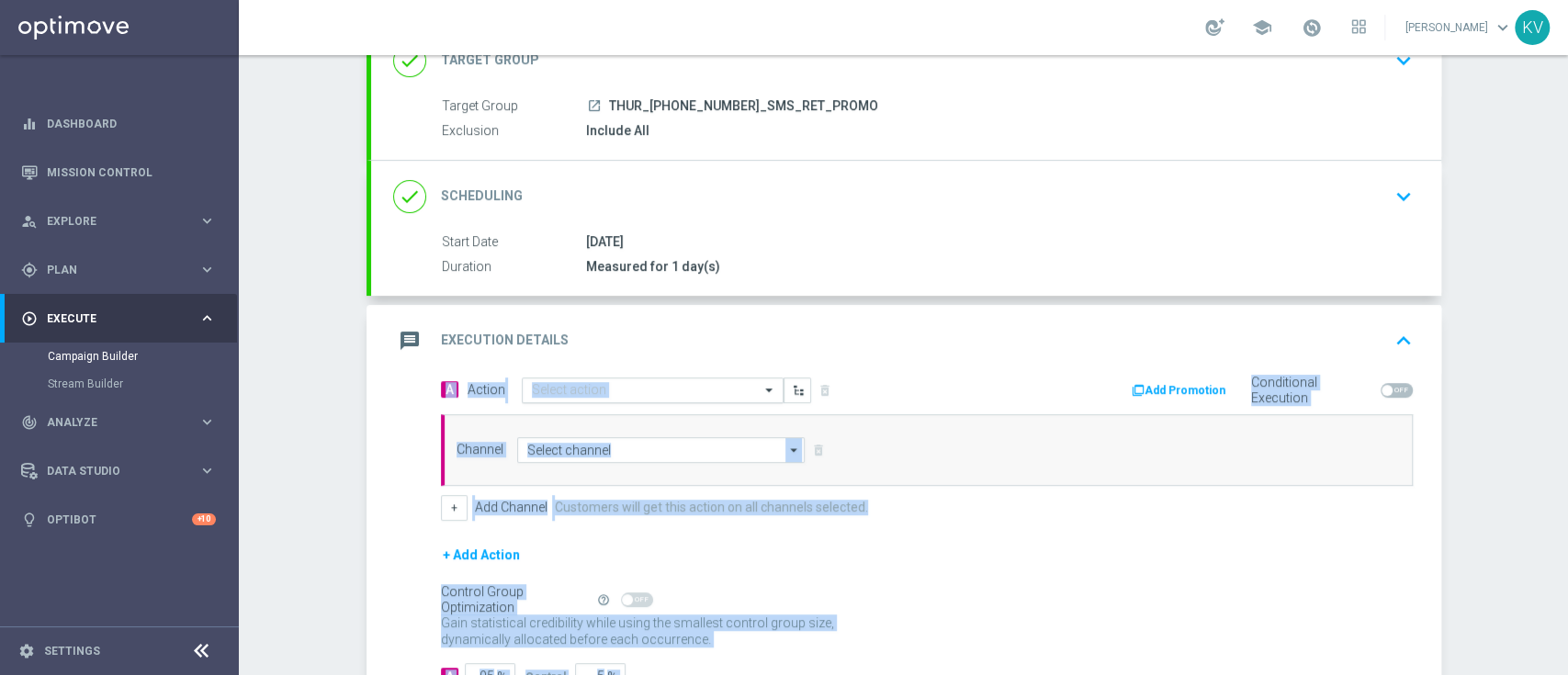
click at [616, 393] on input "text" at bounding box center [634, 390] width 204 height 16
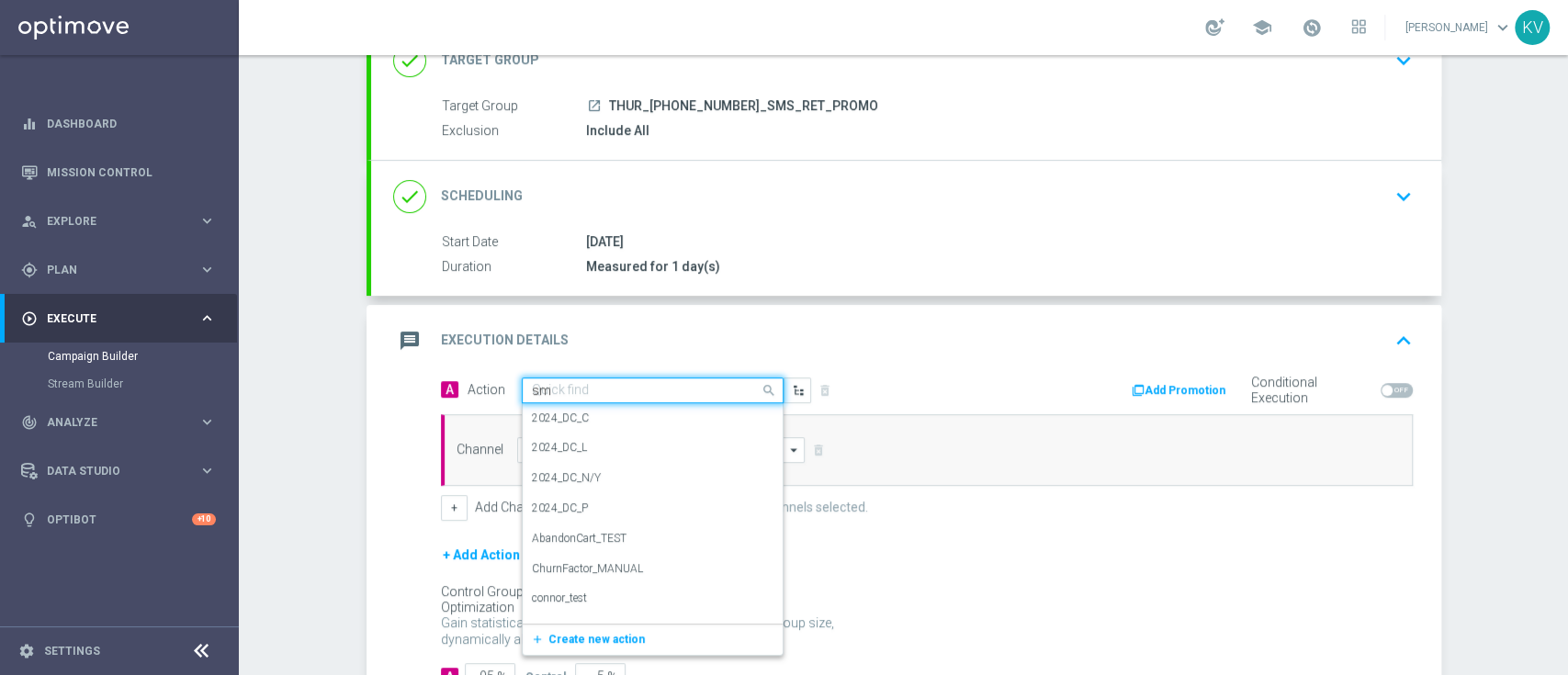
type input "sms"
click at [617, 608] on div "SMS_Retail_General edit" at bounding box center [652, 612] width 242 height 30
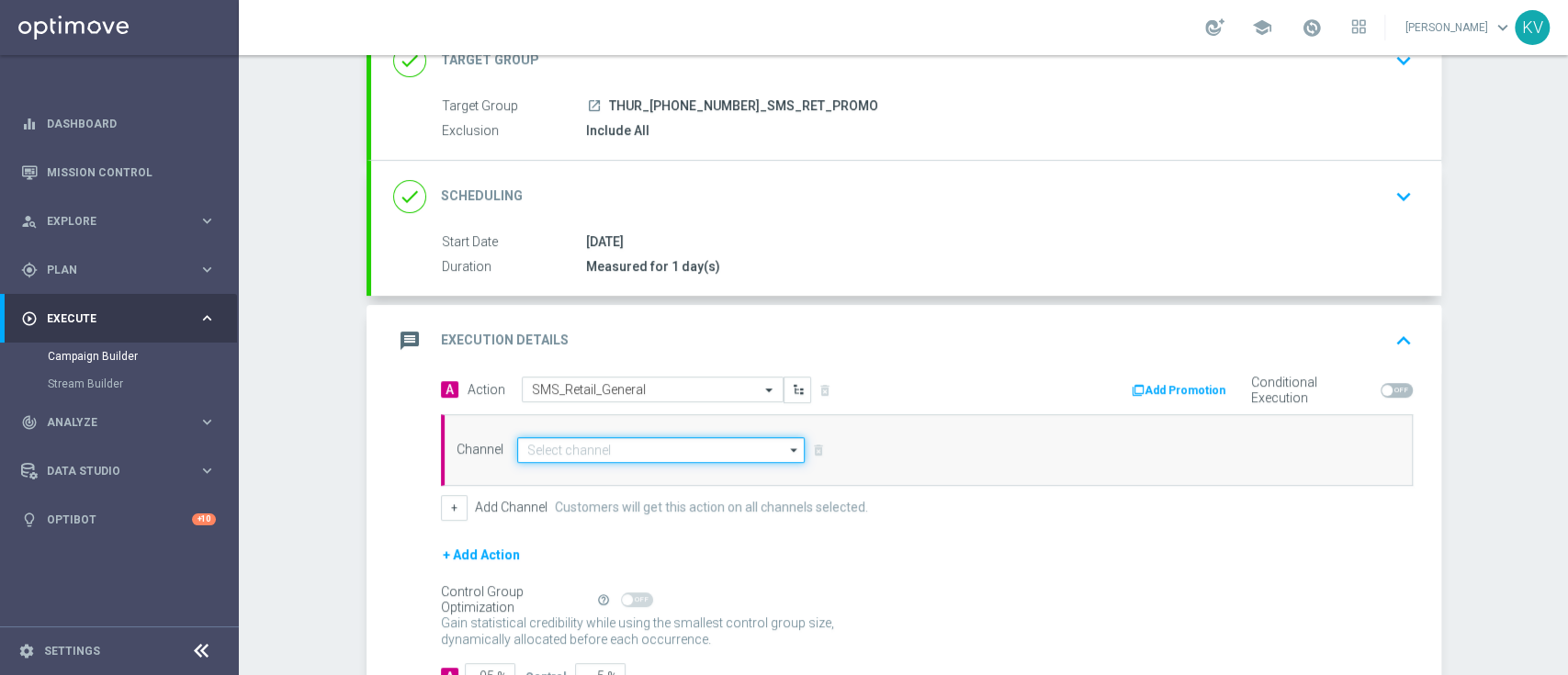
click at [607, 452] on input at bounding box center [661, 450] width 288 height 26
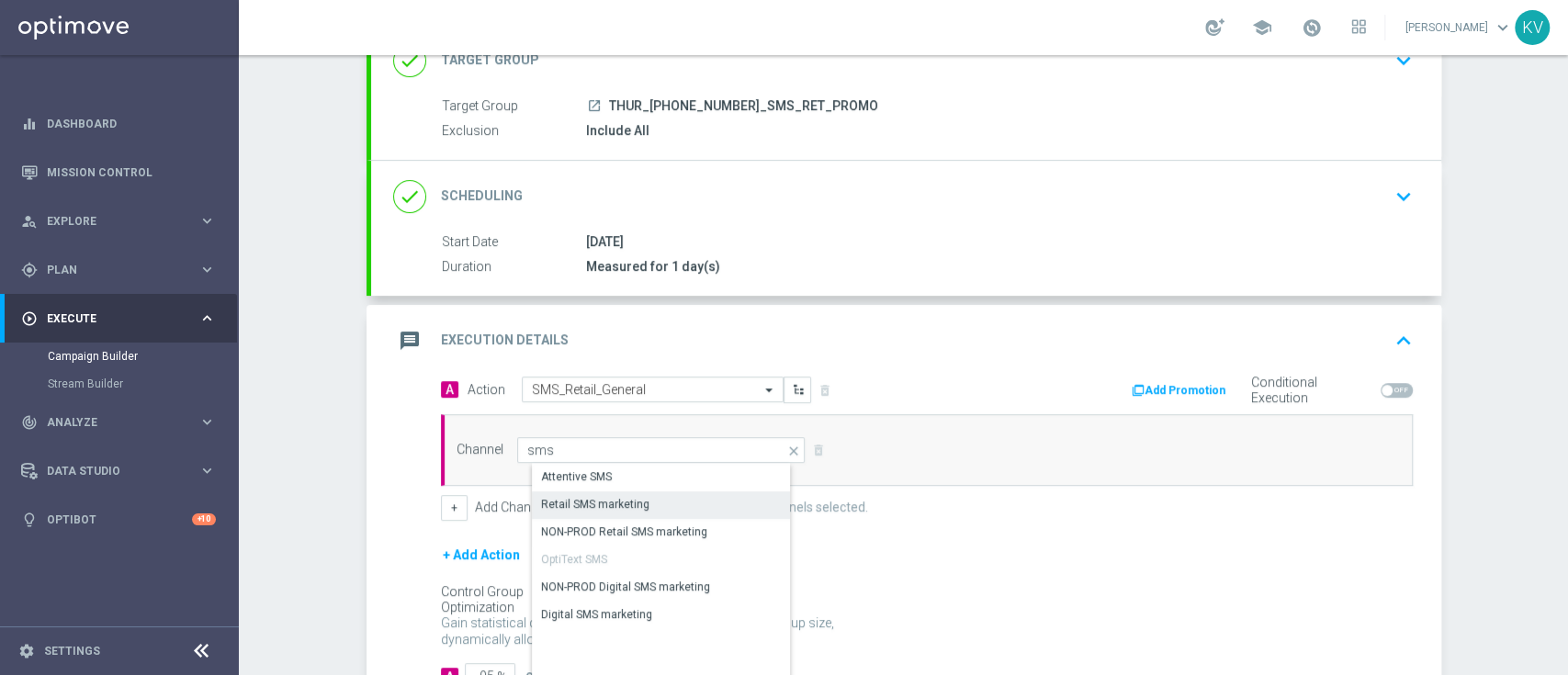
click at [624, 501] on div "Retail SMS marketing" at bounding box center [595, 504] width 108 height 17
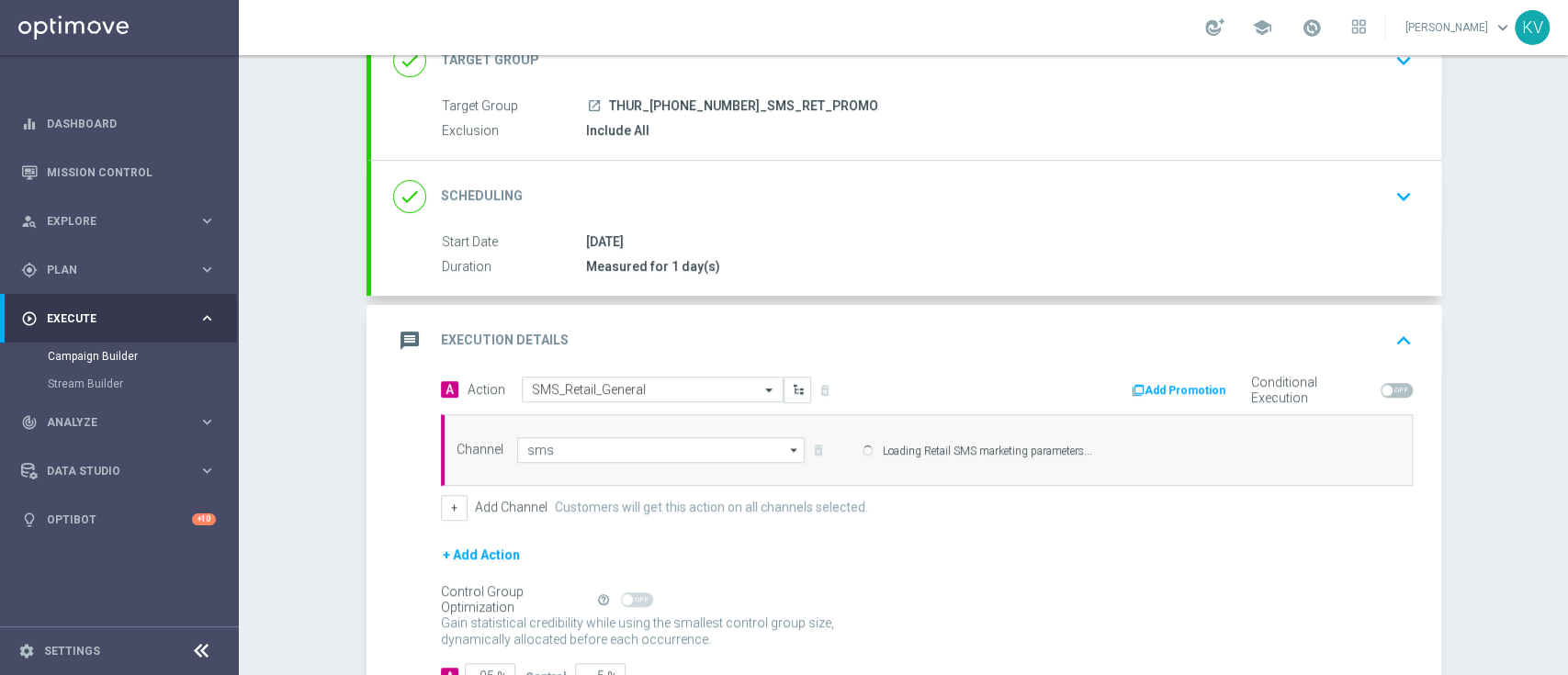
type input "Retail SMS marketing"
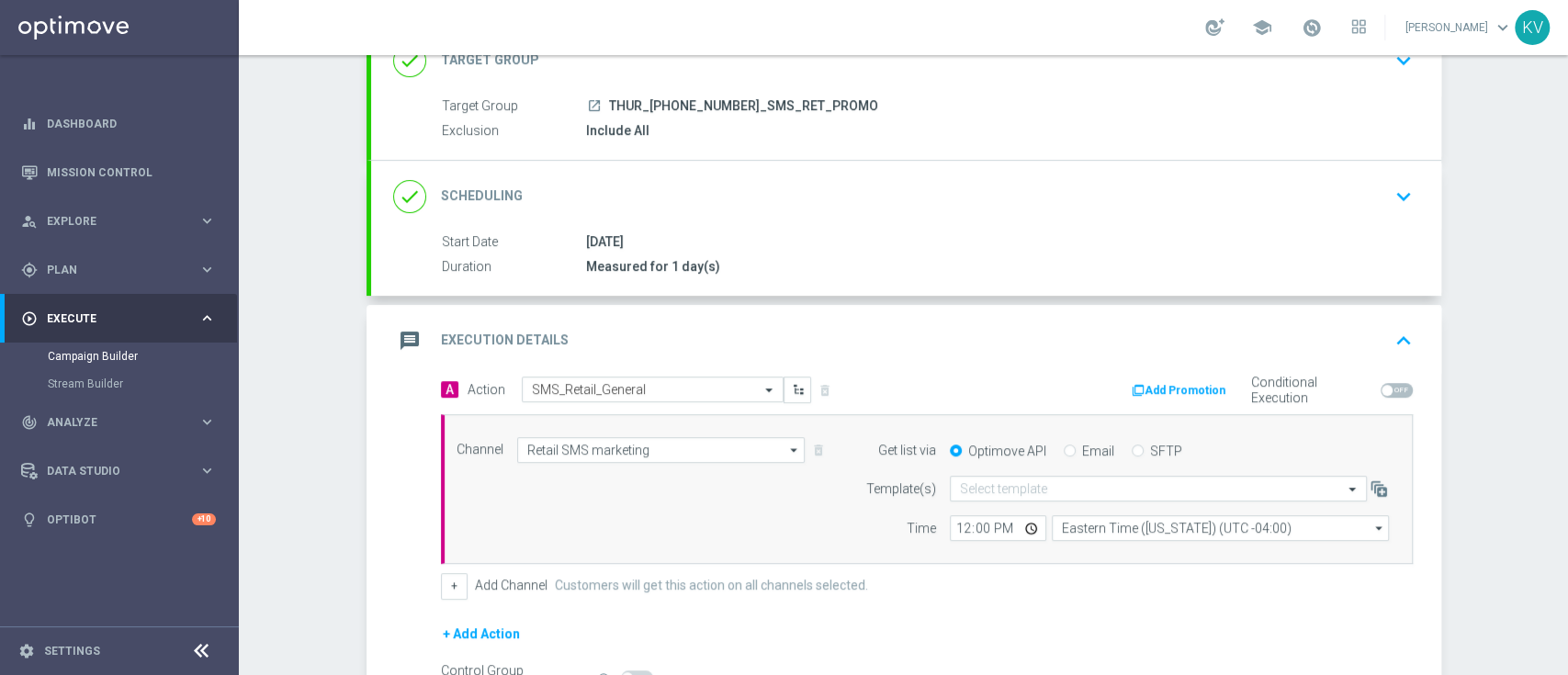
scroll to position [309, 0]
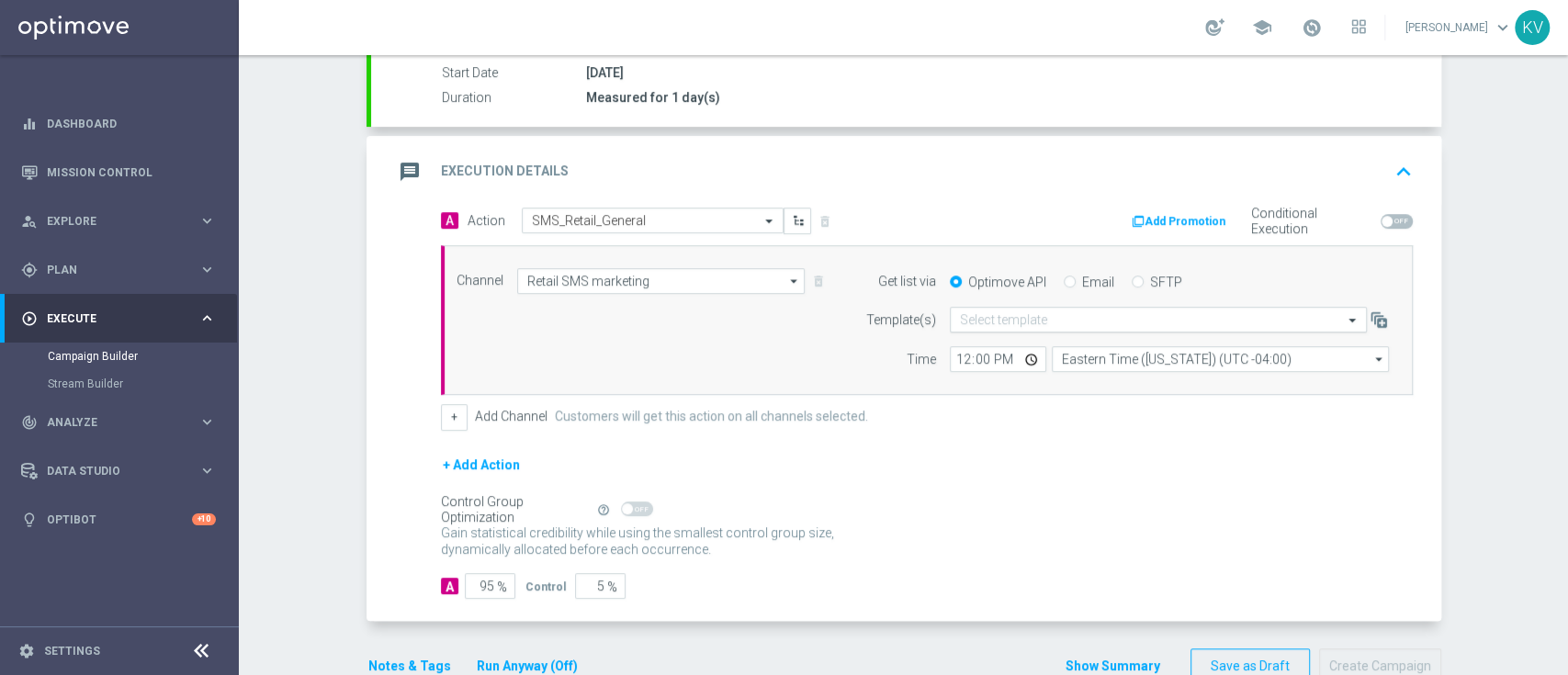
click at [1026, 317] on input "text" at bounding box center [1140, 320] width 360 height 16
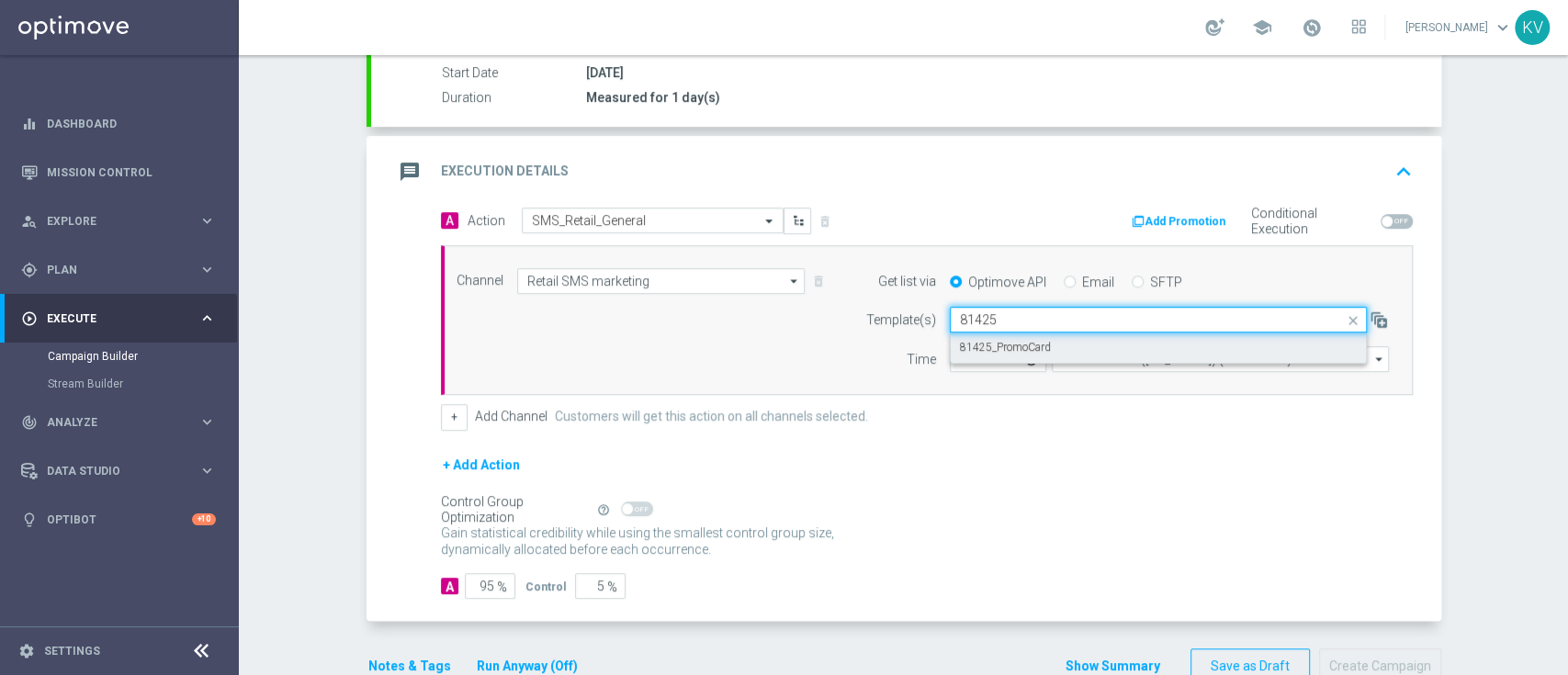
click at [1028, 340] on label "81425_PromoCard" at bounding box center [1004, 347] width 91 height 16
type input "81425"
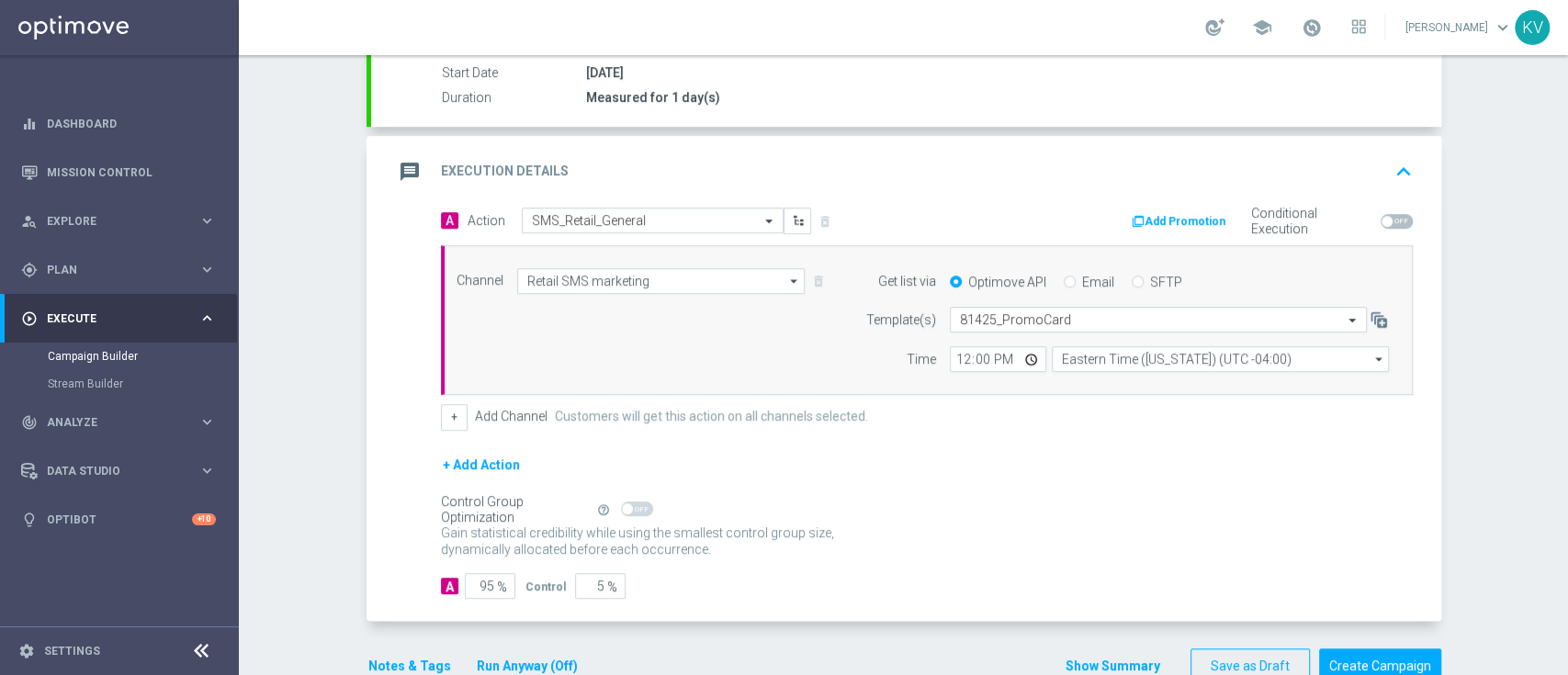
scroll to position [352, 0]
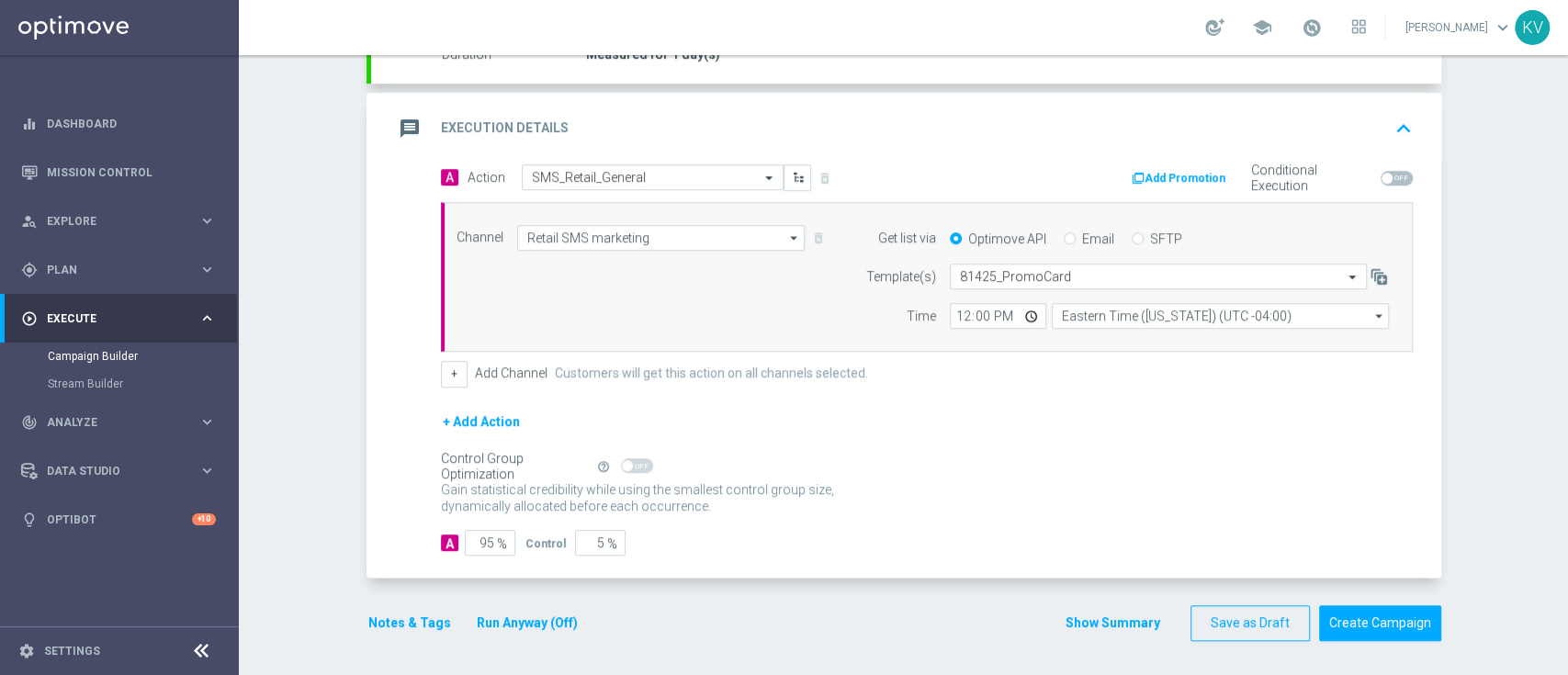
click at [419, 613] on button "Notes & Tags" at bounding box center [410, 623] width 87 height 23
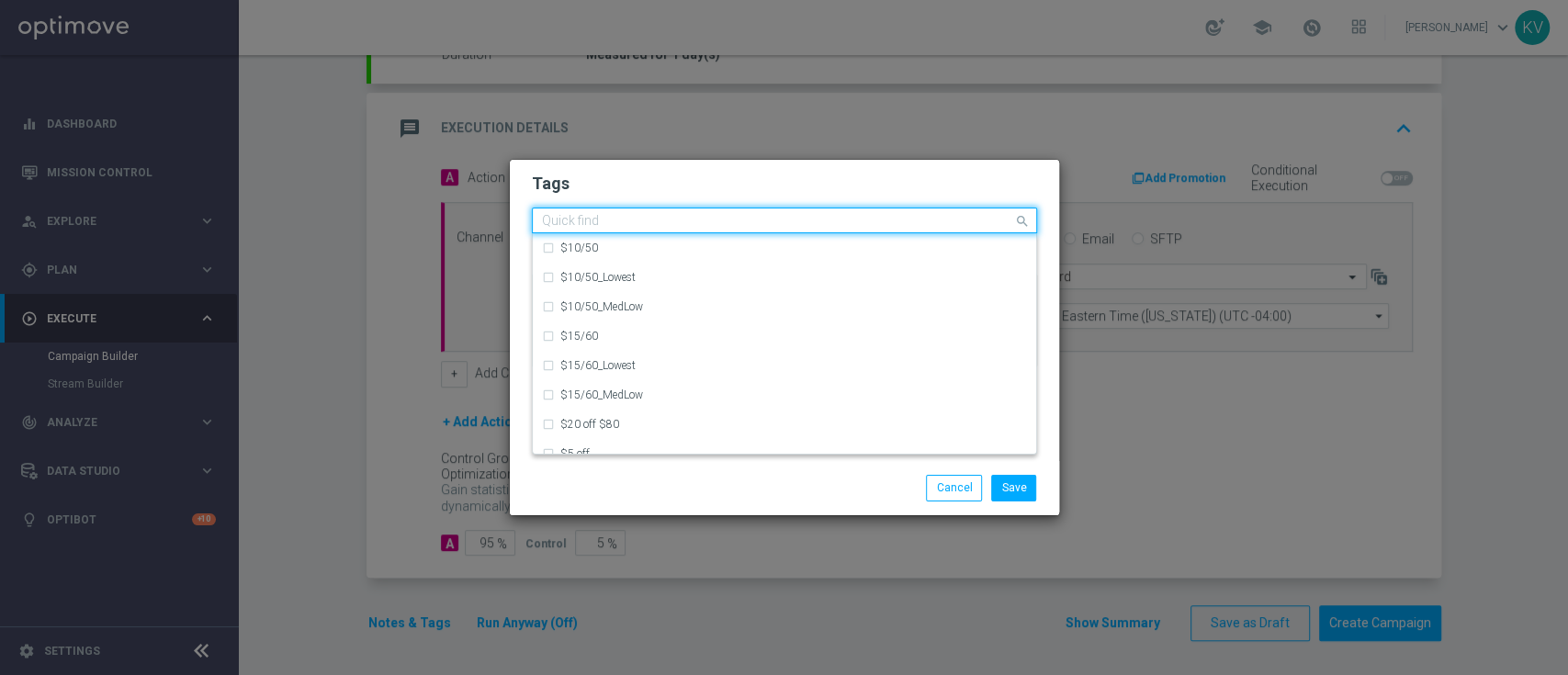
click at [647, 216] on input "text" at bounding box center [777, 221] width 471 height 16
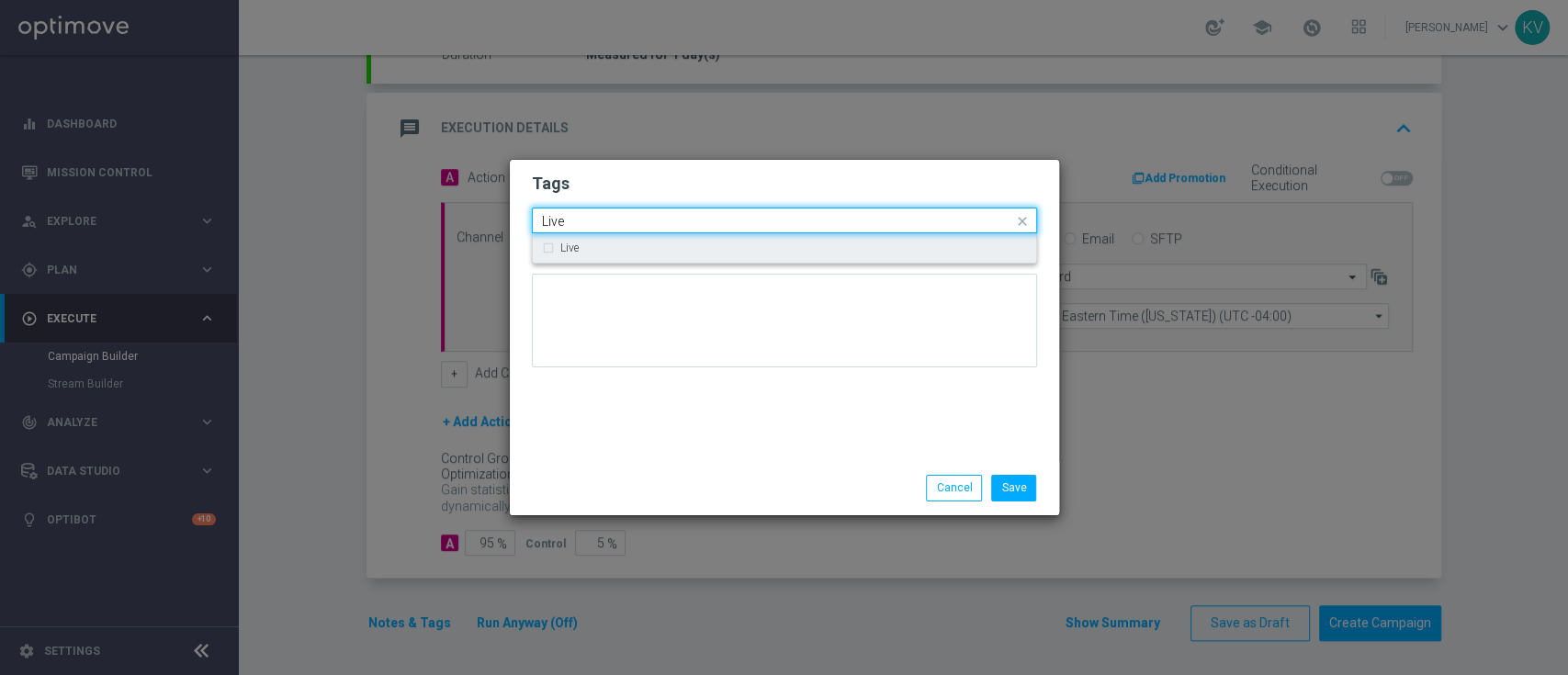
click at [632, 238] on div "Live" at bounding box center [785, 247] width 485 height 29
type input "Live"
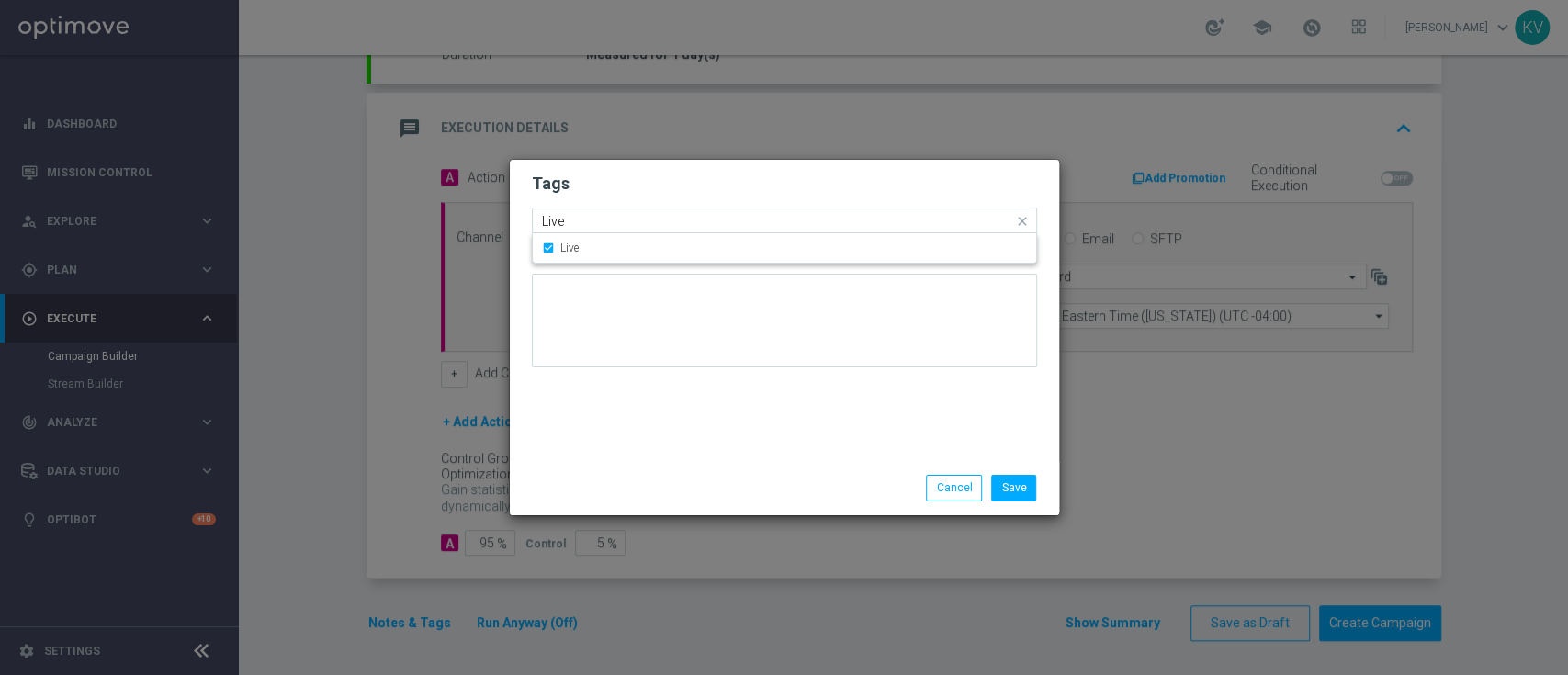
click at [619, 223] on input "Live" at bounding box center [777, 221] width 471 height 16
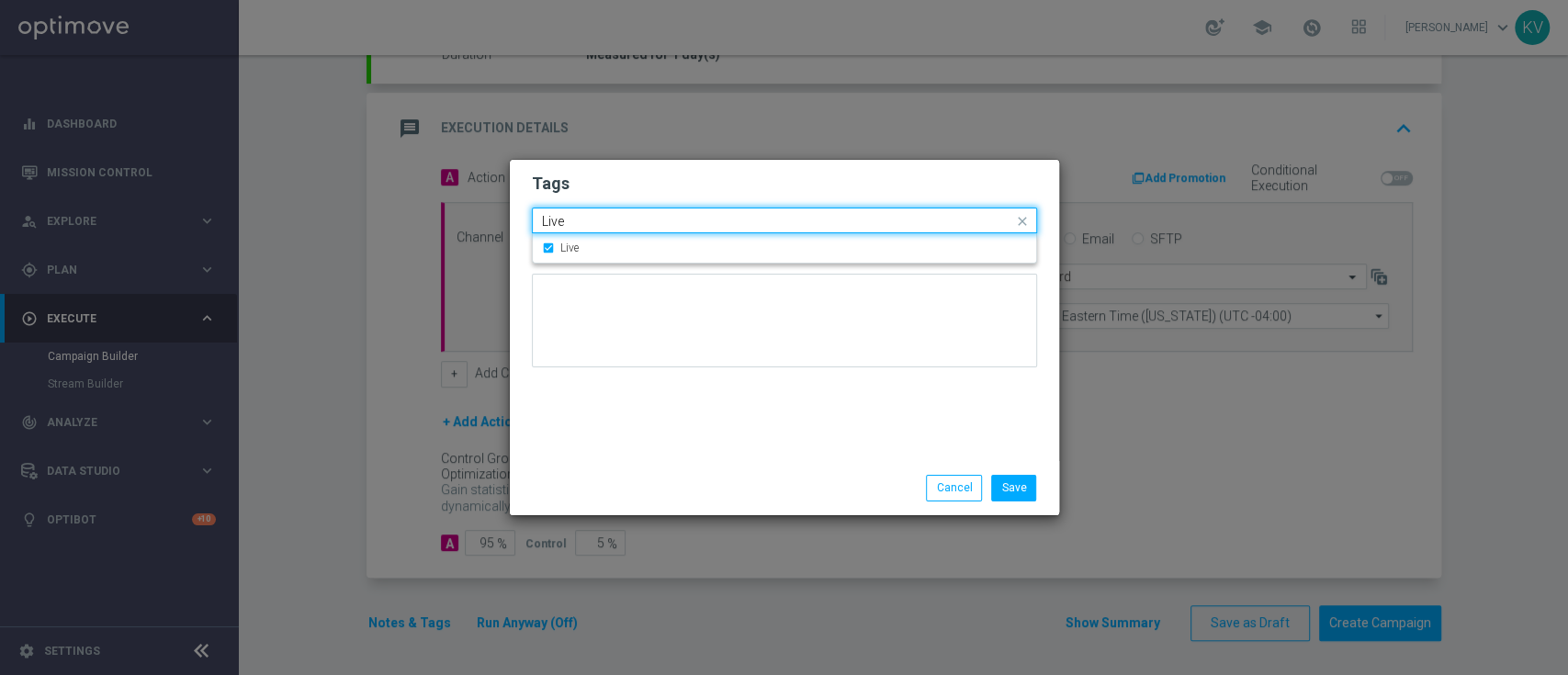
click at [619, 223] on input "Live" at bounding box center [777, 221] width 471 height 16
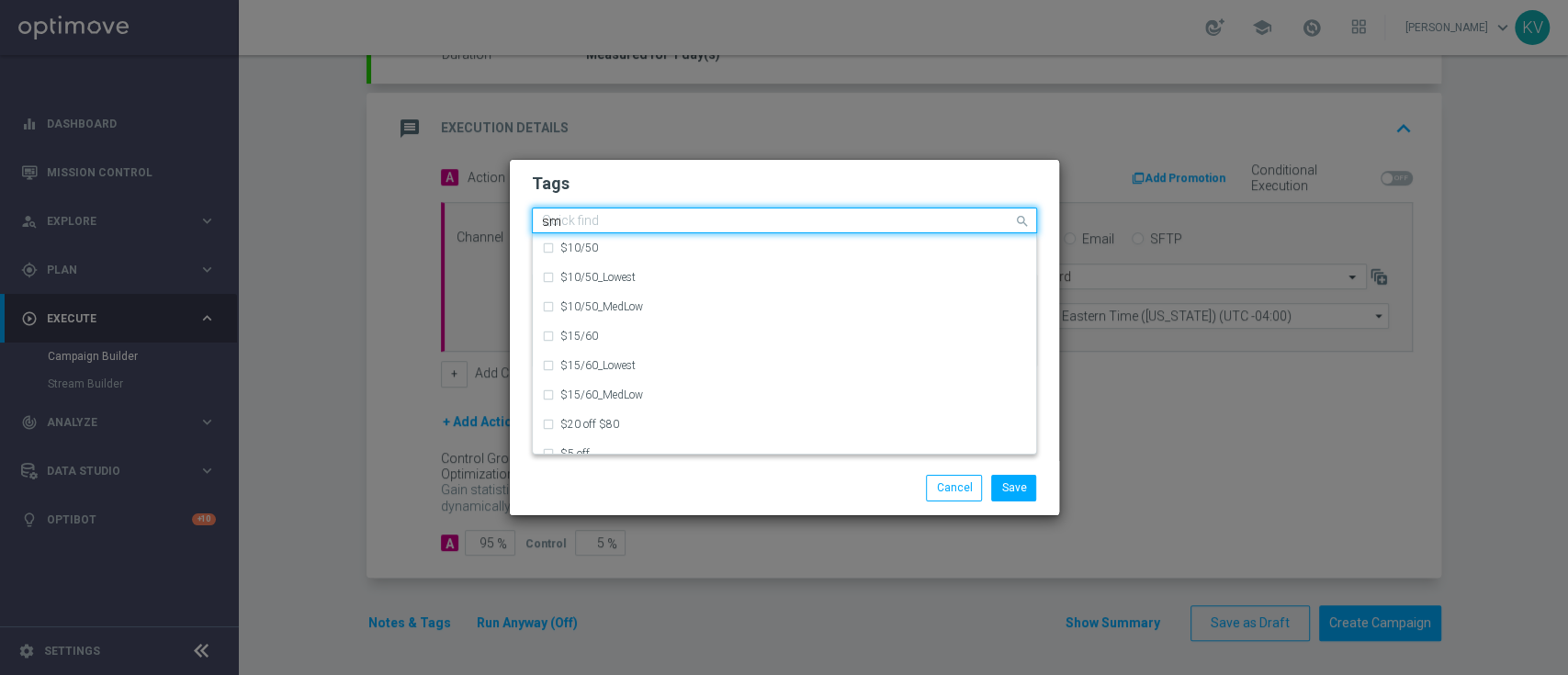
type input "sms"
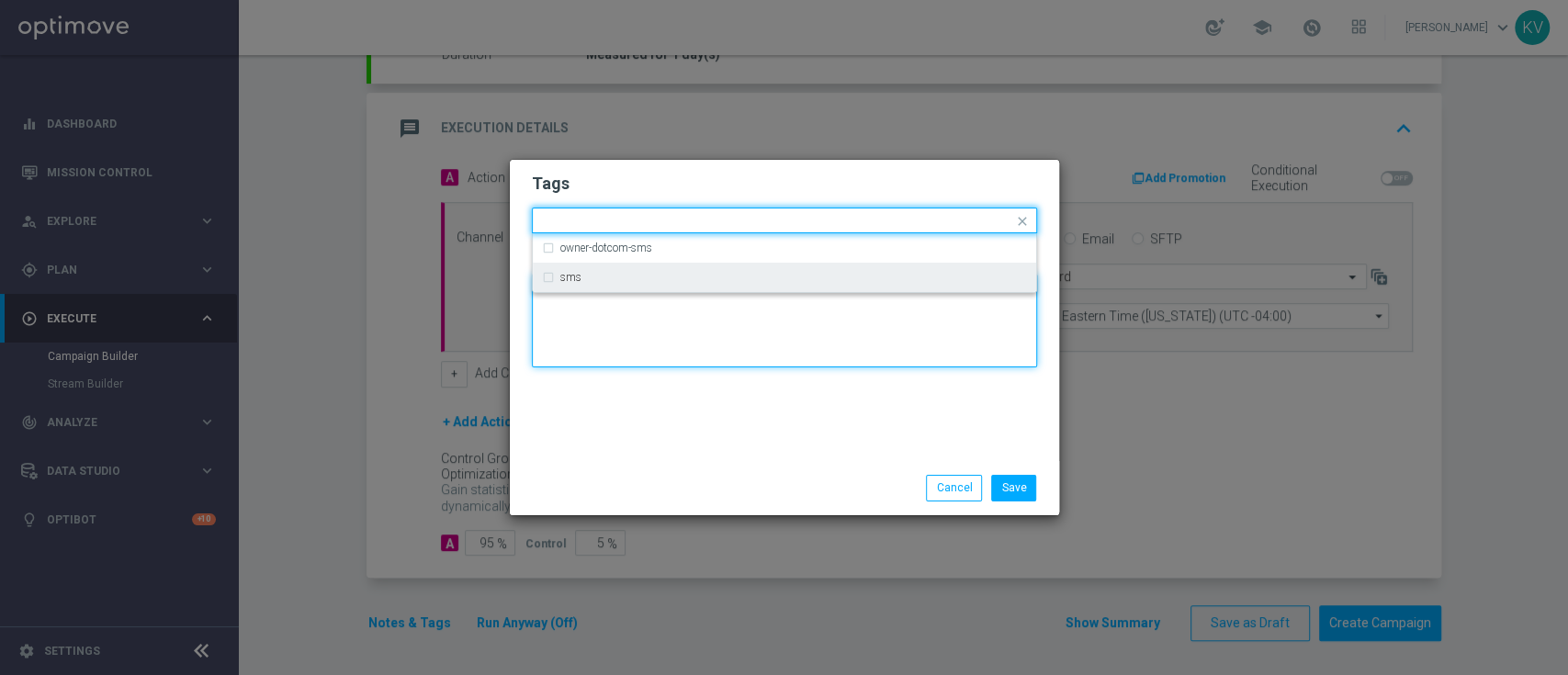
click at [629, 296] on textarea at bounding box center [784, 320] width 505 height 93
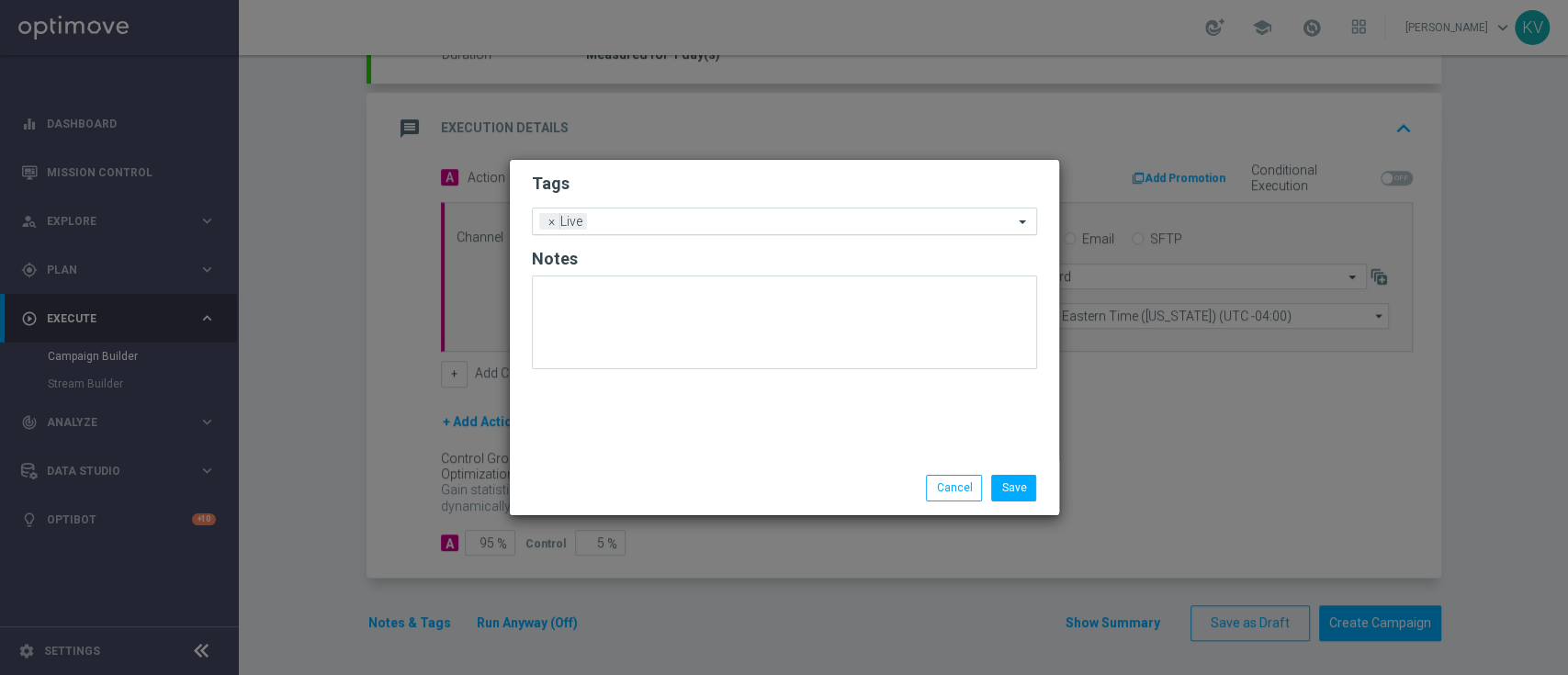
click at [632, 232] on div at bounding box center [803, 224] width 422 height 19
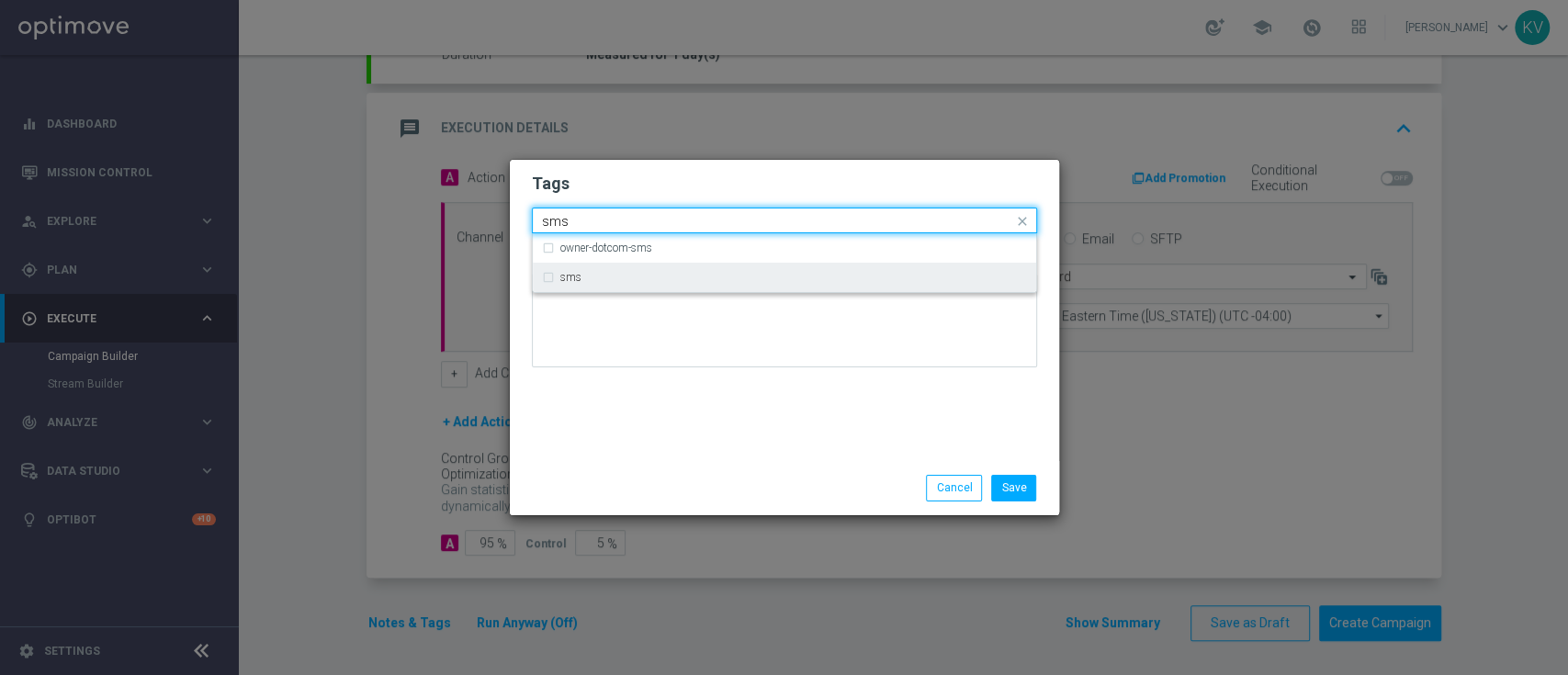
click at [630, 277] on div "sms" at bounding box center [793, 277] width 467 height 11
type input "sms"
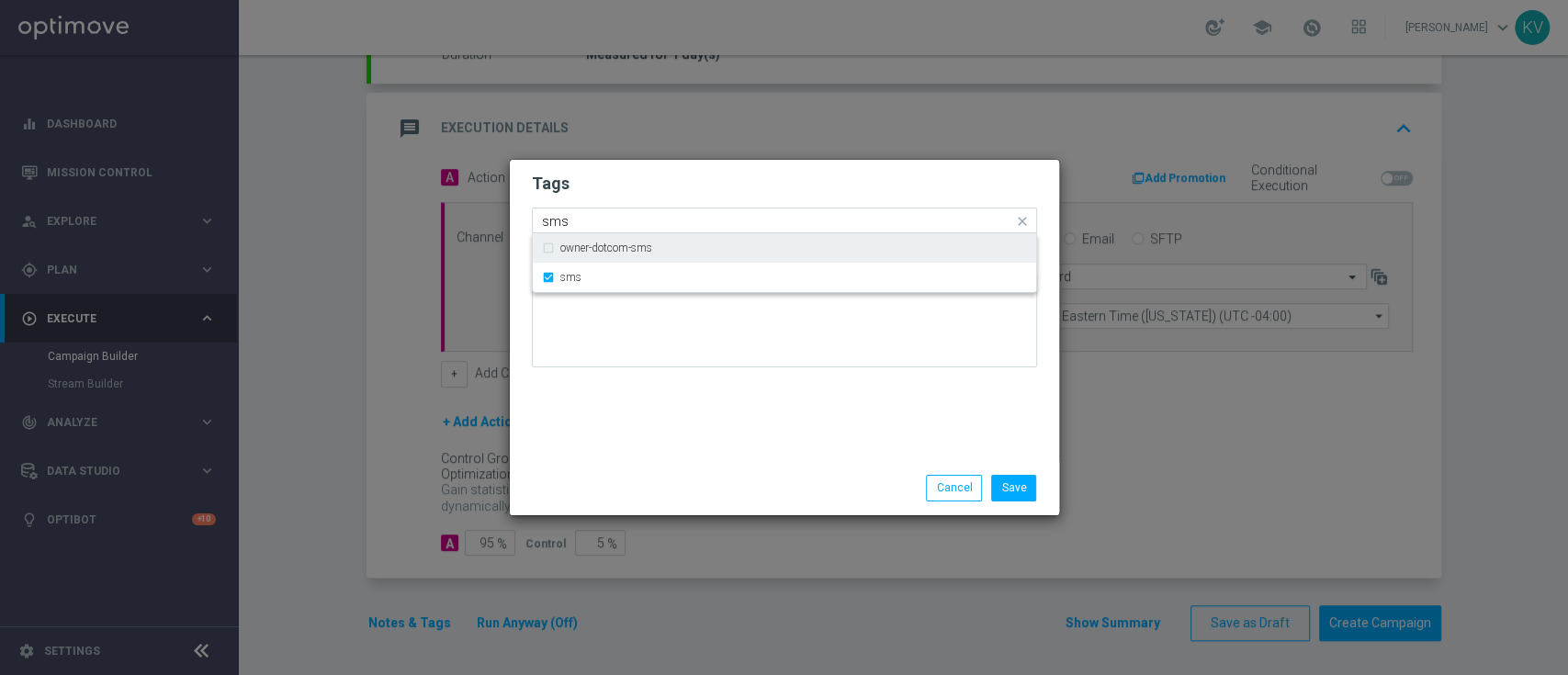
click at [589, 229] on input "sms" at bounding box center [777, 221] width 471 height 16
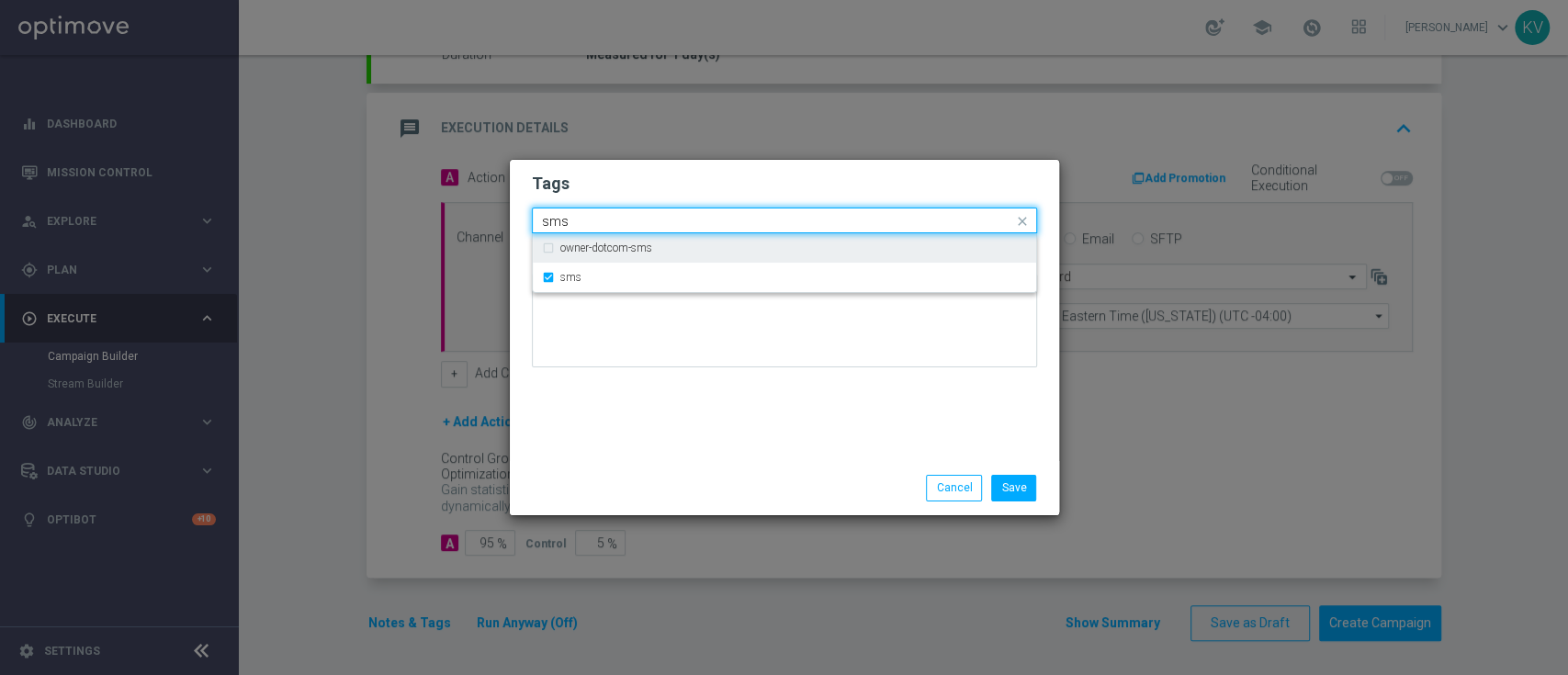
click at [589, 229] on input "sms" at bounding box center [777, 221] width 471 height 16
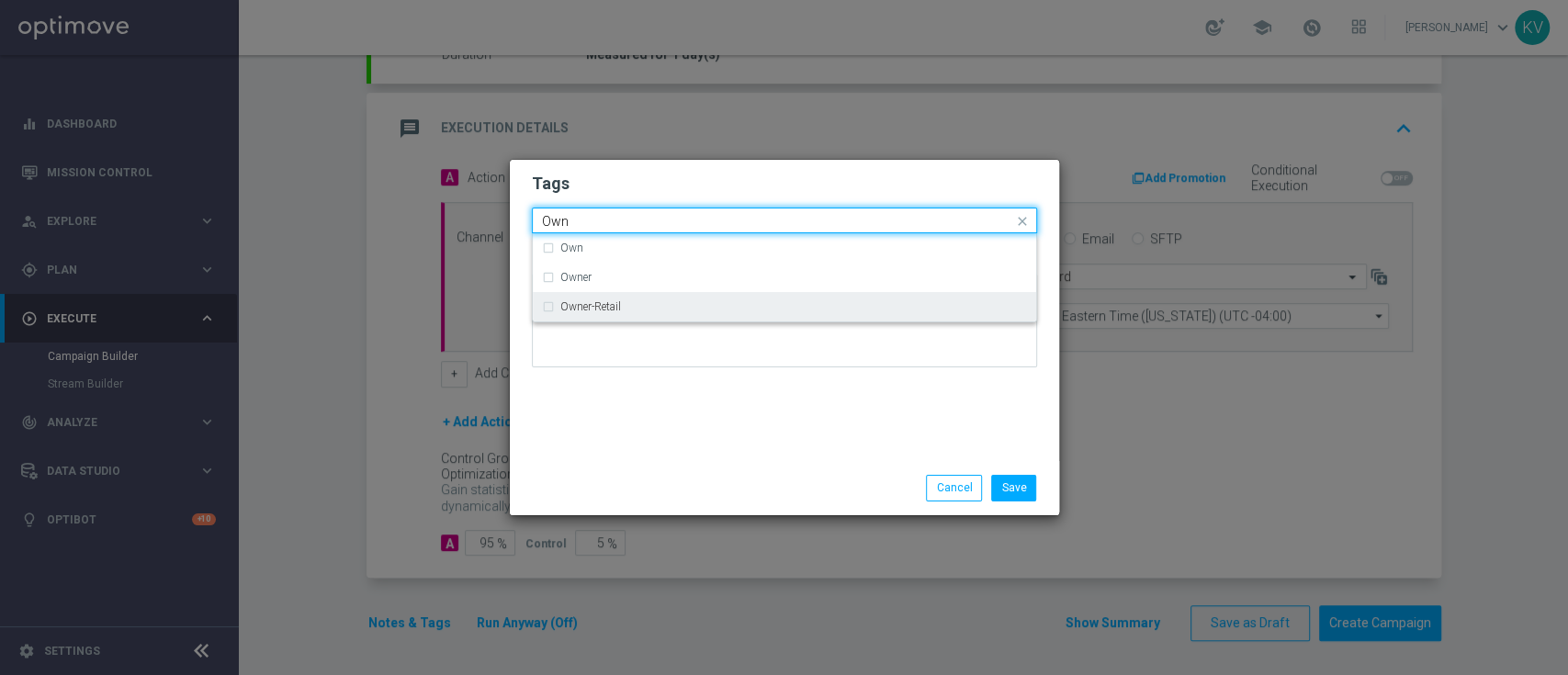
click at [629, 298] on div "Owner-Retail" at bounding box center [785, 306] width 485 height 29
type input "Own"
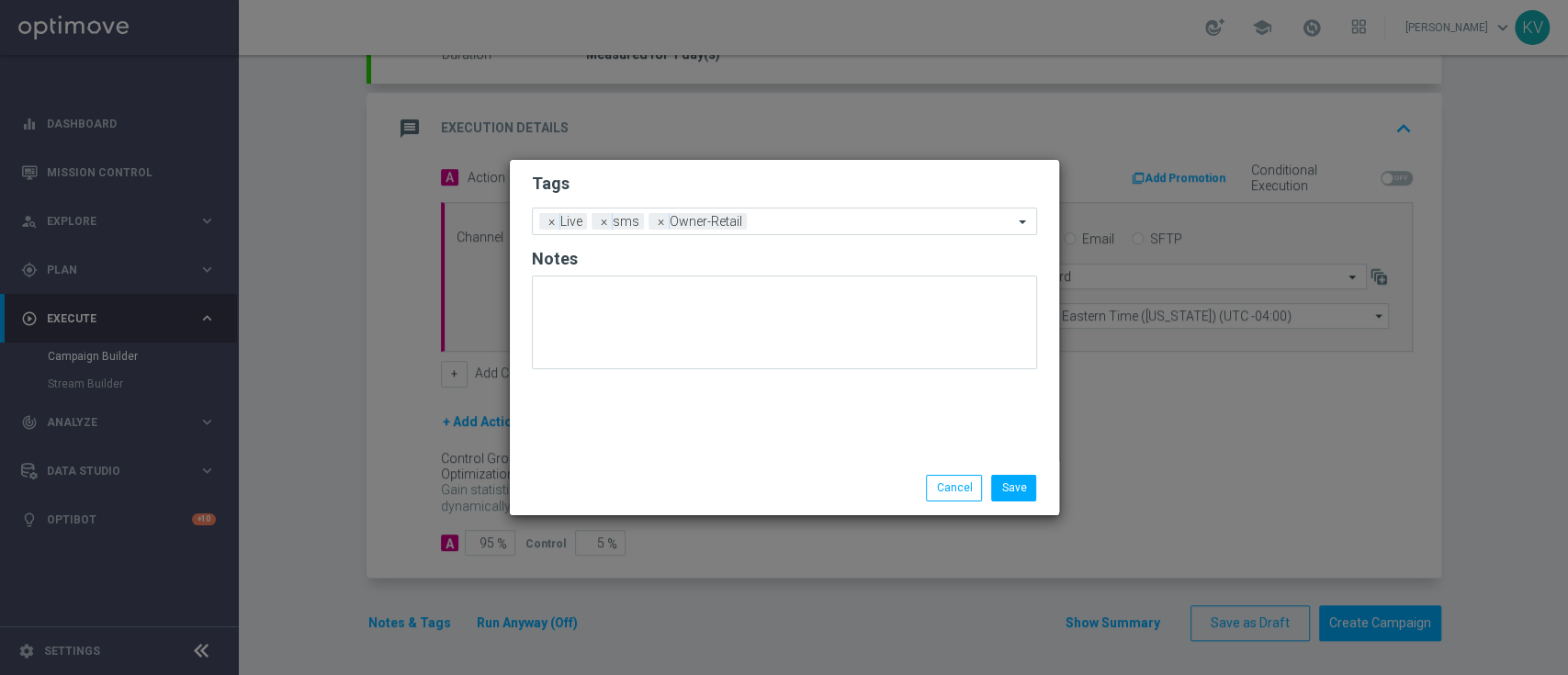
click at [668, 387] on div "Tags Add a new tag × Live × sms × Owner-Retail Notes" at bounding box center [784, 310] width 550 height 302
click at [1009, 493] on button "Save" at bounding box center [1014, 488] width 45 height 26
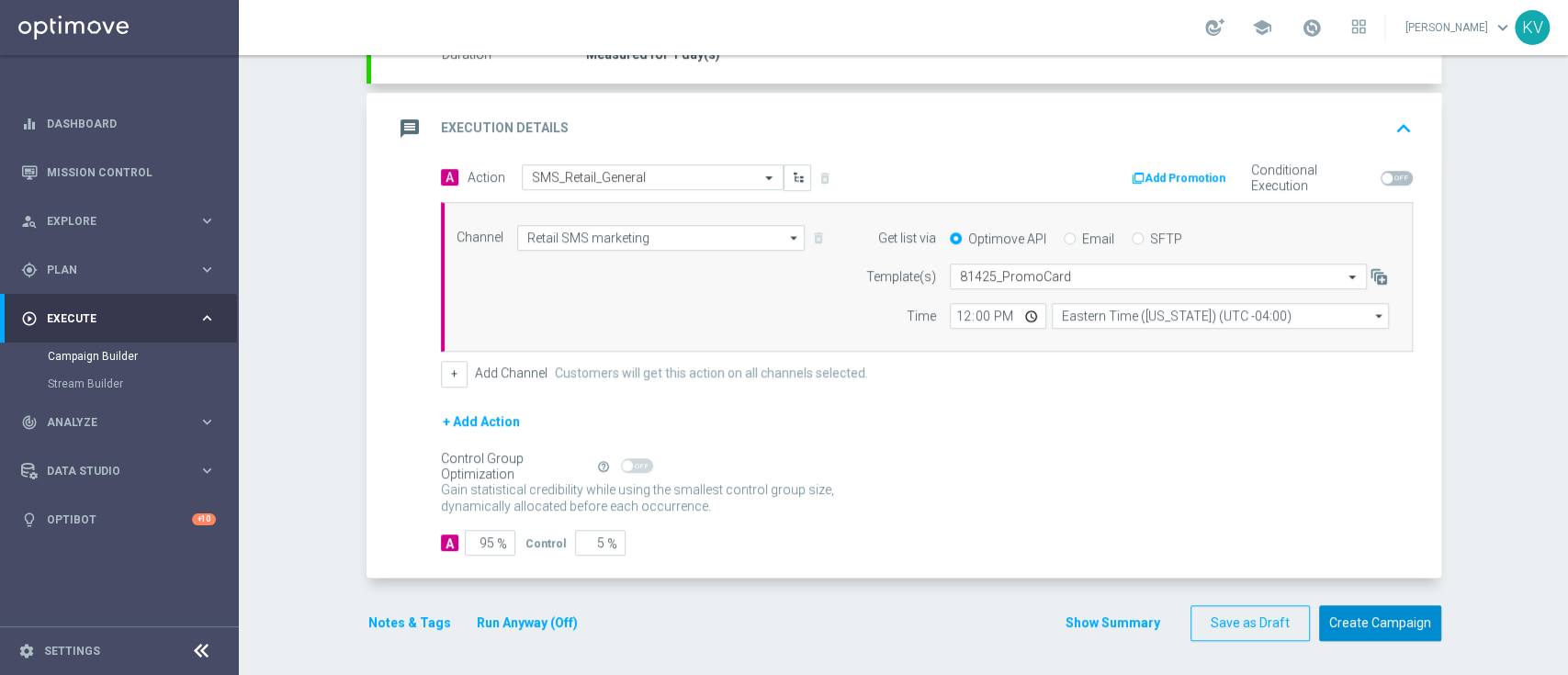
click at [1348, 626] on button "Create Campaign" at bounding box center [1379, 624] width 122 height 35
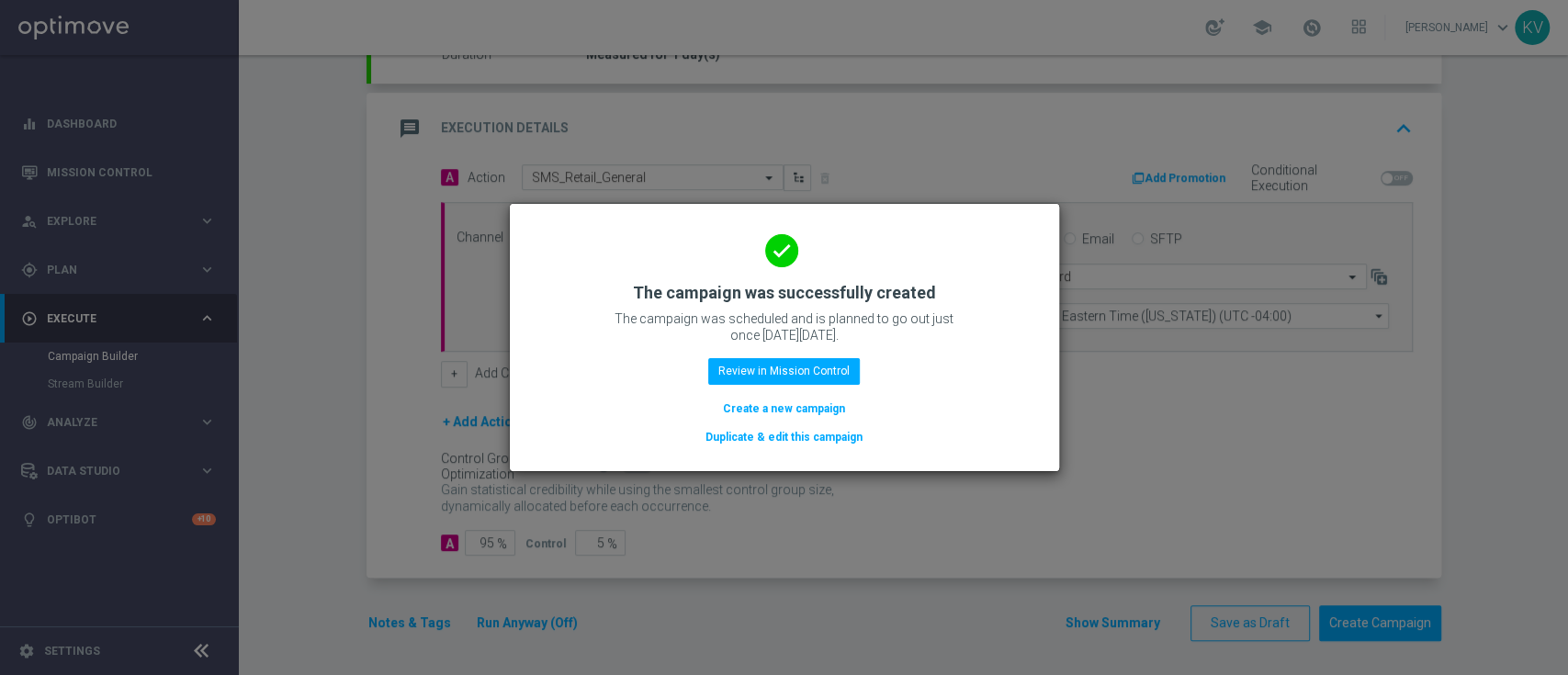
click at [1182, 463] on modal-container "done The campaign was successfully created The campaign was scheduled and is pl…" at bounding box center [784, 337] width 1568 height 675
